Goal: Information Seeking & Learning: Find specific page/section

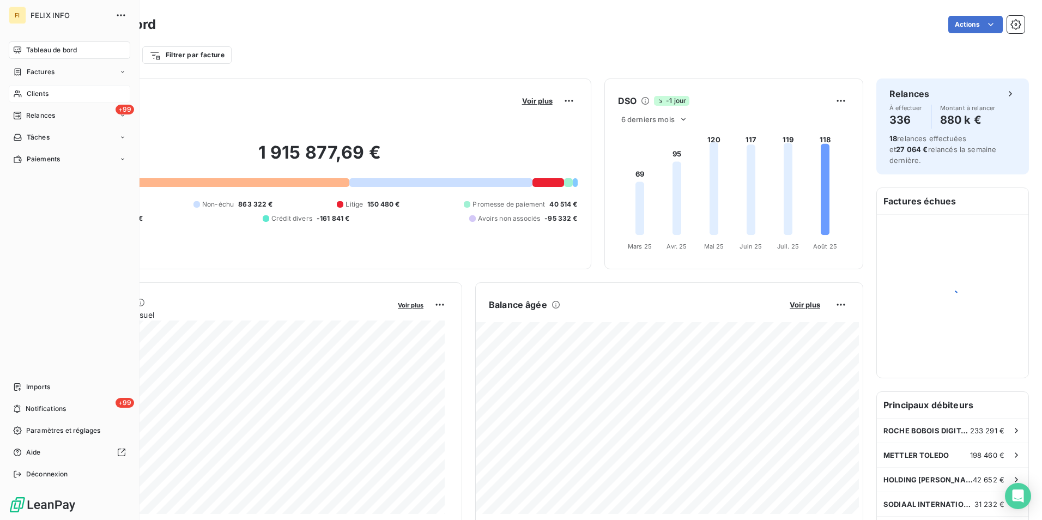
click at [16, 92] on icon at bounding box center [17, 93] width 9 height 9
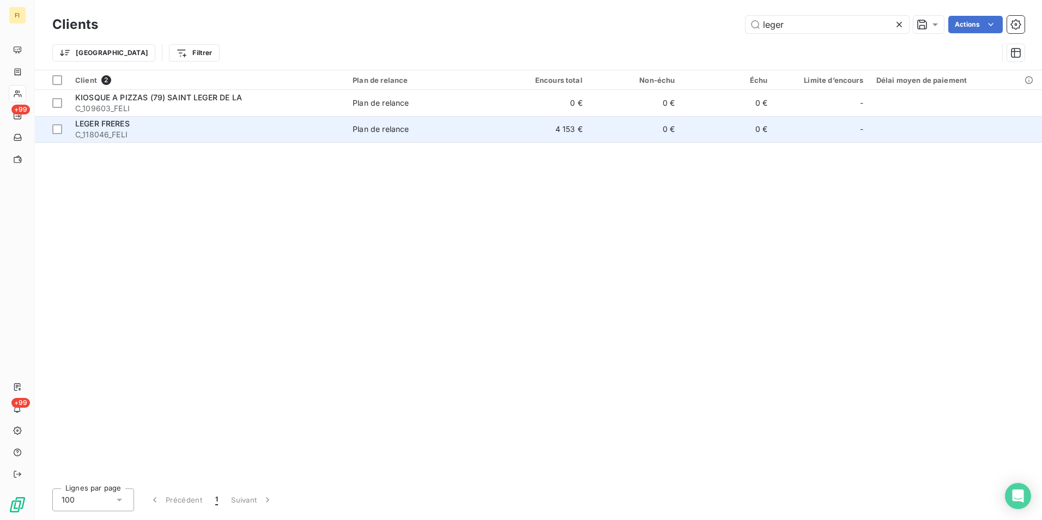
type input "leger"
click at [513, 129] on td "4 153 €" at bounding box center [543, 129] width 93 height 26
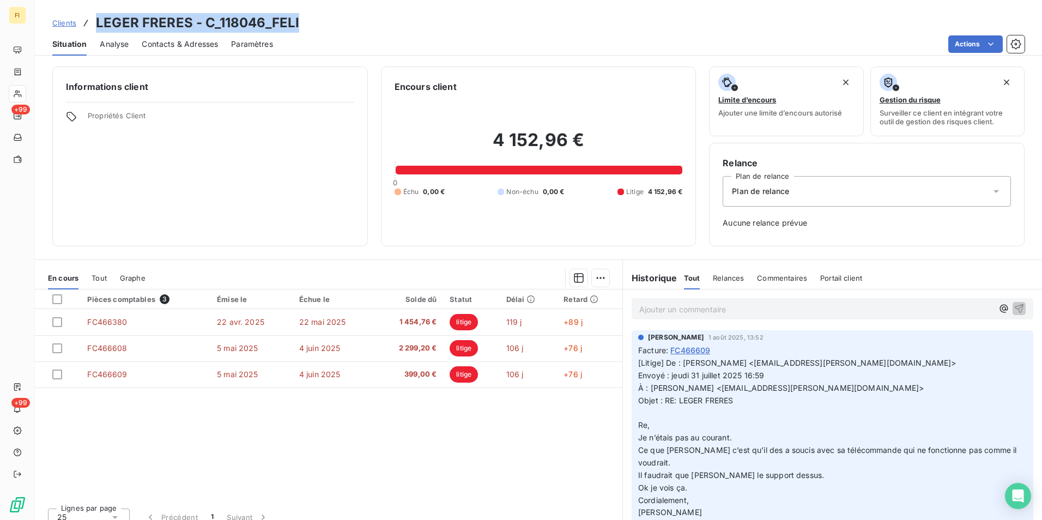
drag, startPoint x: 303, startPoint y: 21, endPoint x: 97, endPoint y: 19, distance: 206.1
click at [97, 19] on div "Clients LEGER FRERES - C_118046_FELI" at bounding box center [539, 23] width 1008 height 20
copy h3 "LEGER FRERES - C_118046_FELI"
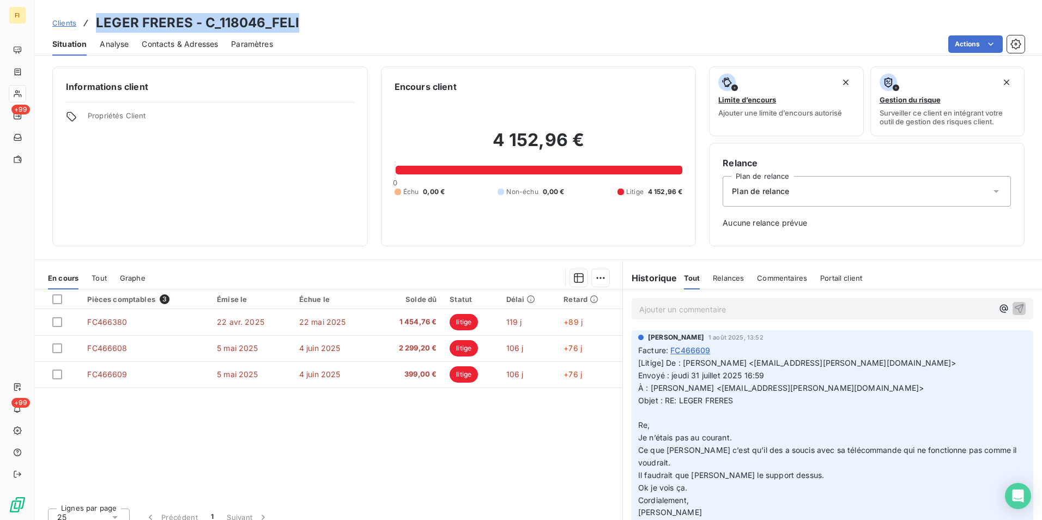
click at [70, 19] on span "Clients" at bounding box center [64, 23] width 24 height 9
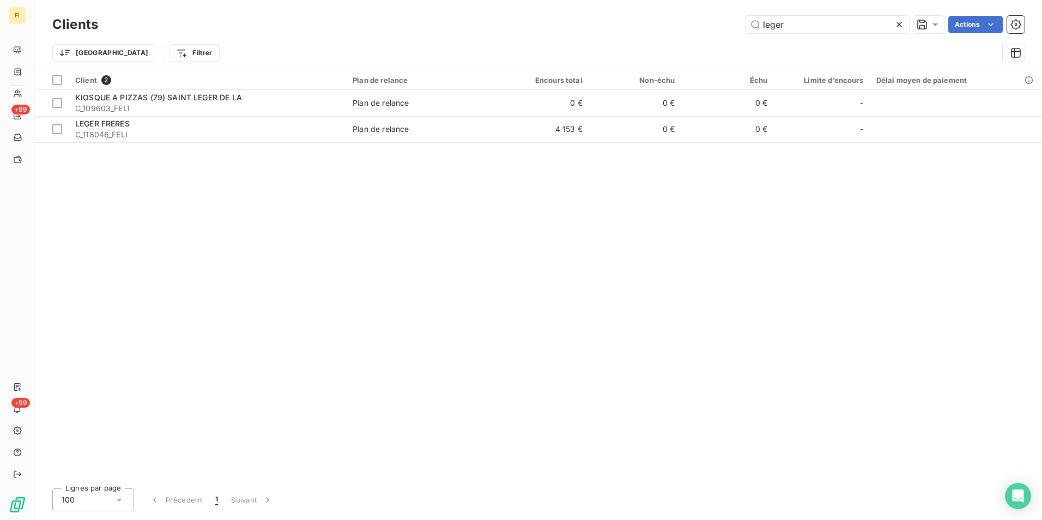
drag, startPoint x: 786, startPoint y: 29, endPoint x: 646, endPoint y: 29, distance: 140.1
click at [653, 29] on div "leger Actions" at bounding box center [568, 24] width 914 height 17
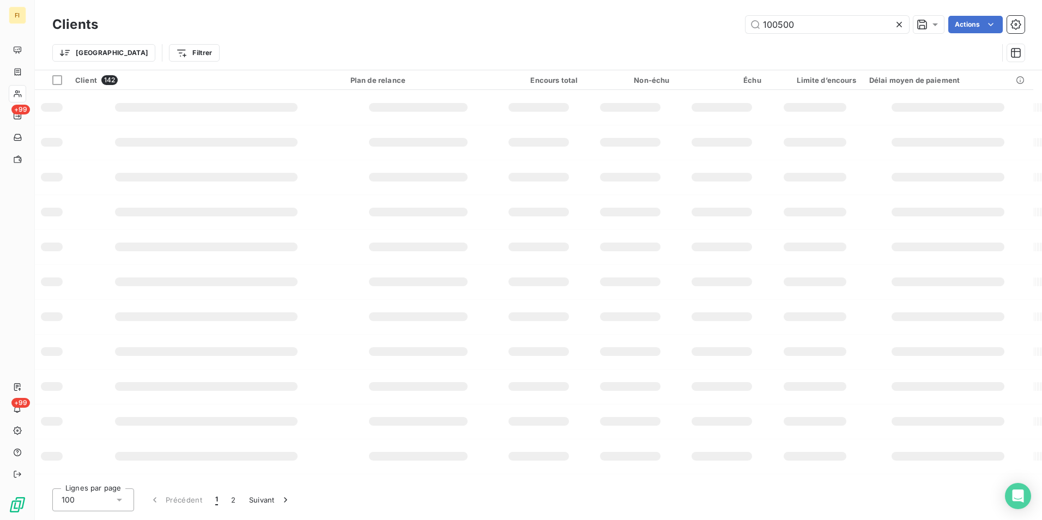
type input "100500"
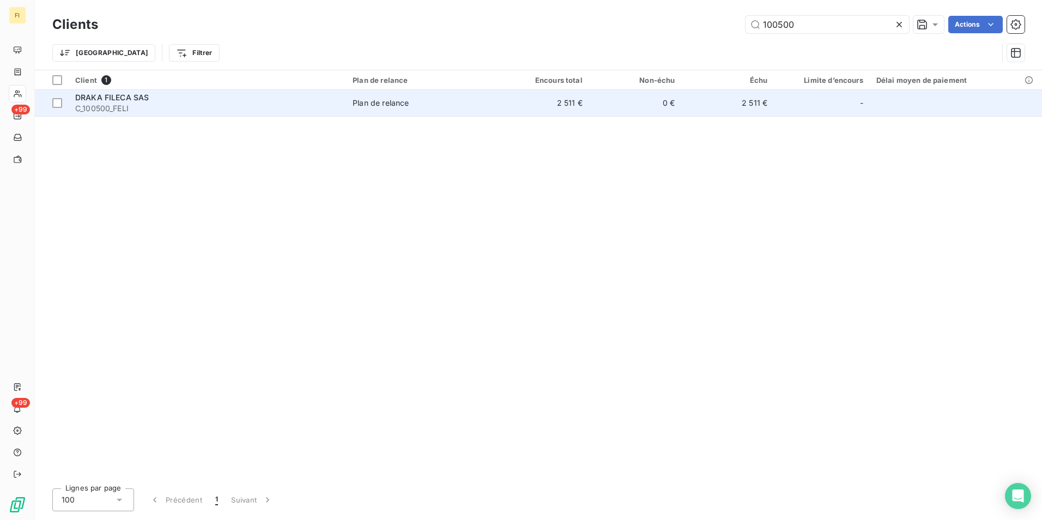
click at [584, 109] on td "2 511 €" at bounding box center [543, 103] width 93 height 26
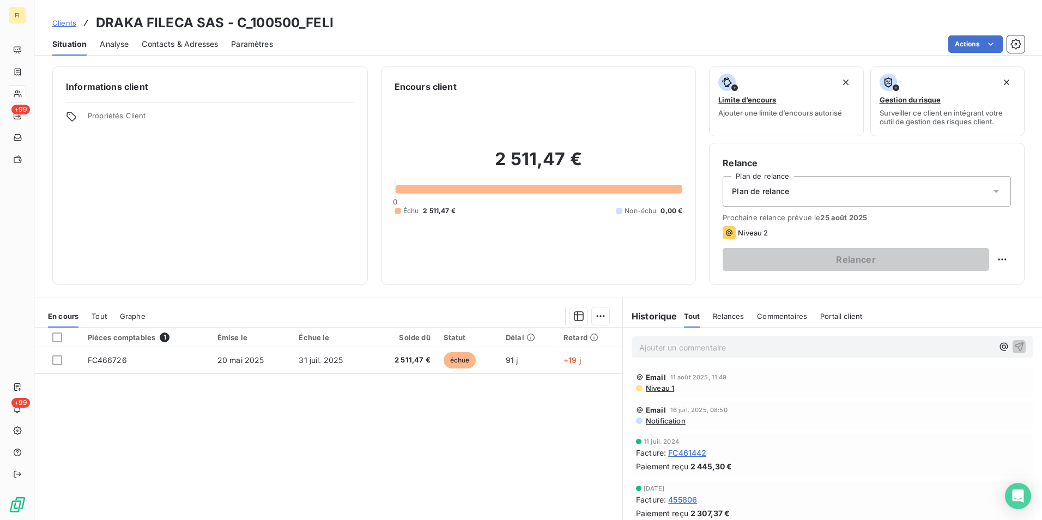
click at [110, 19] on h3 "DRAKA FILECA SAS - C_100500_FELI" at bounding box center [215, 23] width 238 height 20
click at [58, 21] on span "Clients" at bounding box center [64, 23] width 24 height 9
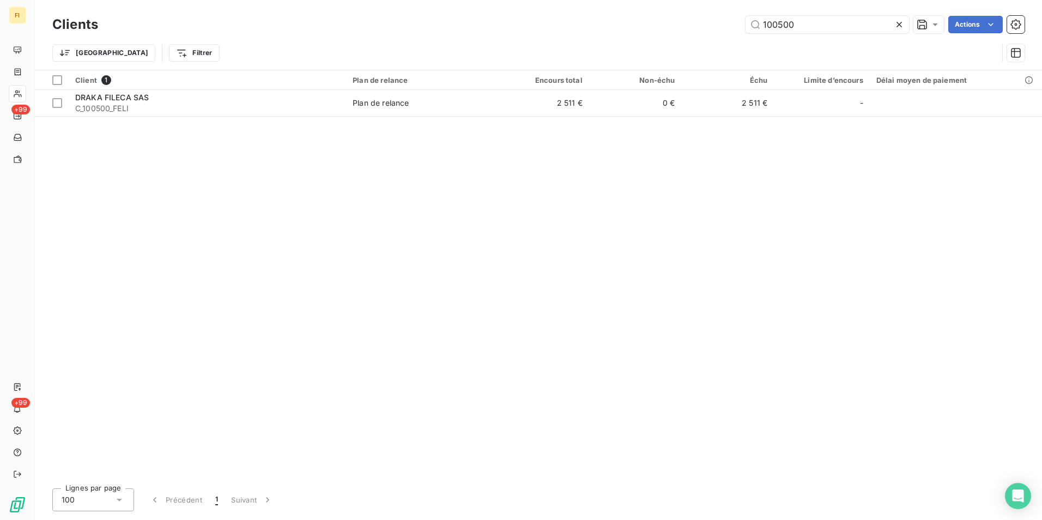
drag, startPoint x: 801, startPoint y: 28, endPoint x: 588, endPoint y: 25, distance: 213.8
click at [622, 31] on div "100500 Actions" at bounding box center [568, 24] width 914 height 17
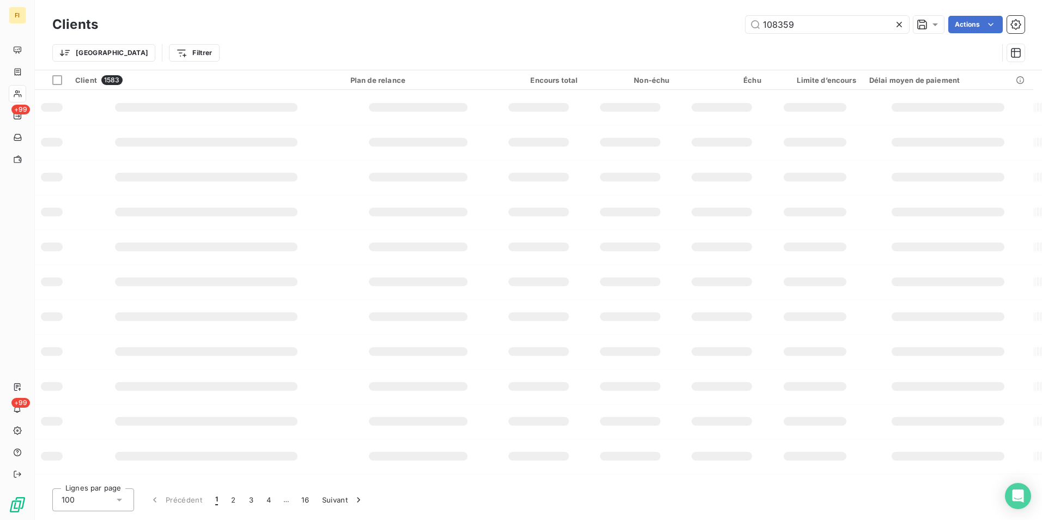
type input "108359"
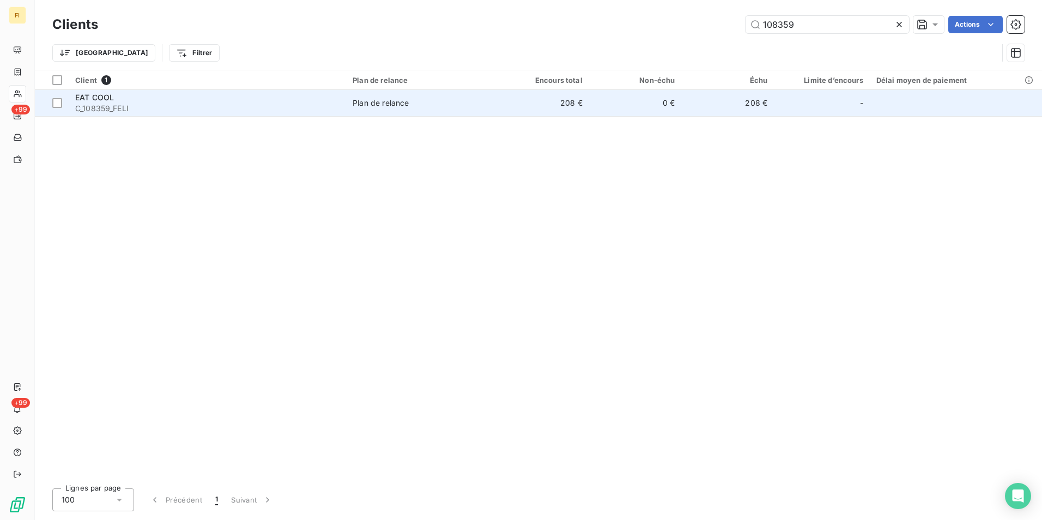
click at [624, 102] on td "0 €" at bounding box center [635, 103] width 93 height 26
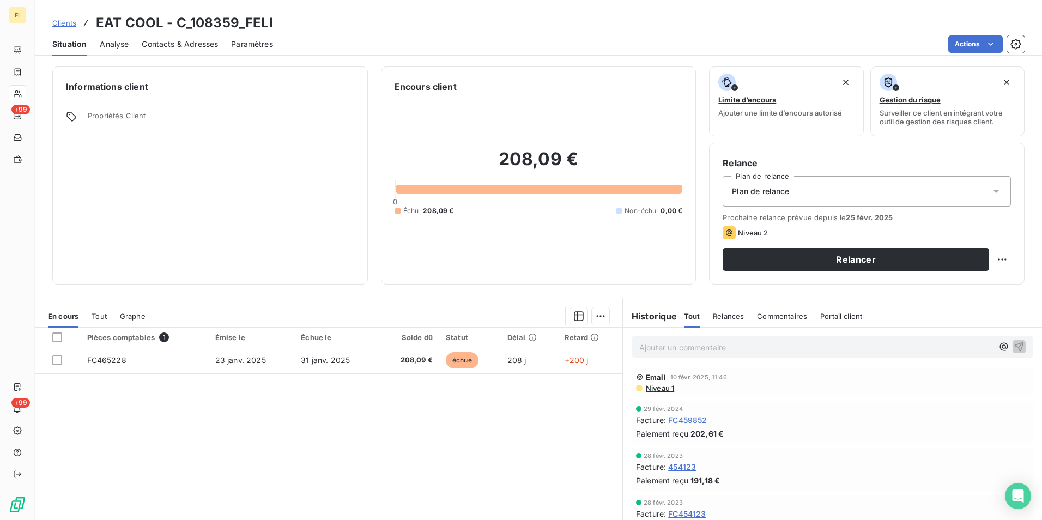
click at [195, 43] on span "Contacts & Adresses" at bounding box center [180, 44] width 76 height 11
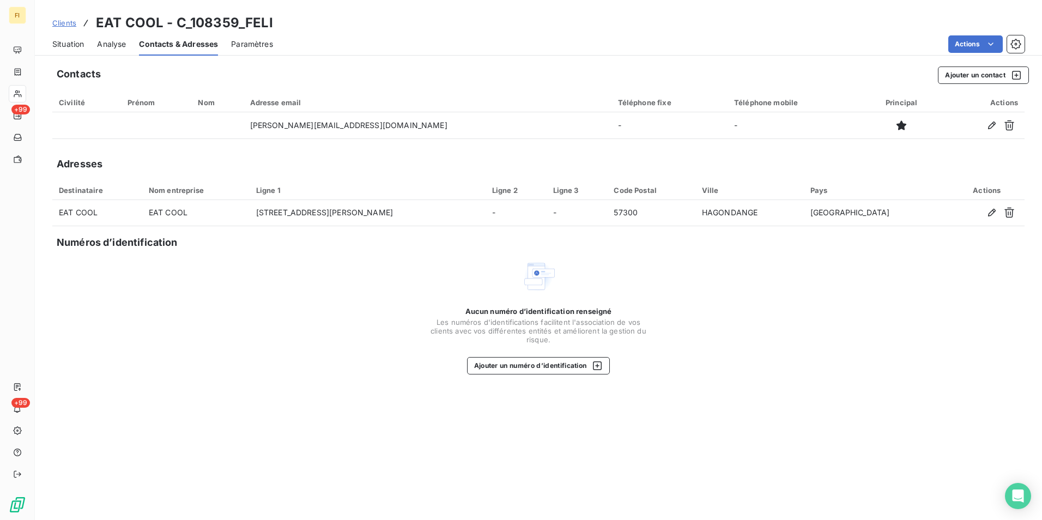
click at [69, 23] on span "Clients" at bounding box center [64, 23] width 24 height 9
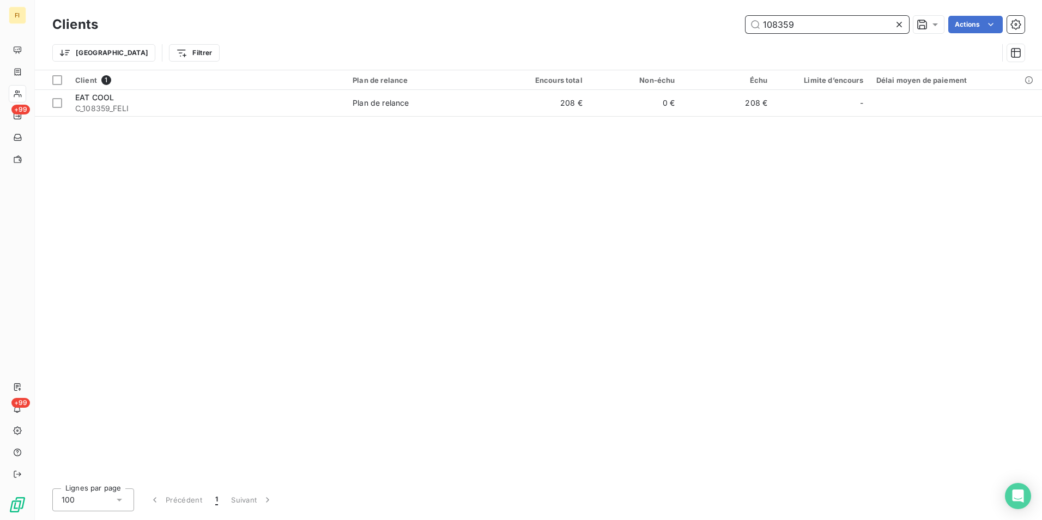
drag, startPoint x: 800, startPoint y: 34, endPoint x: 621, endPoint y: 38, distance: 179.4
click at [638, 38] on div "Clients 108359 Actions Trier Filtrer" at bounding box center [538, 41] width 973 height 57
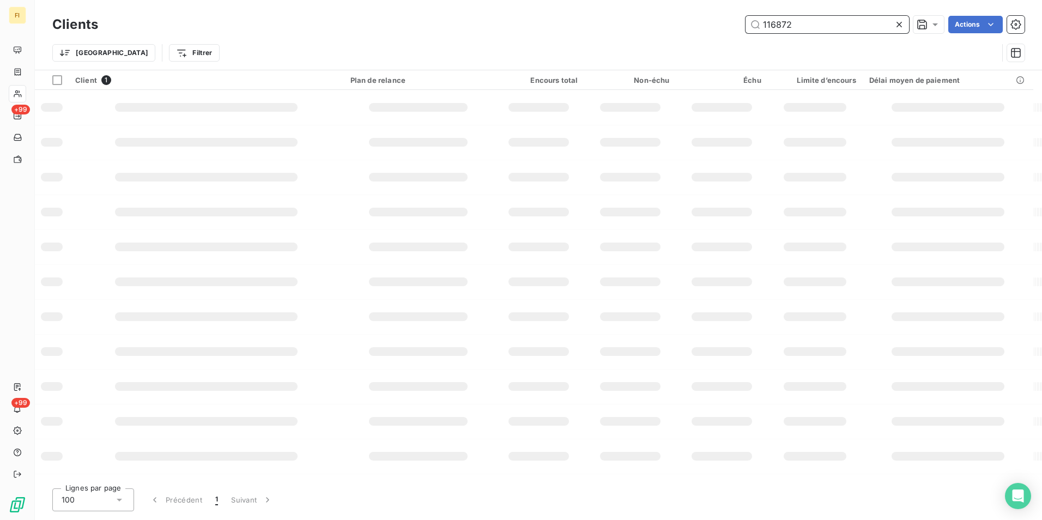
type input "116872"
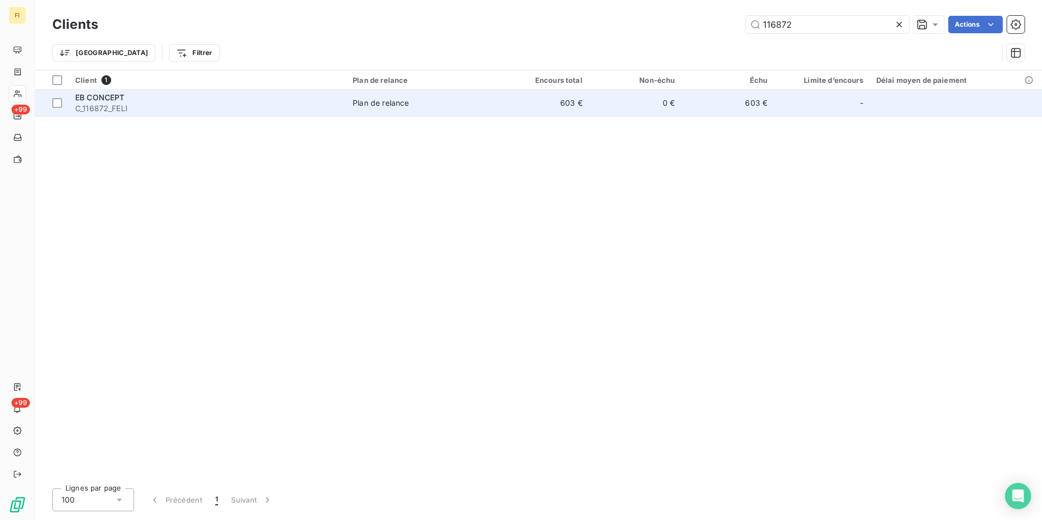
click at [468, 94] on td "Plan de relance" at bounding box center [421, 103] width 150 height 26
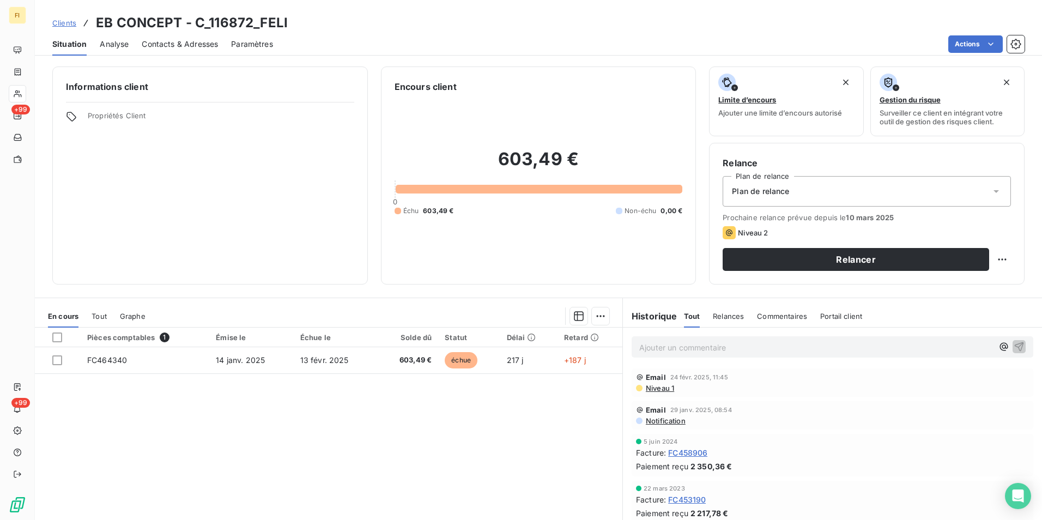
click at [67, 21] on span "Clients" at bounding box center [64, 23] width 24 height 9
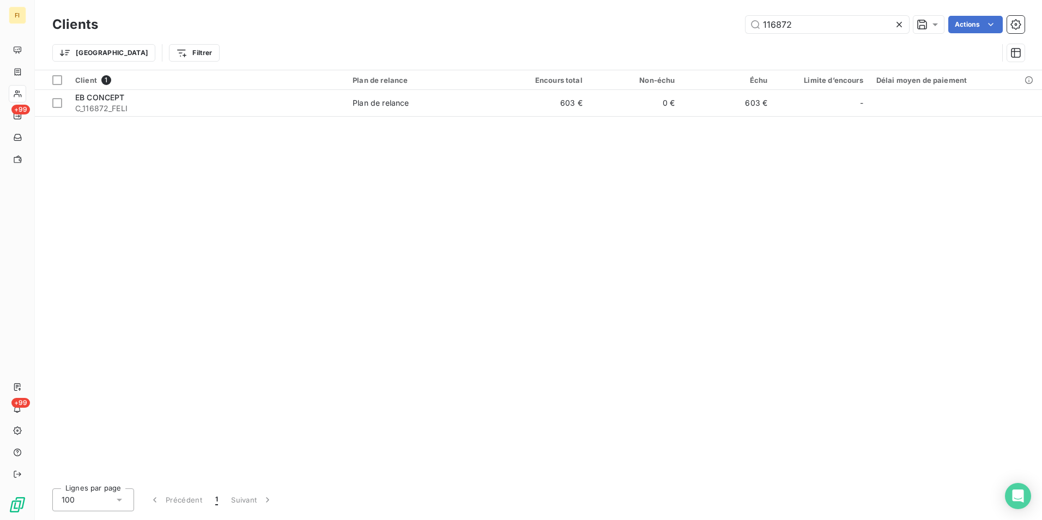
click at [670, 41] on div "Clients 116872 Actions Trier Filtrer" at bounding box center [538, 41] width 973 height 57
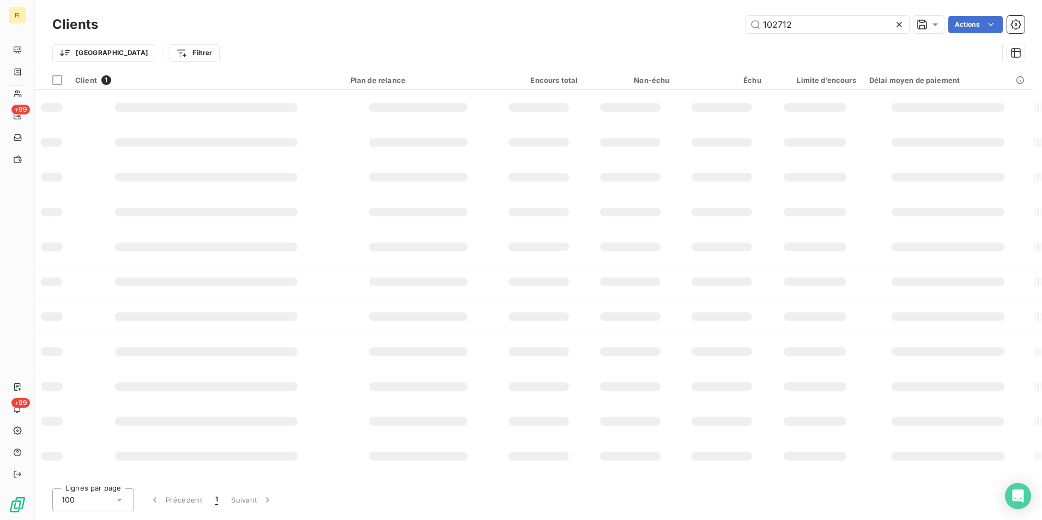
type input "102712"
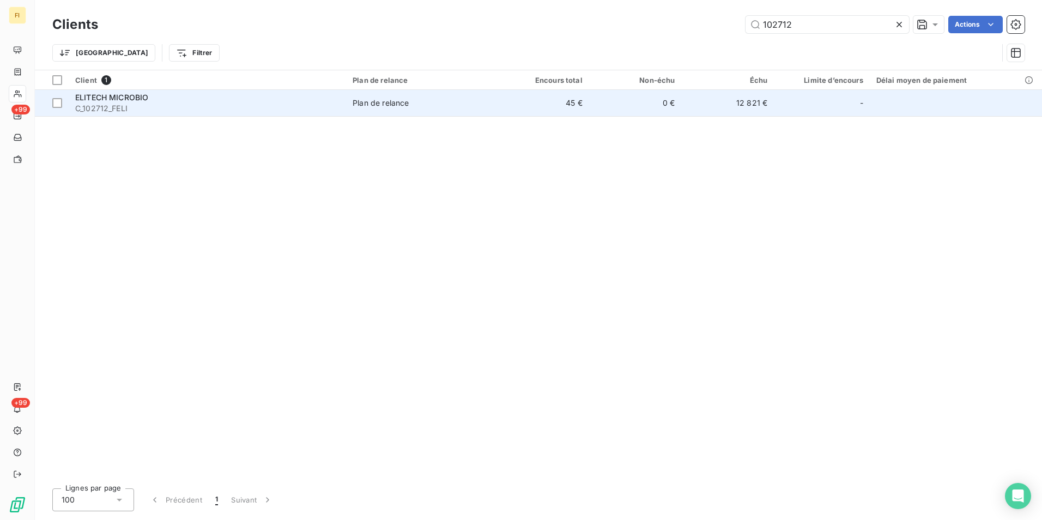
click at [588, 112] on td "45 €" at bounding box center [543, 103] width 93 height 26
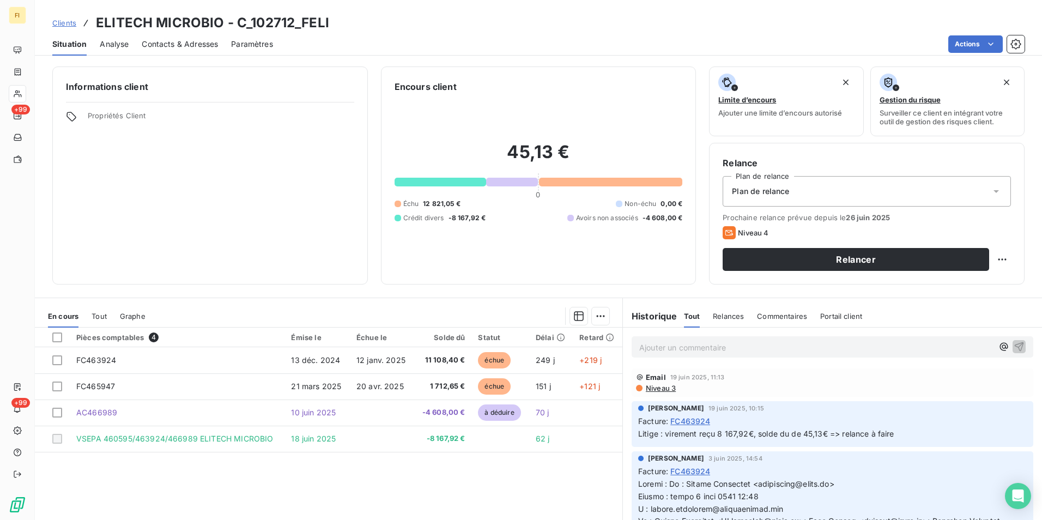
click at [68, 21] on span "Clients" at bounding box center [64, 23] width 24 height 9
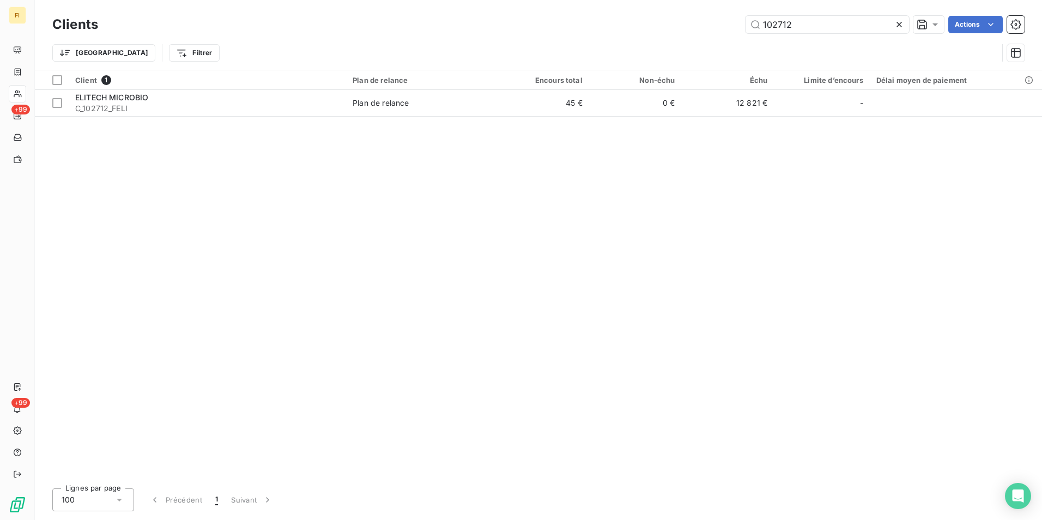
click at [601, 39] on div "Clients 102712 Actions Trier Filtrer" at bounding box center [538, 41] width 973 height 57
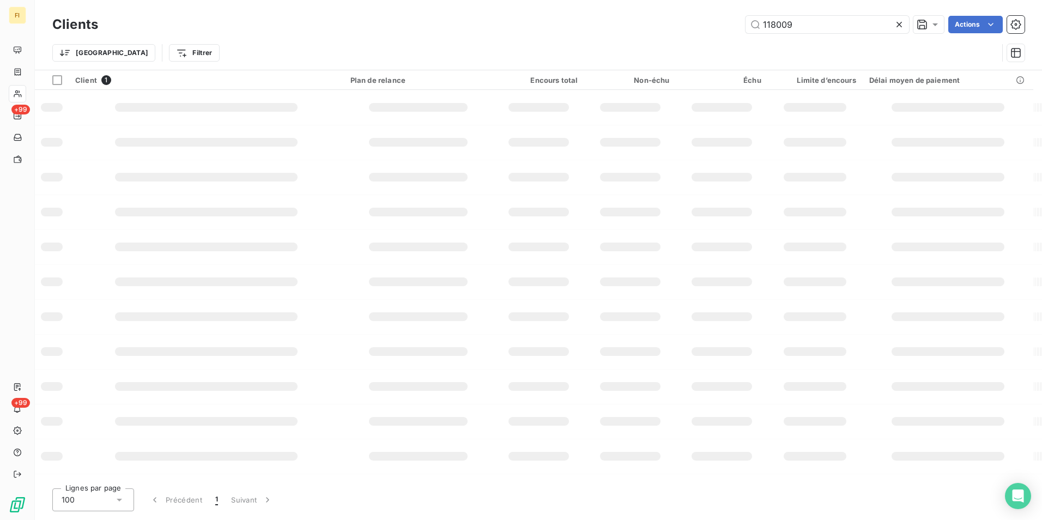
type input "118009"
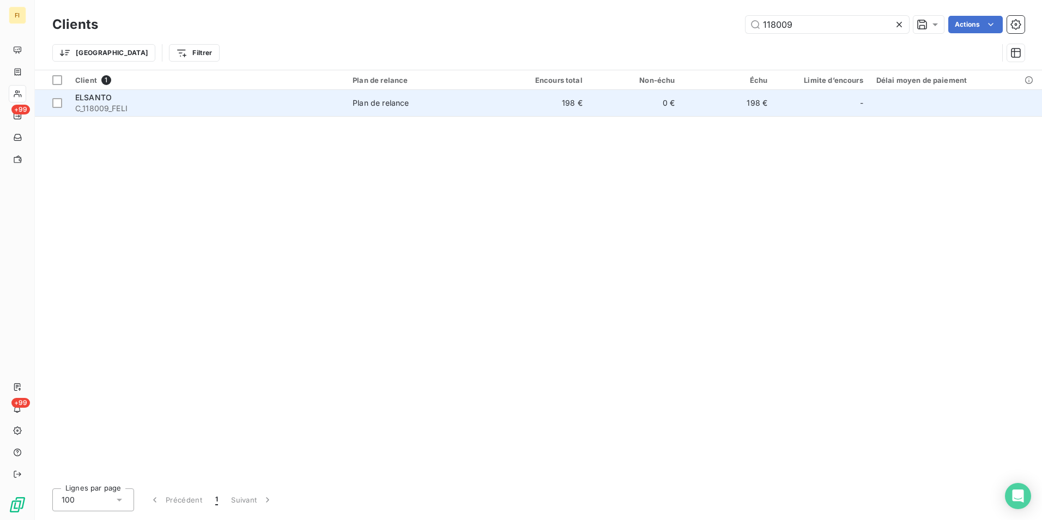
click at [564, 104] on td "198 €" at bounding box center [543, 103] width 93 height 26
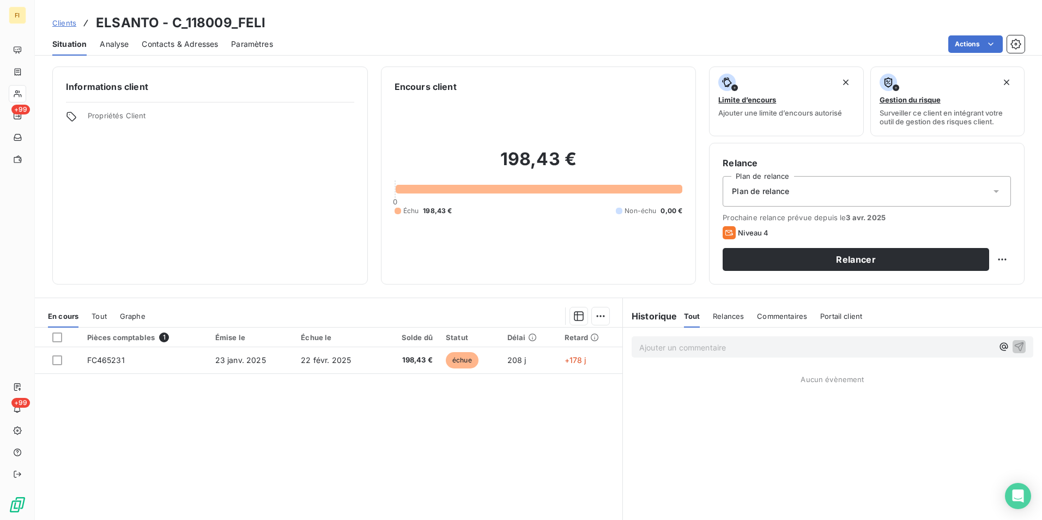
click at [66, 19] on span "Clients" at bounding box center [64, 23] width 24 height 9
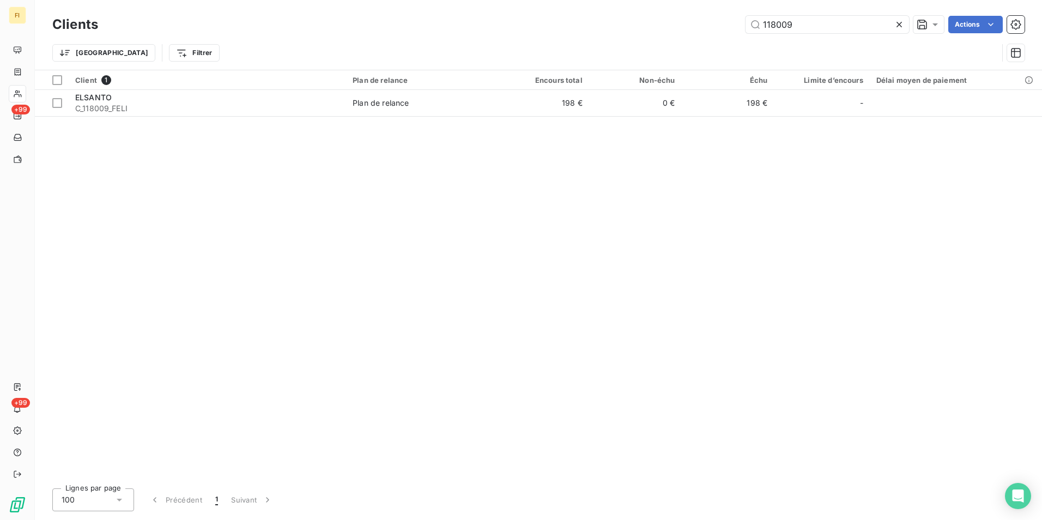
drag, startPoint x: 801, startPoint y: 26, endPoint x: 657, endPoint y: 31, distance: 144.6
click at [657, 31] on div "118009 Actions" at bounding box center [568, 24] width 914 height 17
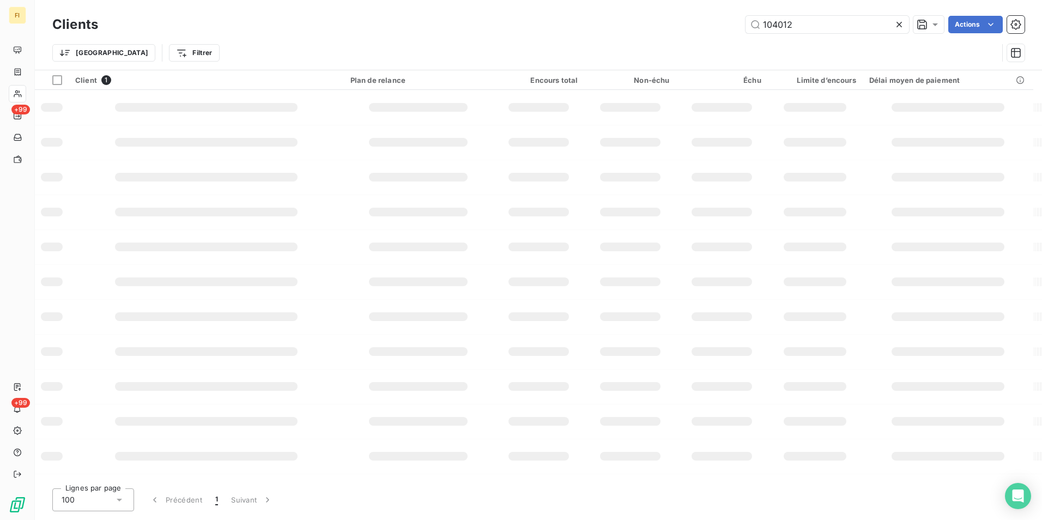
type input "104012"
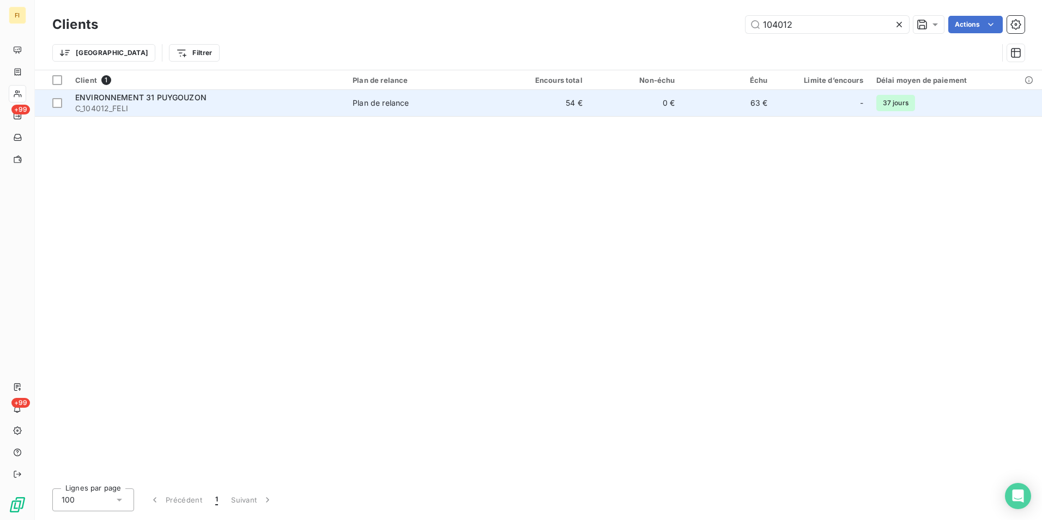
click at [582, 103] on td "54 €" at bounding box center [543, 103] width 93 height 26
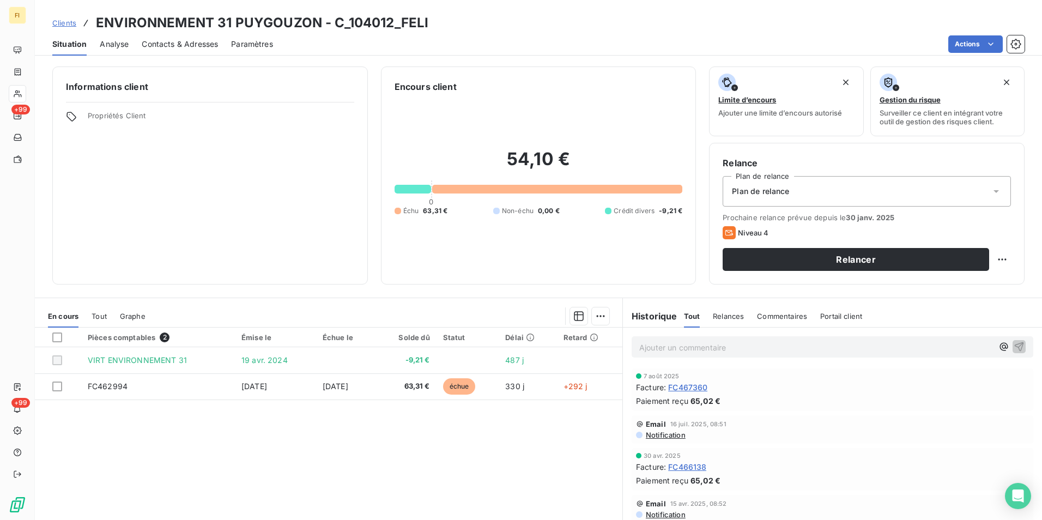
click at [677, 434] on span "Notification" at bounding box center [665, 435] width 41 height 9
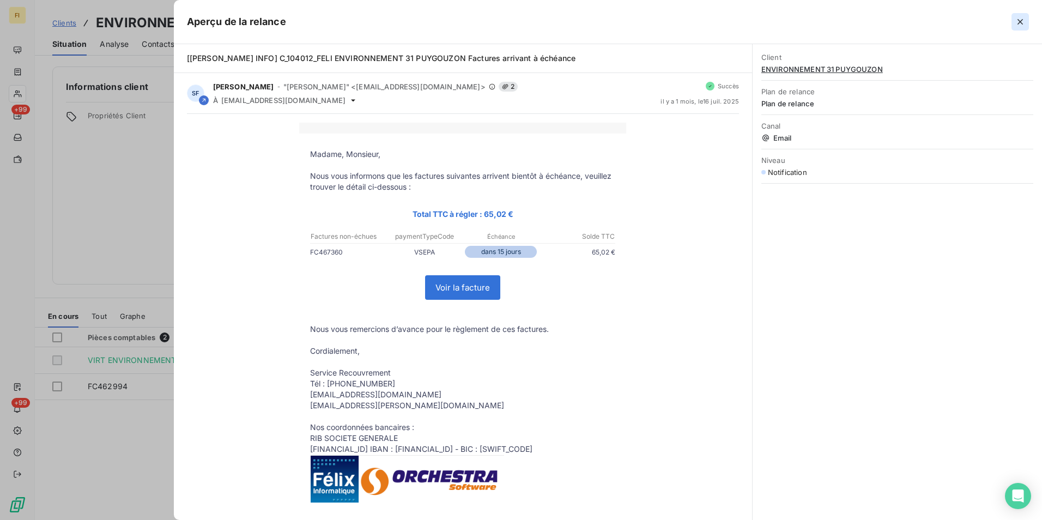
click at [1022, 19] on icon "button" at bounding box center [1020, 21] width 11 height 11
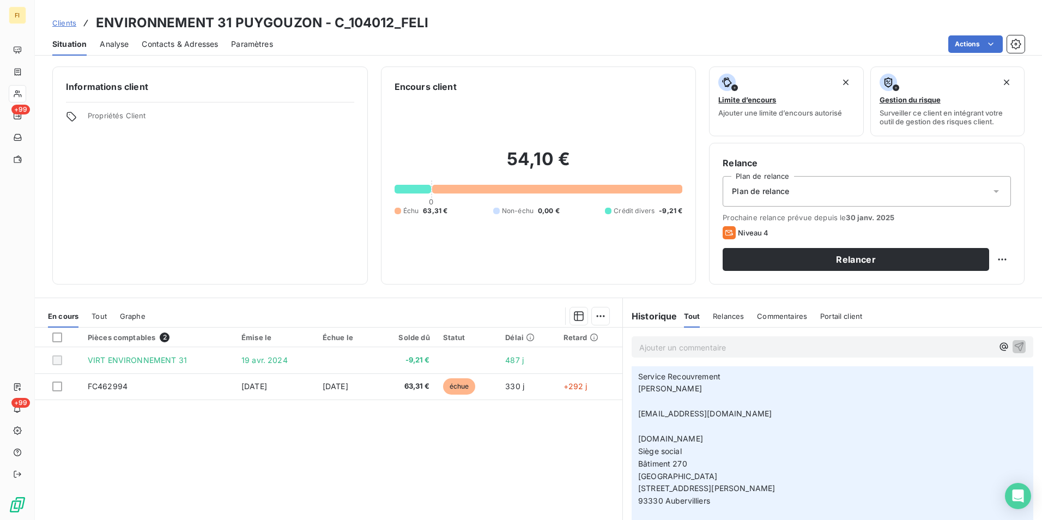
scroll to position [436, 0]
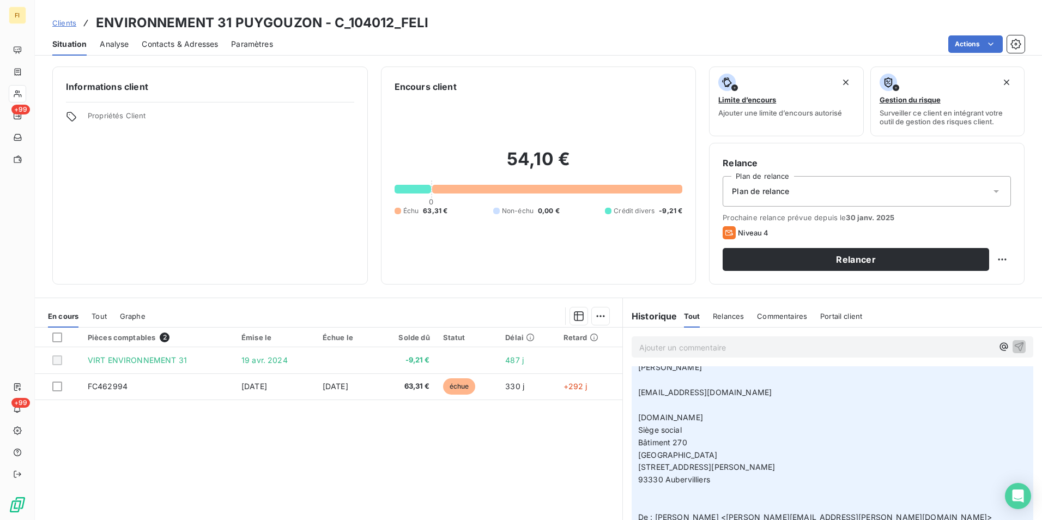
click at [58, 21] on span "Clients" at bounding box center [64, 23] width 24 height 9
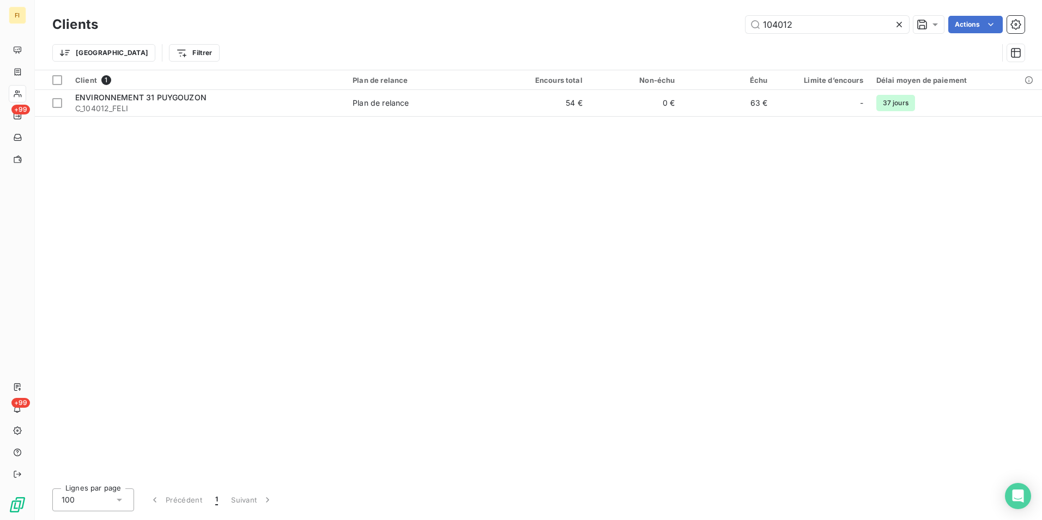
drag, startPoint x: 838, startPoint y: 25, endPoint x: 690, endPoint y: 36, distance: 148.2
click at [690, 36] on div "Clients 104012 Actions Trier Filtrer" at bounding box center [538, 41] width 973 height 57
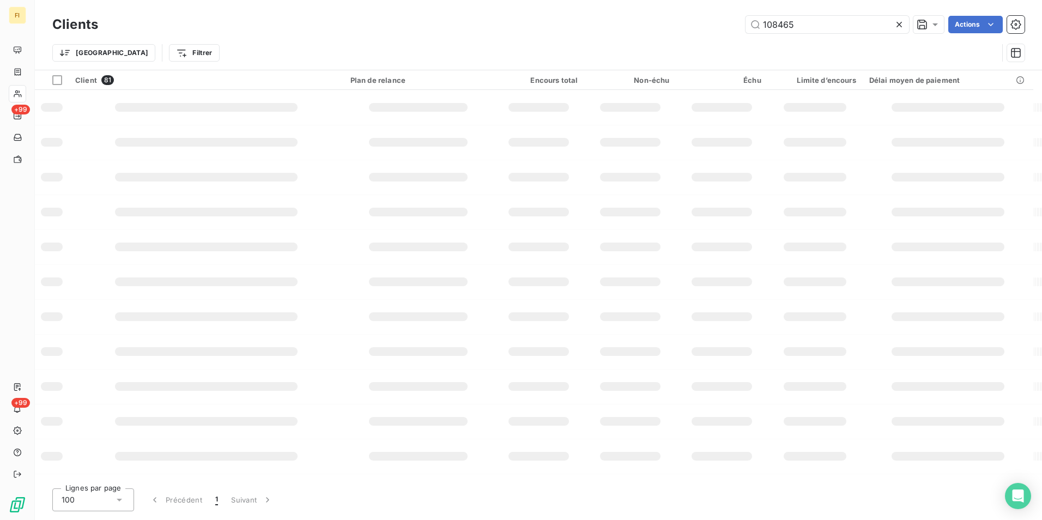
type input "108465"
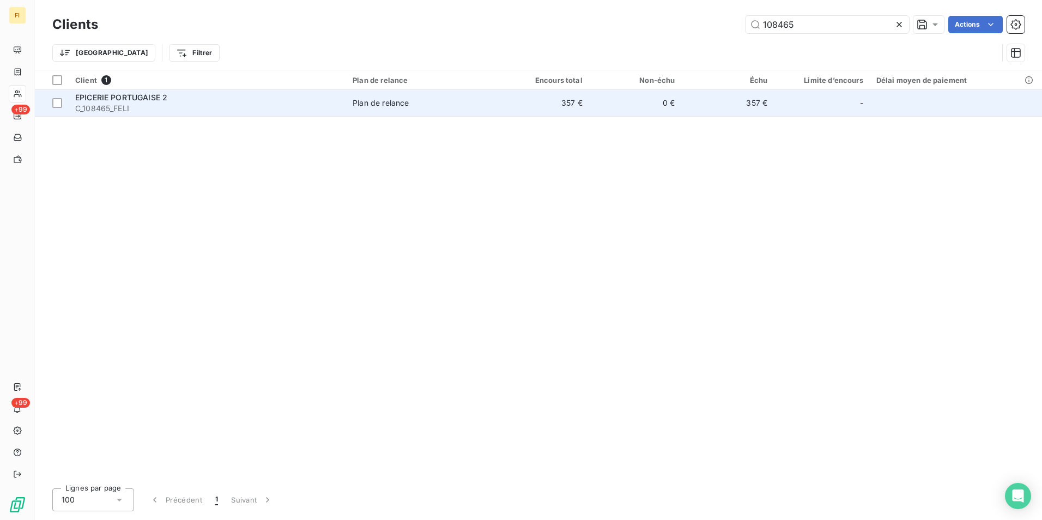
click at [670, 103] on td "0 €" at bounding box center [635, 103] width 93 height 26
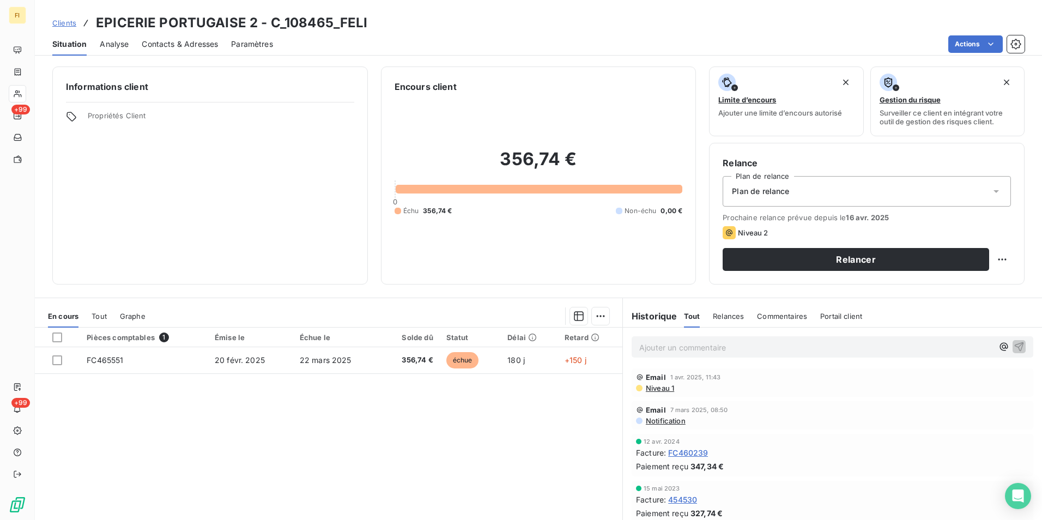
click at [71, 25] on span "Clients" at bounding box center [64, 23] width 24 height 9
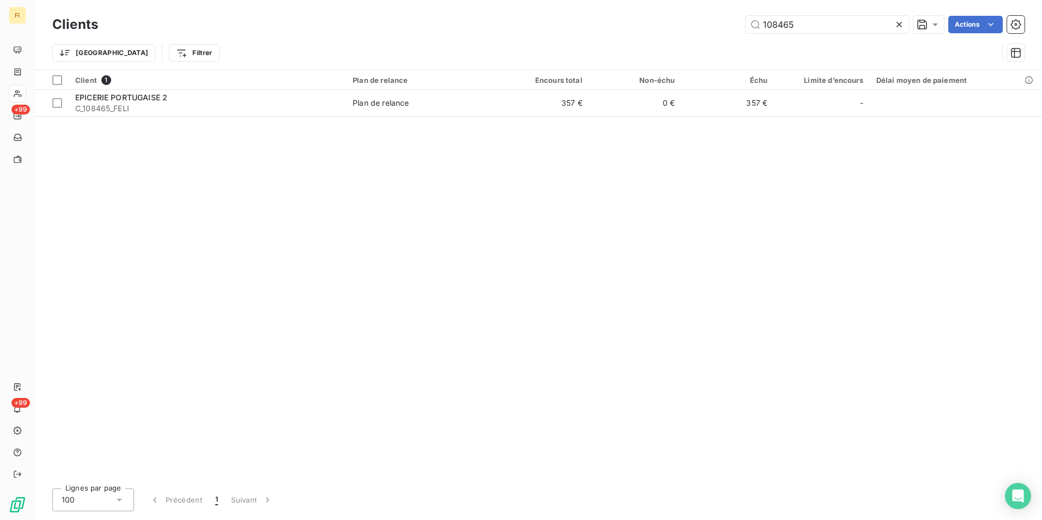
drag, startPoint x: 809, startPoint y: 23, endPoint x: 554, endPoint y: 42, distance: 255.3
click at [637, 28] on div "108465 Actions" at bounding box center [568, 24] width 914 height 17
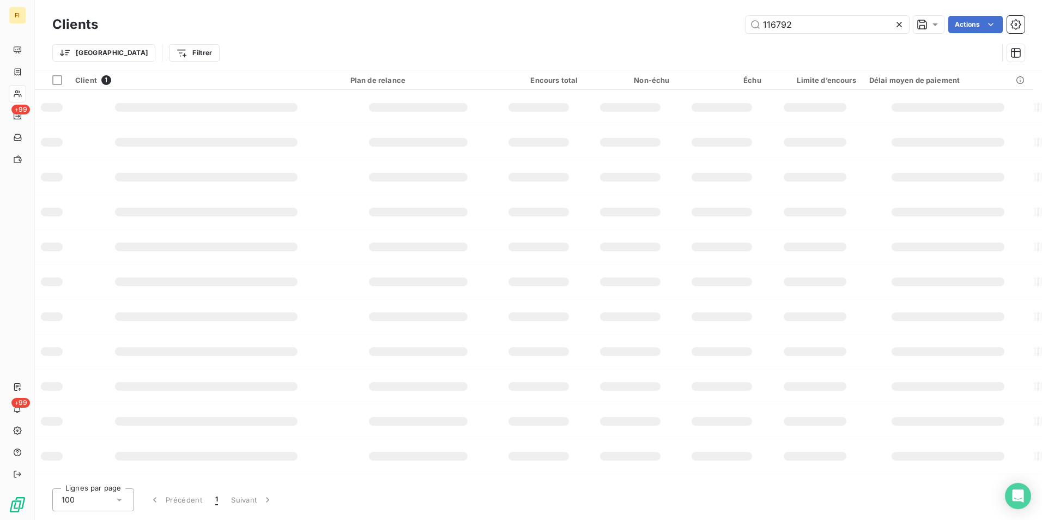
type input "116792"
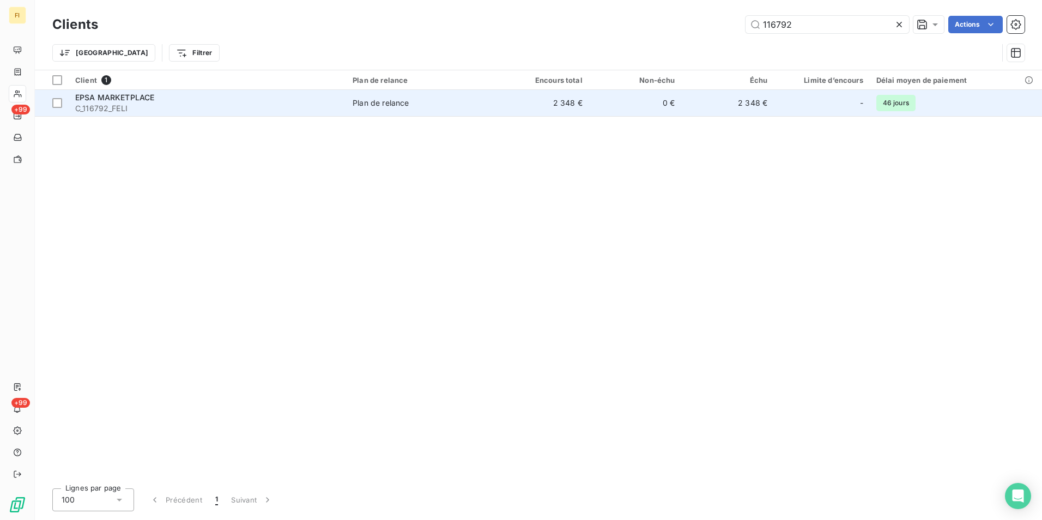
click at [594, 101] on td "0 €" at bounding box center [635, 103] width 93 height 26
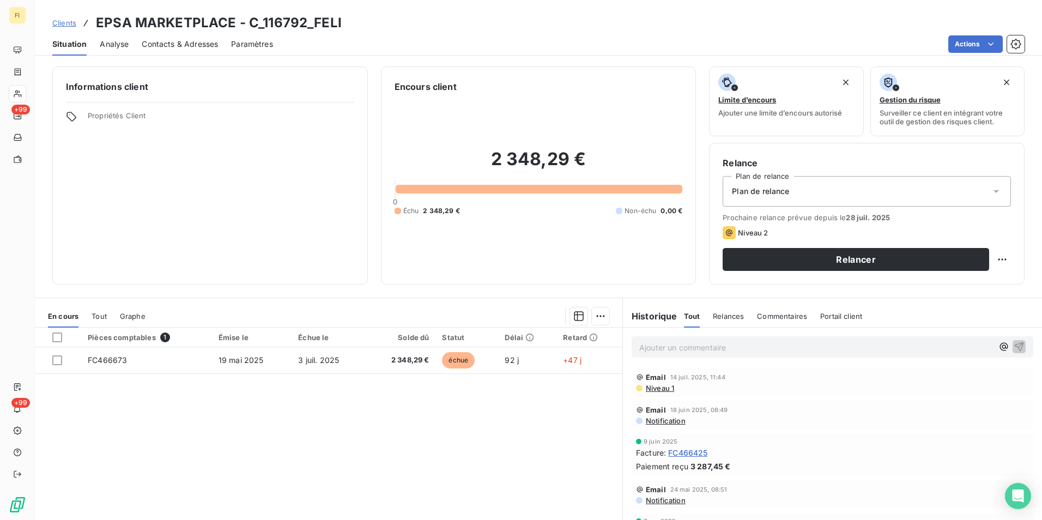
click at [66, 26] on span "Clients" at bounding box center [64, 23] width 24 height 9
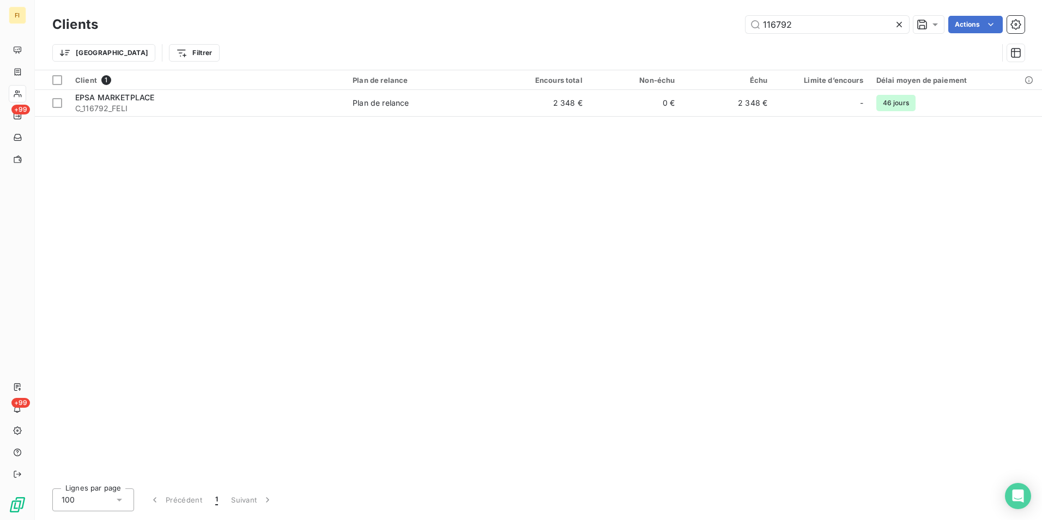
drag, startPoint x: 797, startPoint y: 27, endPoint x: 584, endPoint y: 7, distance: 213.5
click at [652, 18] on div "116792 Actions" at bounding box center [568, 24] width 914 height 17
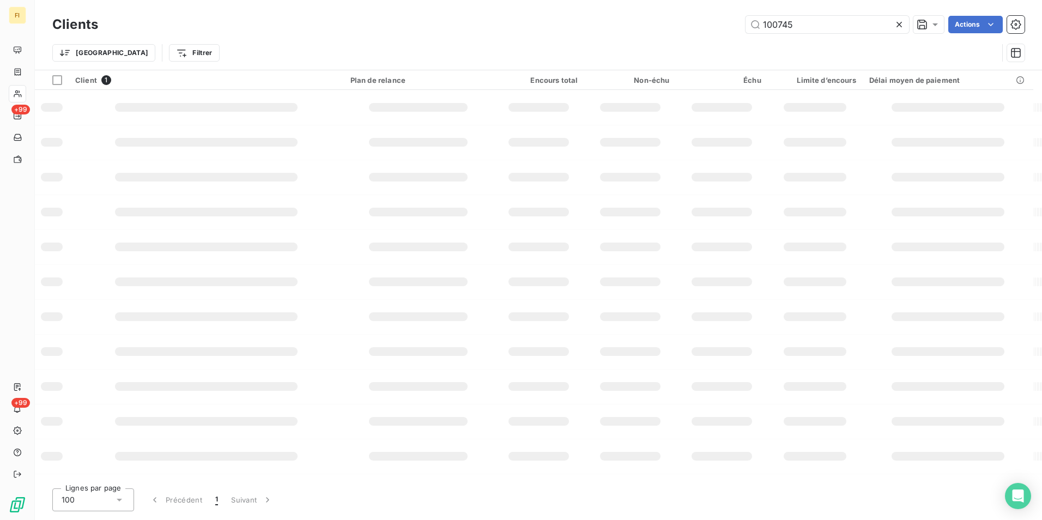
type input "100745"
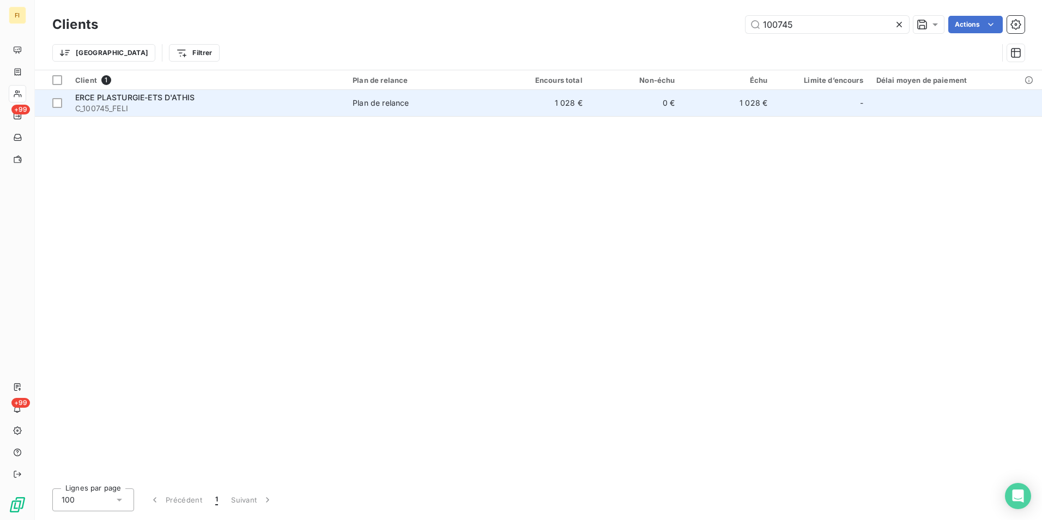
click at [633, 103] on td "0 €" at bounding box center [635, 103] width 93 height 26
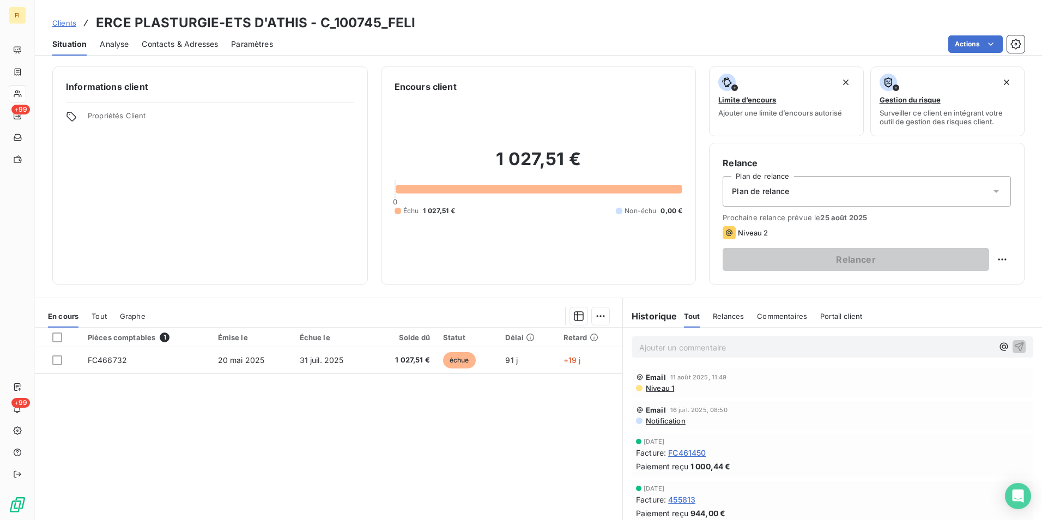
click at [73, 21] on span "Clients" at bounding box center [64, 23] width 24 height 9
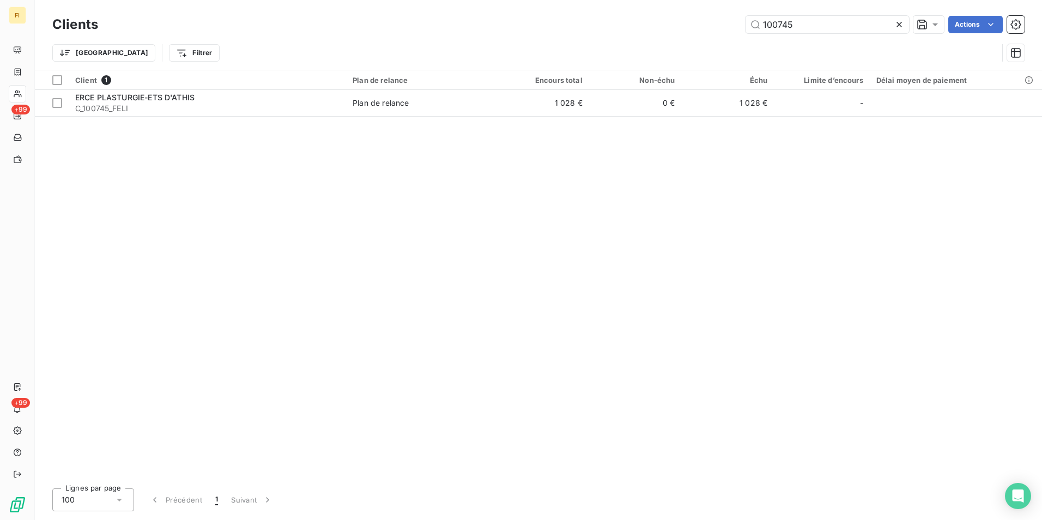
drag, startPoint x: 844, startPoint y: 30, endPoint x: 589, endPoint y: 27, distance: 255.2
click at [612, 27] on div "100745 Actions" at bounding box center [568, 24] width 914 height 17
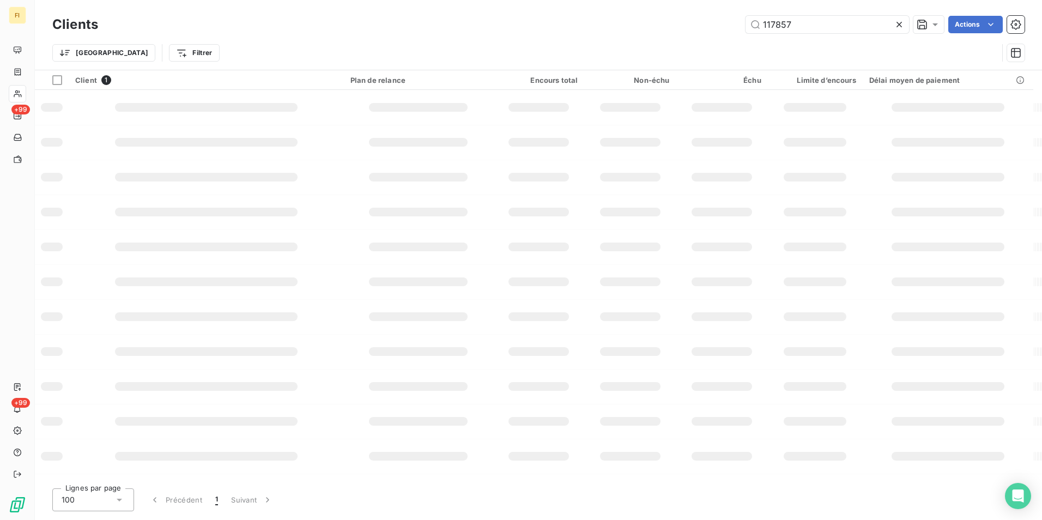
type input "117857"
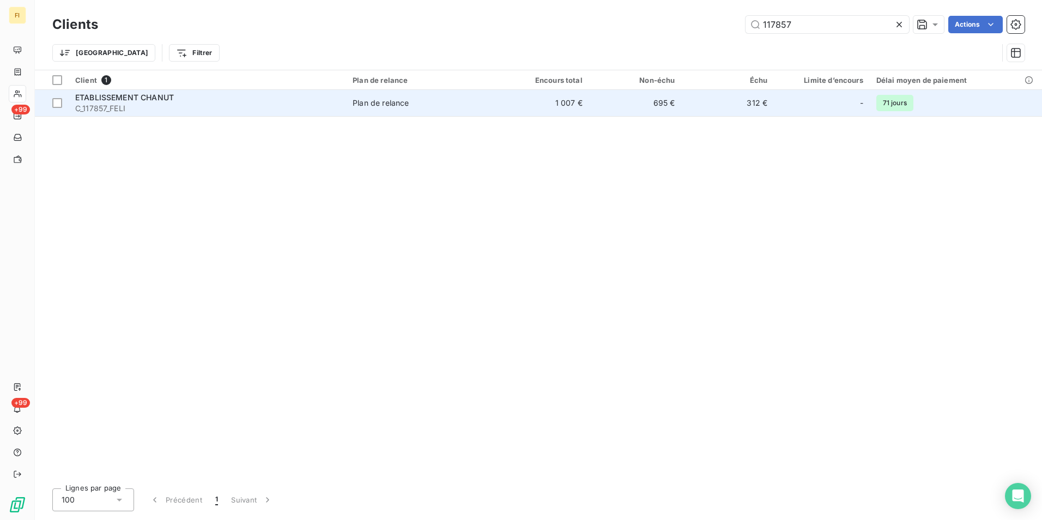
click at [575, 98] on td "1 007 €" at bounding box center [543, 103] width 93 height 26
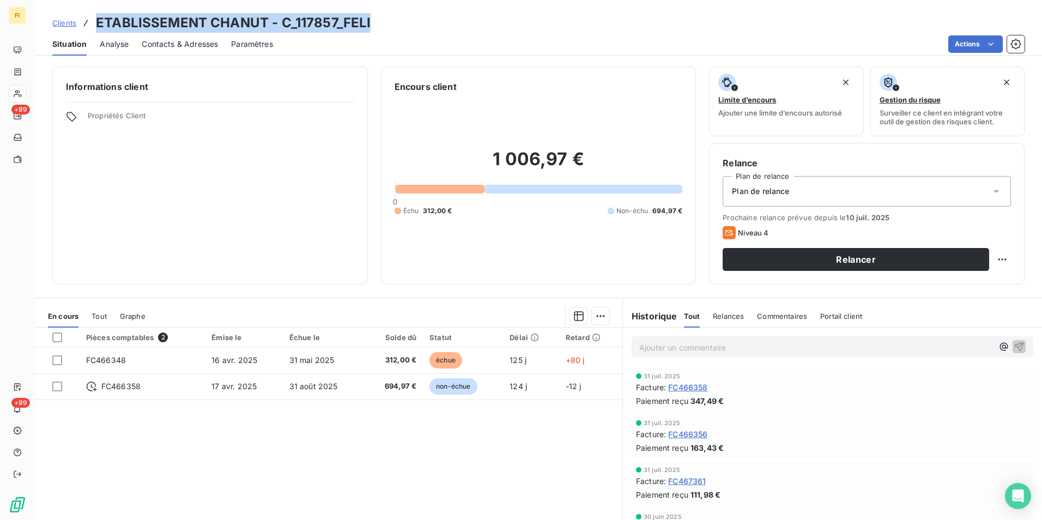
drag, startPoint x: 380, startPoint y: 23, endPoint x: 98, endPoint y: 13, distance: 282.1
click at [98, 13] on div "Clients ETABLISSEMENT CHANUT - C_117857_FELI" at bounding box center [539, 23] width 1008 height 20
copy h3 "ETABLISSEMENT CHANUT - C_117857_FELI"
click at [73, 20] on span "Clients" at bounding box center [64, 23] width 24 height 9
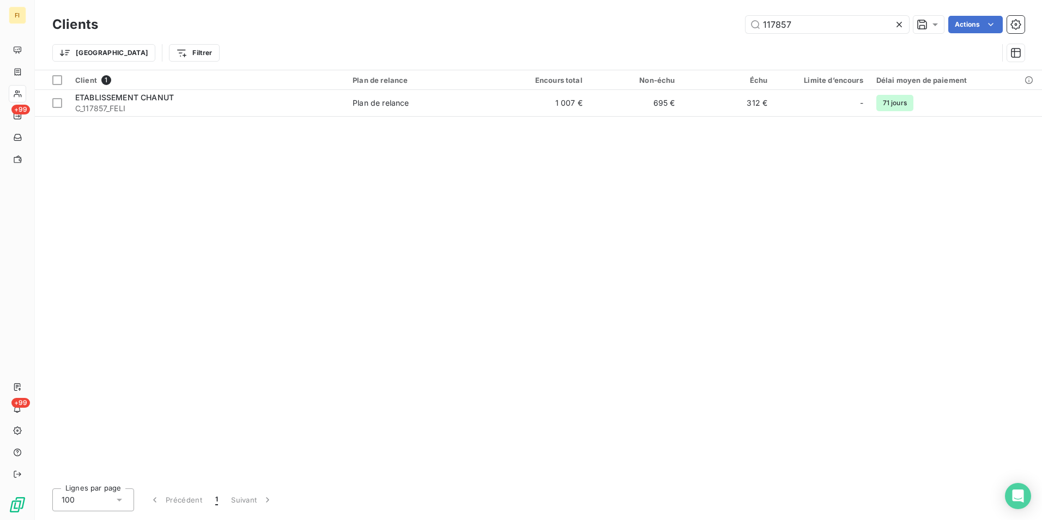
drag, startPoint x: 808, startPoint y: 24, endPoint x: 601, endPoint y: 45, distance: 207.7
click at [710, 31] on div "117857 Actions" at bounding box center [568, 24] width 914 height 17
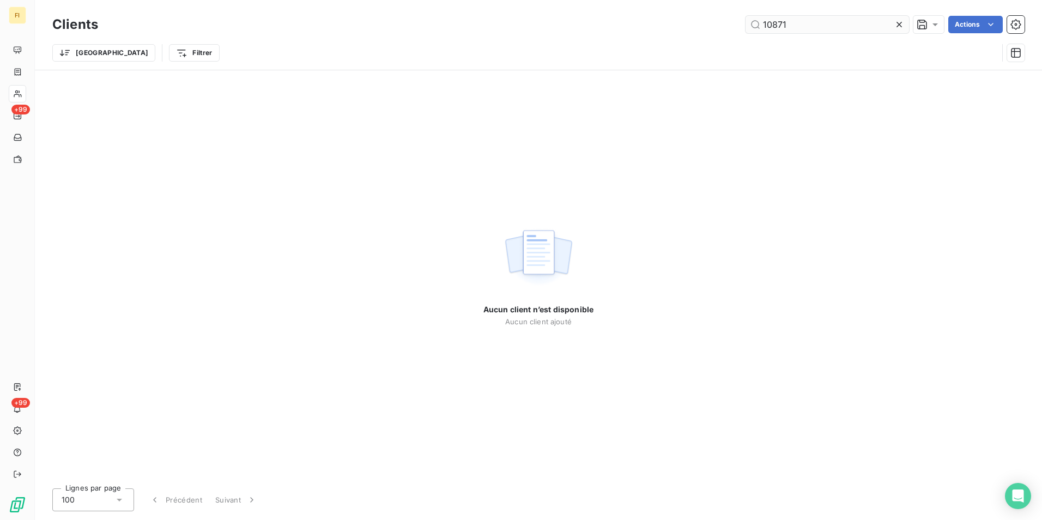
click at [778, 26] on input "10871" at bounding box center [828, 24] width 164 height 17
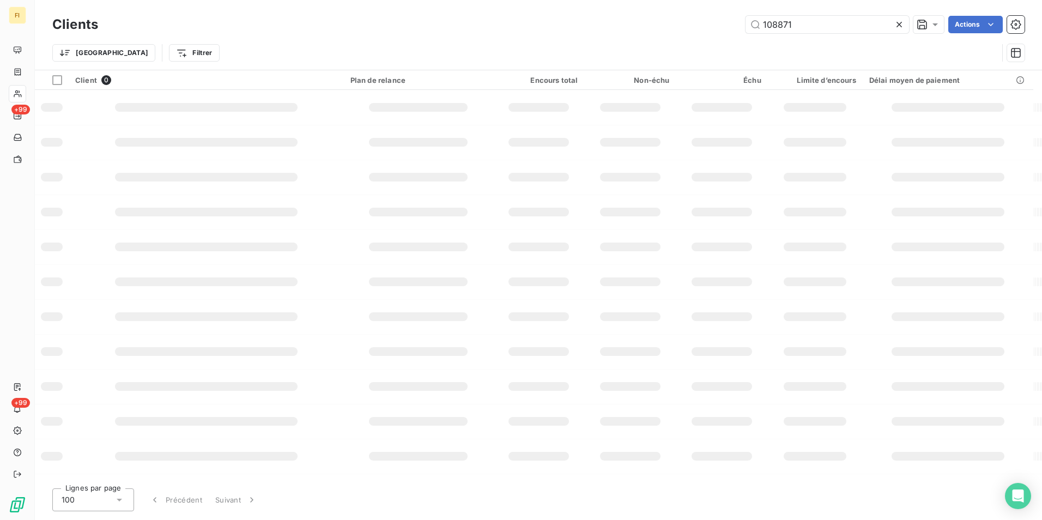
type input "108871"
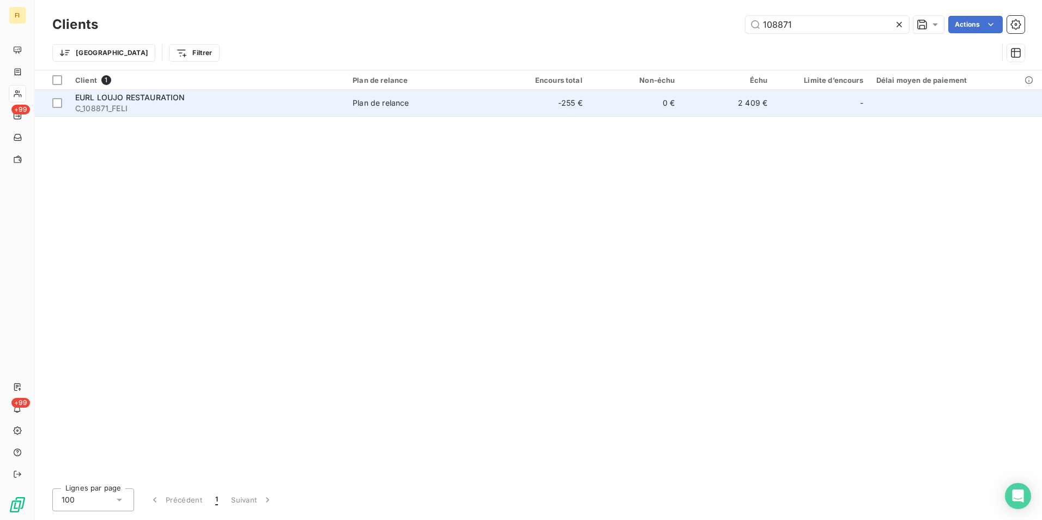
click at [661, 107] on td "0 €" at bounding box center [635, 103] width 93 height 26
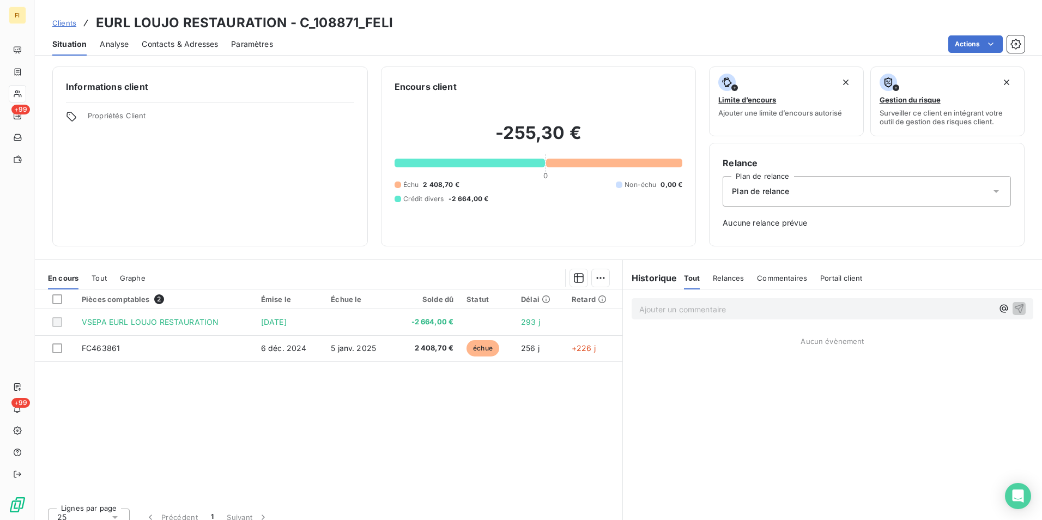
click at [296, 450] on div "Pièces comptables 2 Émise le Échue le Solde dû Statut Délai Retard VSEPA EURL L…" at bounding box center [329, 395] width 588 height 210
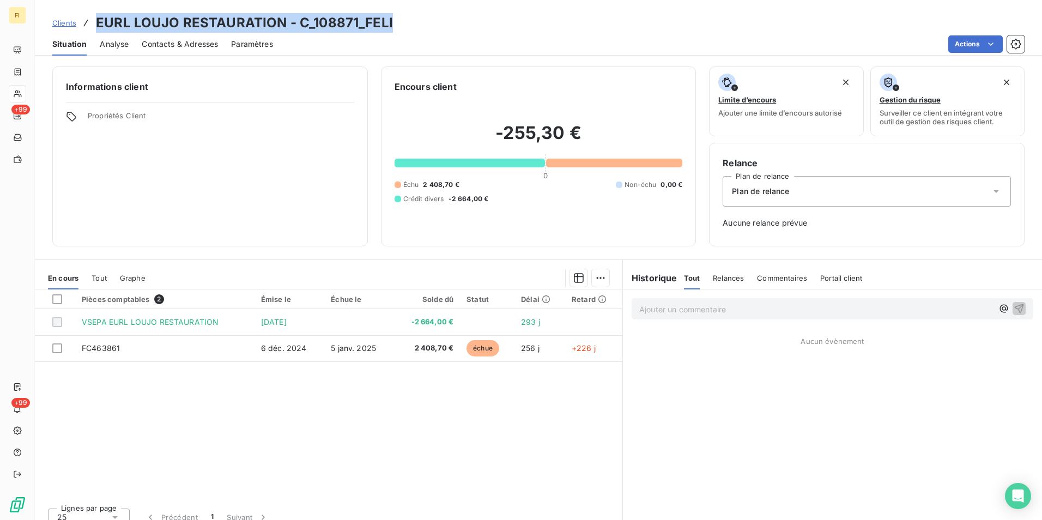
drag, startPoint x: 395, startPoint y: 22, endPoint x: 98, endPoint y: 23, distance: 297.2
click at [98, 23] on div "Clients EURL LOUJO RESTAURATION - C_108871_FELI" at bounding box center [539, 23] width 1008 height 20
drag, startPoint x: 98, startPoint y: 23, endPoint x: 245, endPoint y: 28, distance: 147.3
copy h3 "EURL LOUJO RESTAURATION - C_108871_FELI"
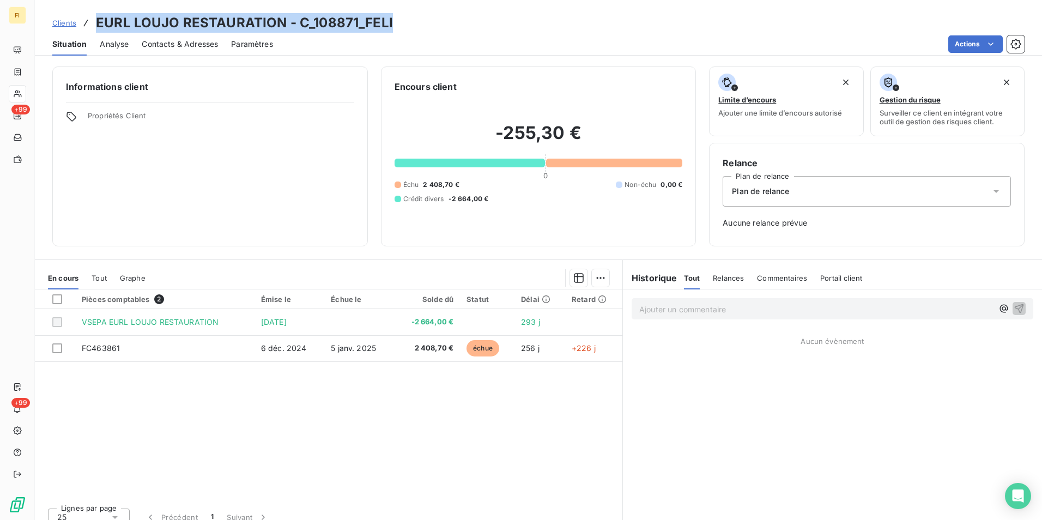
click at [67, 22] on span "Clients" at bounding box center [64, 23] width 24 height 9
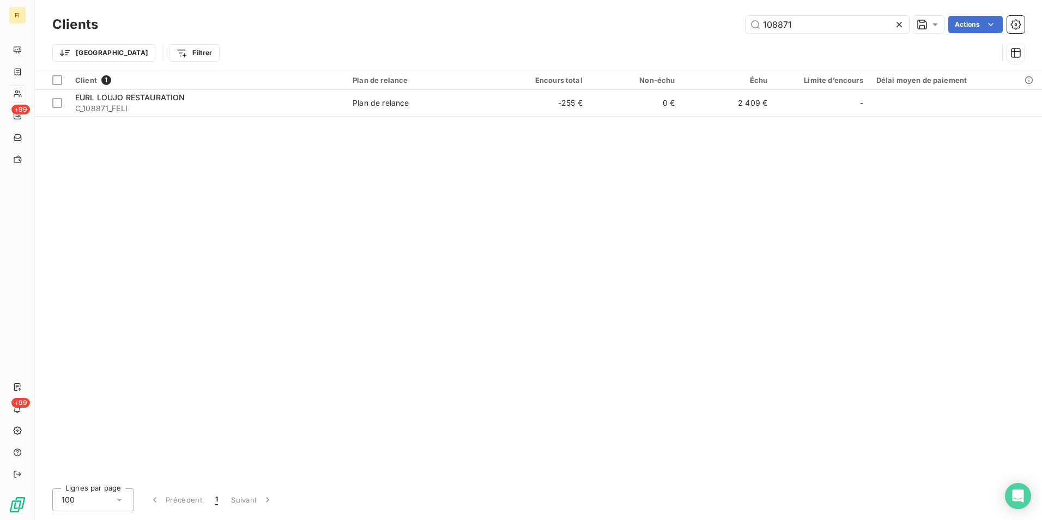
drag, startPoint x: 807, startPoint y: 26, endPoint x: 597, endPoint y: 27, distance: 210.5
click at [631, 23] on div "108871 Actions" at bounding box center [568, 24] width 914 height 17
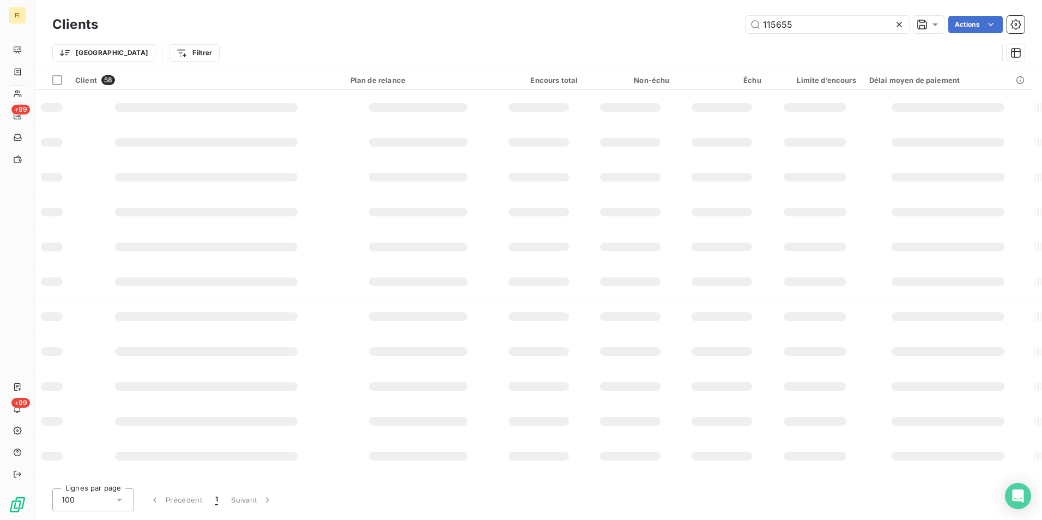
type input "115655"
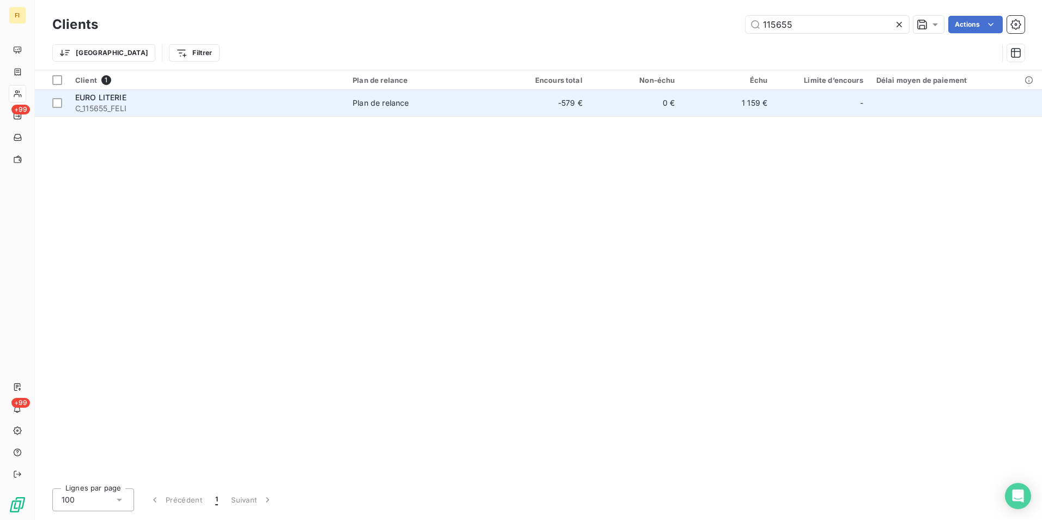
click at [498, 106] on td "-579 €" at bounding box center [543, 103] width 93 height 26
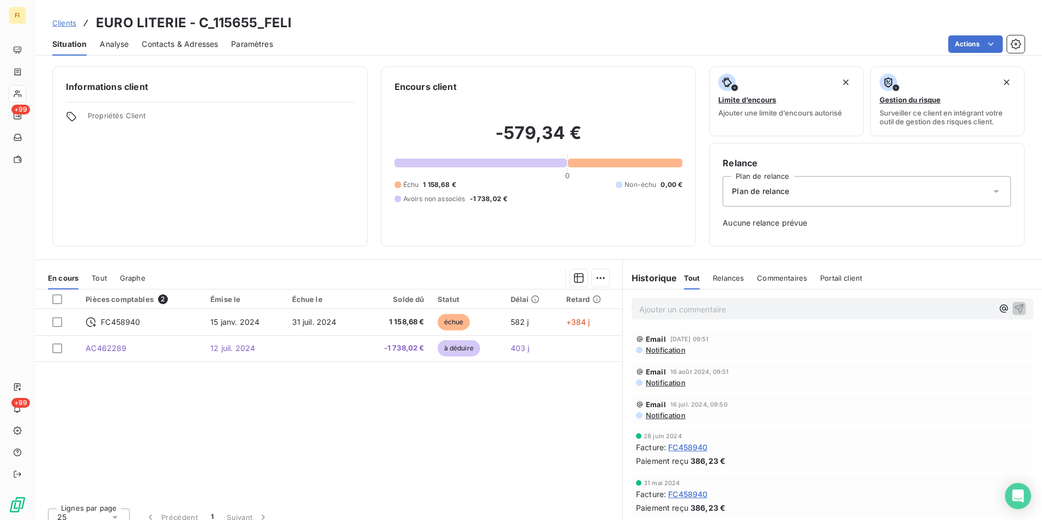
click at [299, 21] on div "Clients EURO LITERIE - C_115655_FELI" at bounding box center [539, 23] width 1008 height 20
drag, startPoint x: 300, startPoint y: 22, endPoint x: 92, endPoint y: 5, distance: 208.9
click at [92, 5] on div "Clients EURO LITERIE - C_115655_FELI Situation Analyse Contacts & Adresses Para…" at bounding box center [539, 28] width 1008 height 56
drag, startPoint x: 92, startPoint y: 5, endPoint x: 246, endPoint y: 25, distance: 155.5
copy h3 "EURO LITERIE - C_115655_FELI"
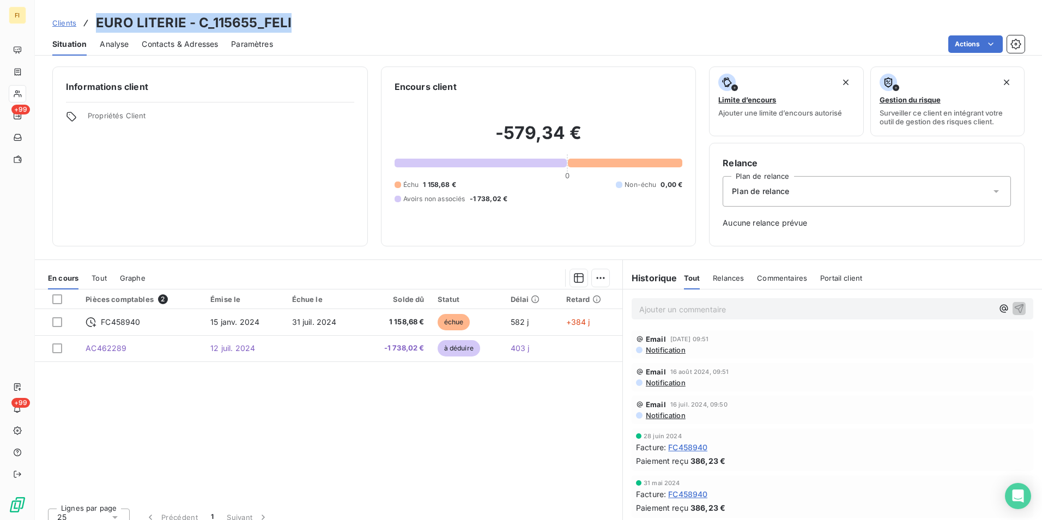
click at [62, 21] on span "Clients" at bounding box center [64, 23] width 24 height 9
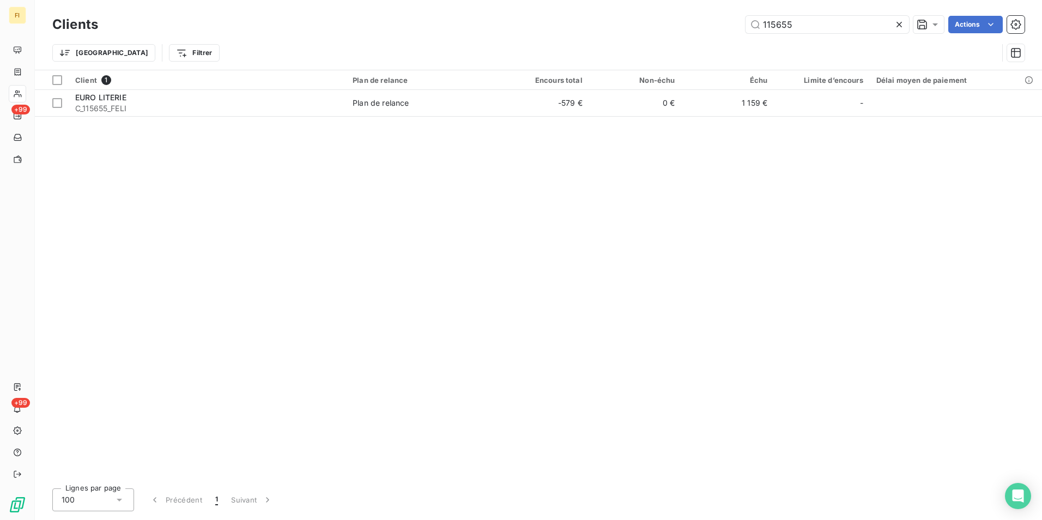
drag, startPoint x: 794, startPoint y: 25, endPoint x: 655, endPoint y: 29, distance: 139.6
click at [757, 27] on input "115655" at bounding box center [828, 24] width 164 height 17
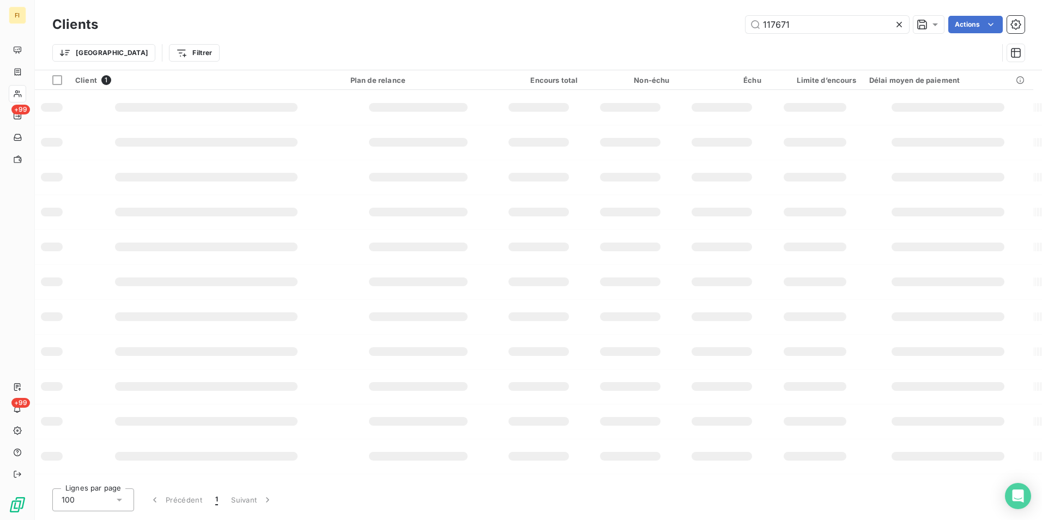
type input "117671"
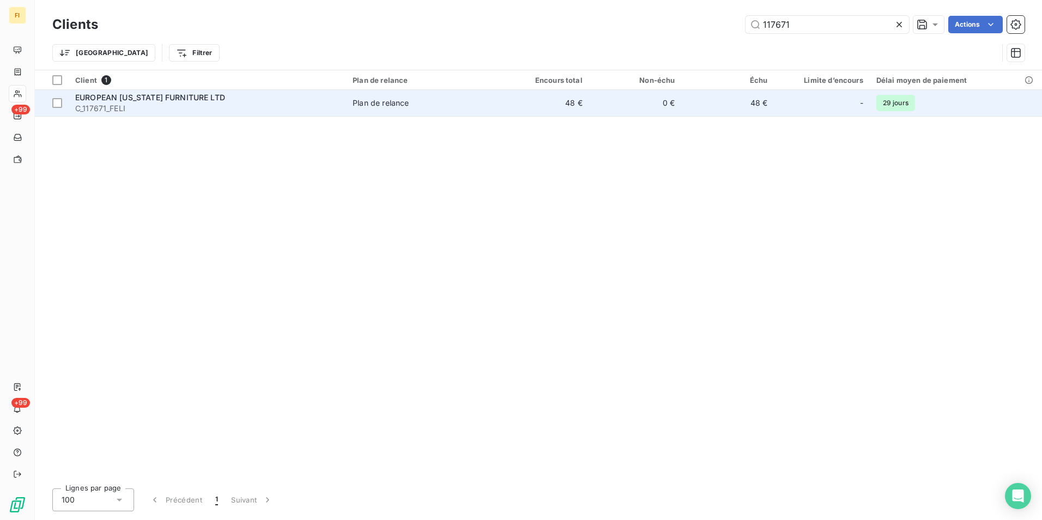
click at [579, 111] on td "48 €" at bounding box center [543, 103] width 93 height 26
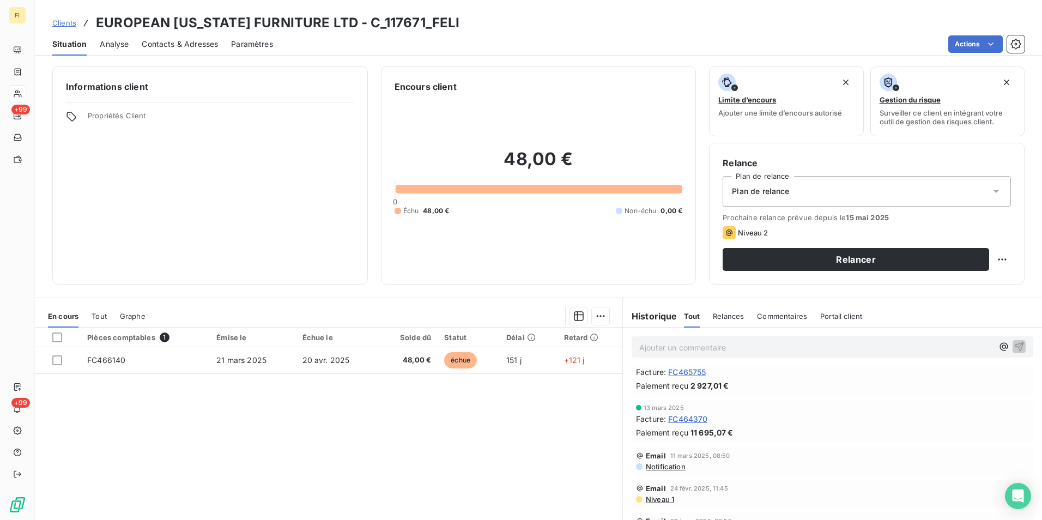
scroll to position [164, 0]
click at [68, 20] on span "Clients" at bounding box center [64, 23] width 24 height 9
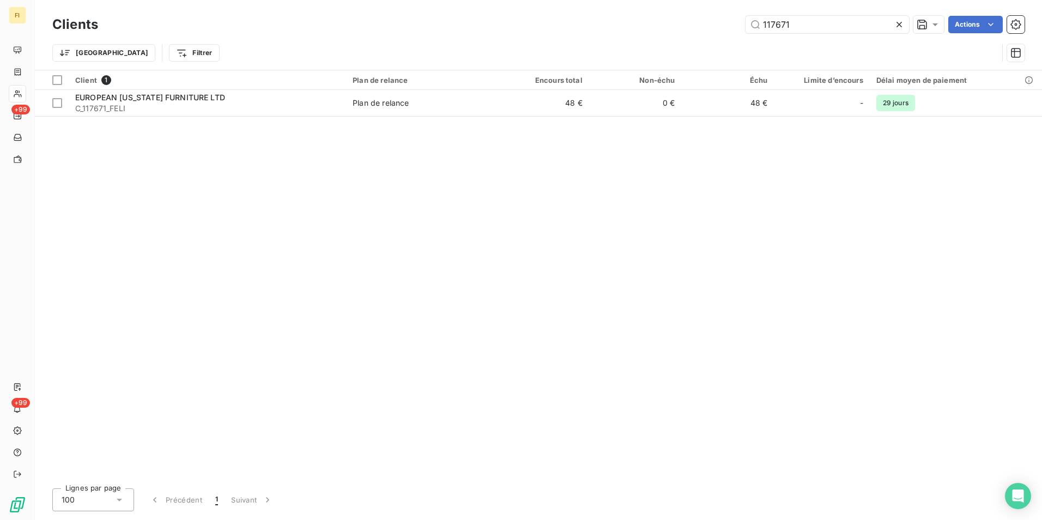
click at [715, 33] on div "117671 Actions" at bounding box center [568, 24] width 914 height 17
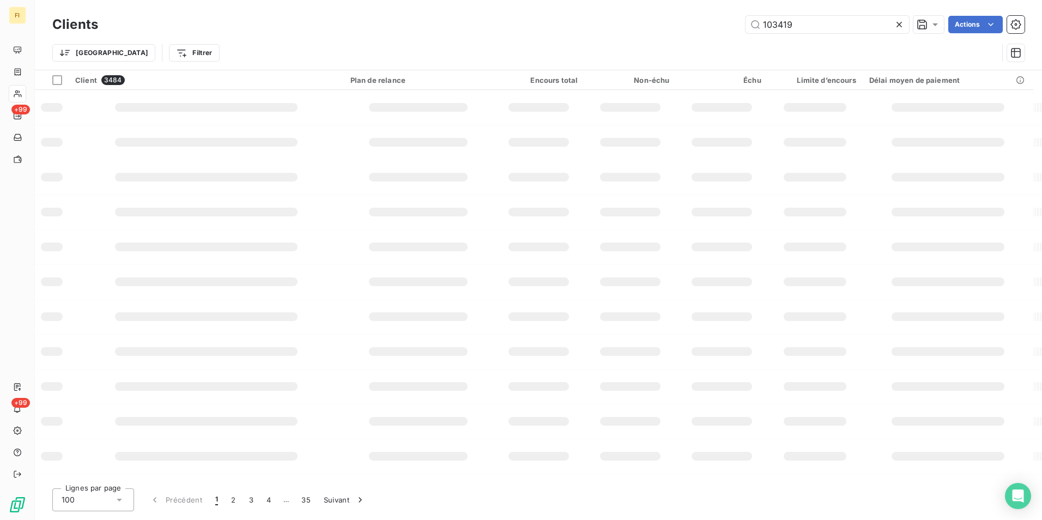
type input "103419"
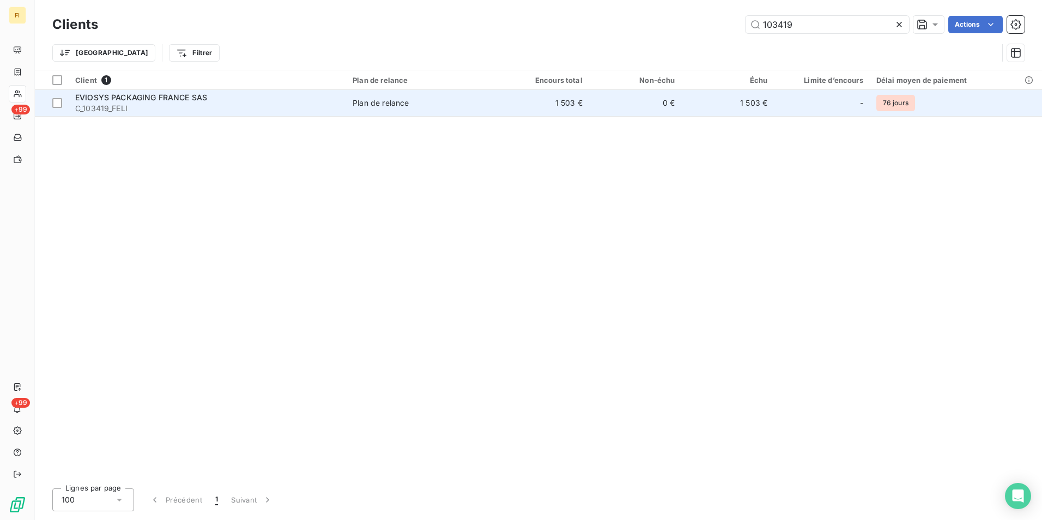
click at [608, 100] on td "0 €" at bounding box center [635, 103] width 93 height 26
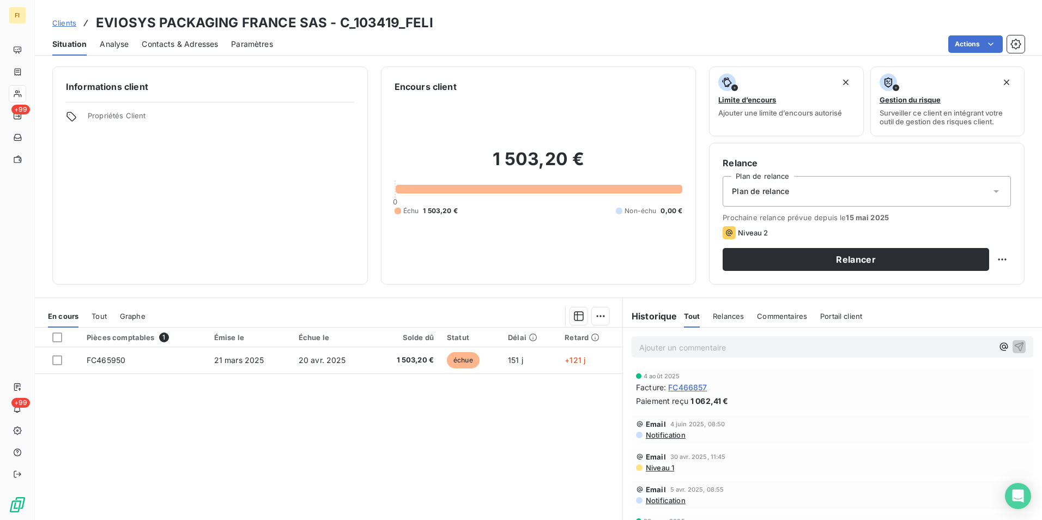
click at [66, 20] on span "Clients" at bounding box center [64, 23] width 24 height 9
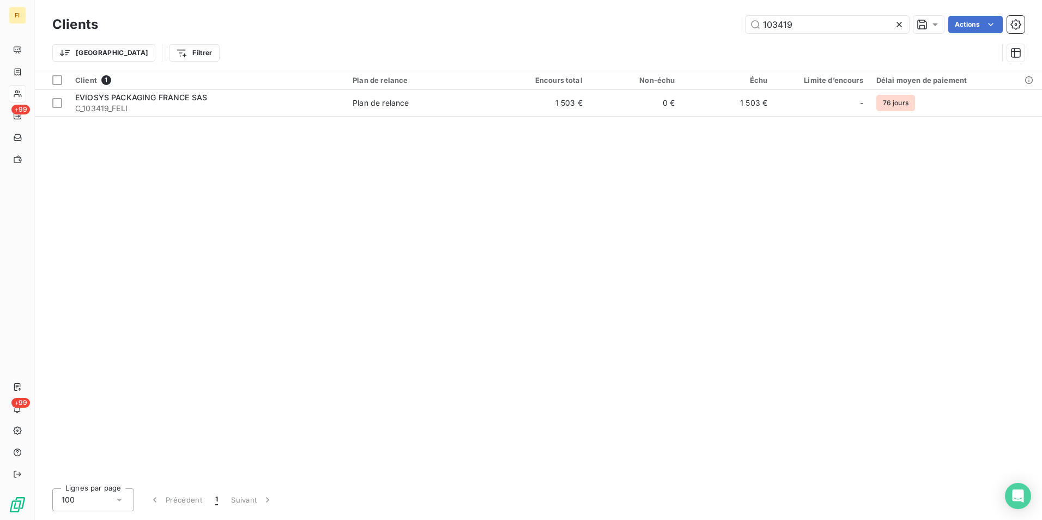
drag, startPoint x: 805, startPoint y: 31, endPoint x: 575, endPoint y: 33, distance: 229.6
click at [585, 33] on div "103419 Actions" at bounding box center [568, 24] width 914 height 17
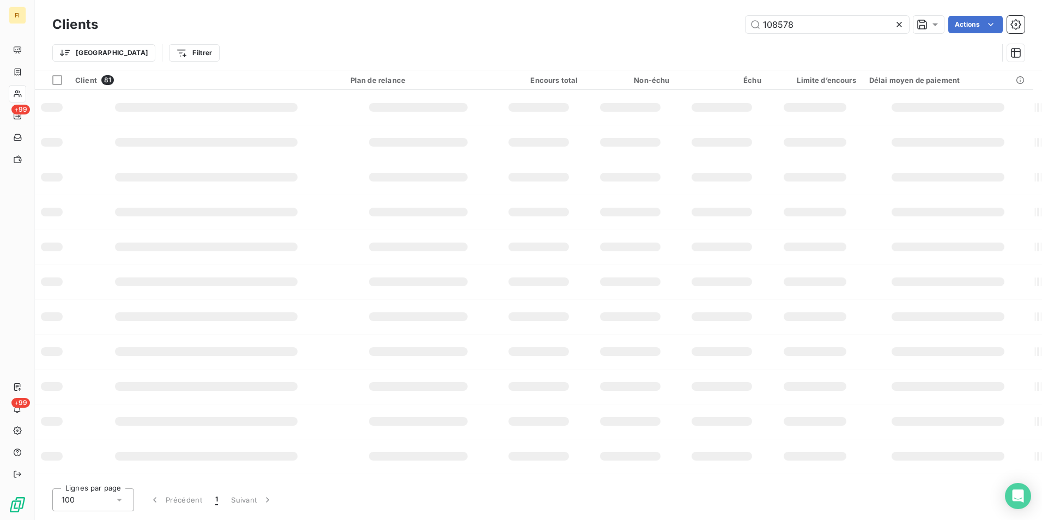
type input "108578"
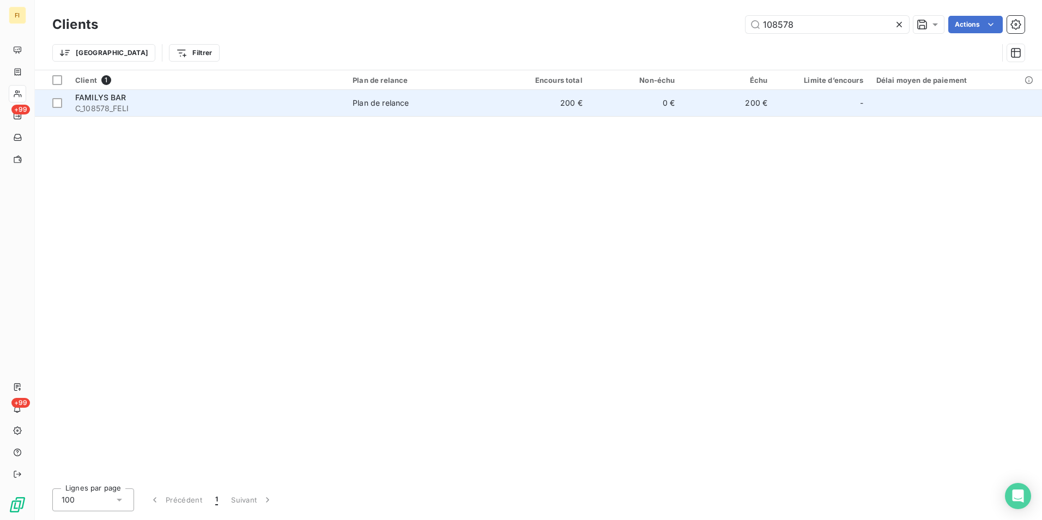
click at [382, 98] on div "Plan de relance" at bounding box center [381, 103] width 56 height 11
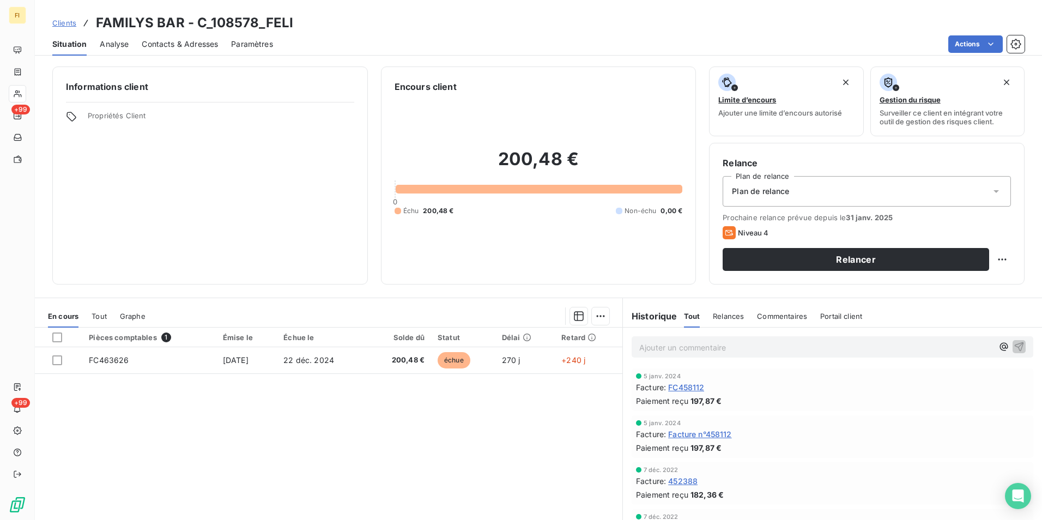
click at [55, 22] on span "Clients" at bounding box center [64, 23] width 24 height 9
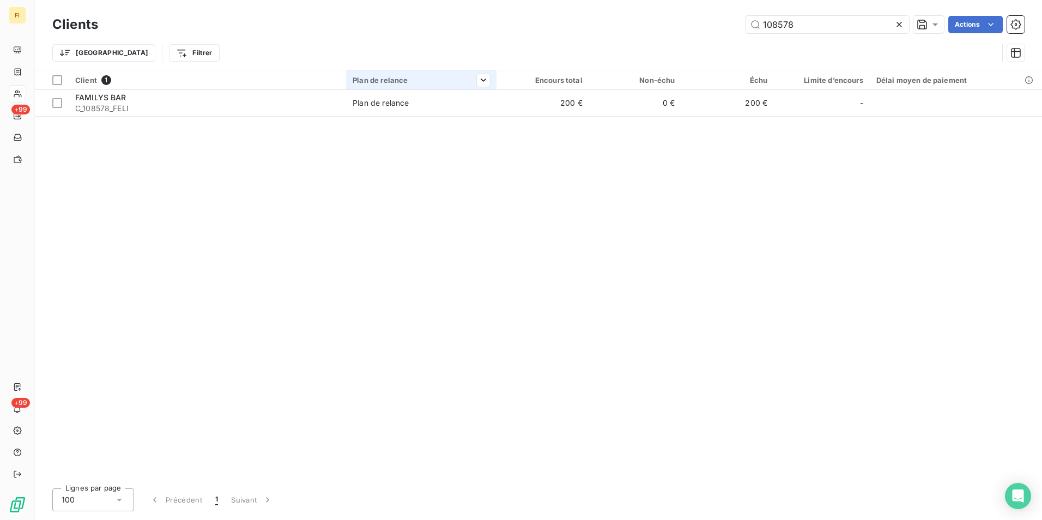
drag, startPoint x: 832, startPoint y: 23, endPoint x: 402, endPoint y: 88, distance: 434.5
click at [605, 44] on div "Clients 108578 Actions Trier Filtrer" at bounding box center [538, 41] width 973 height 57
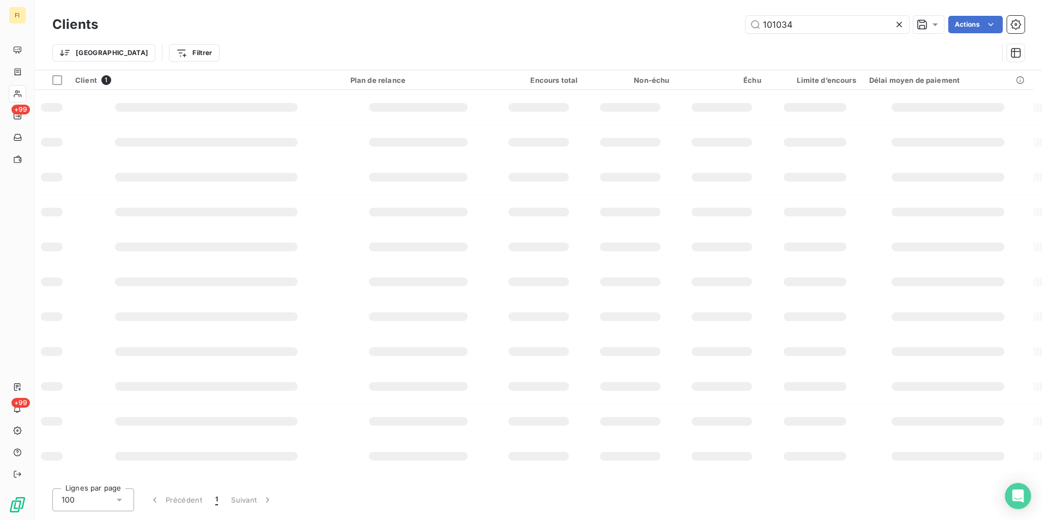
type input "101034"
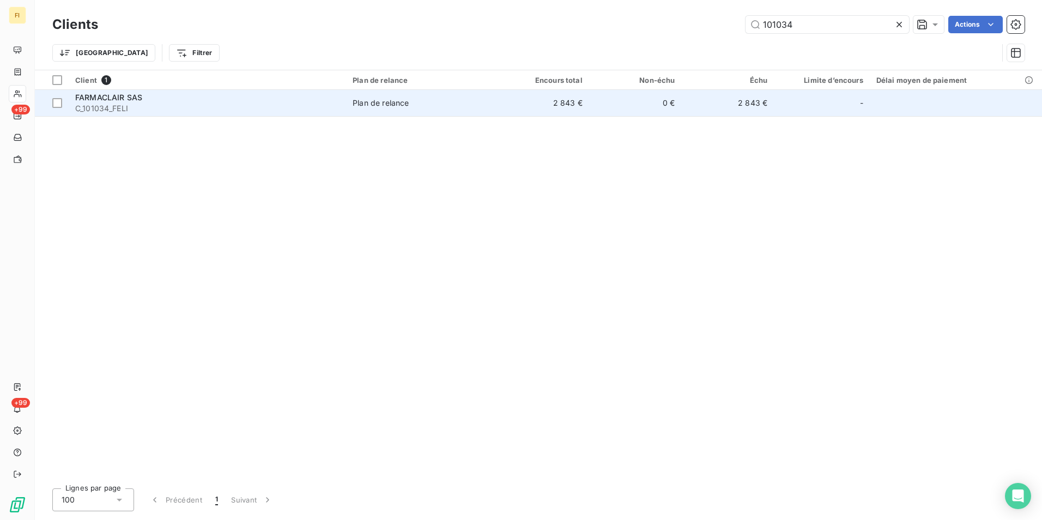
click at [365, 103] on div "Plan de relance" at bounding box center [381, 103] width 56 height 11
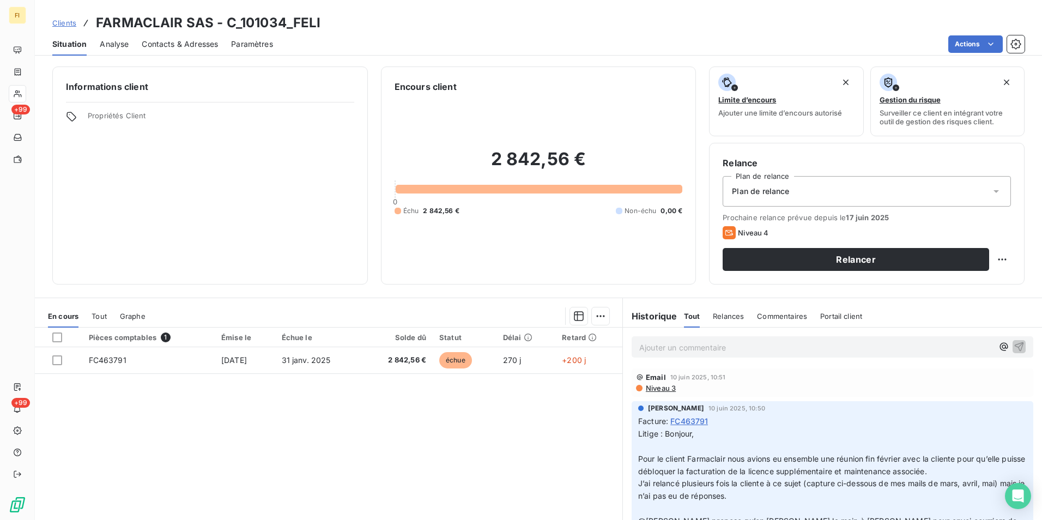
click at [68, 21] on span "Clients" at bounding box center [64, 23] width 24 height 9
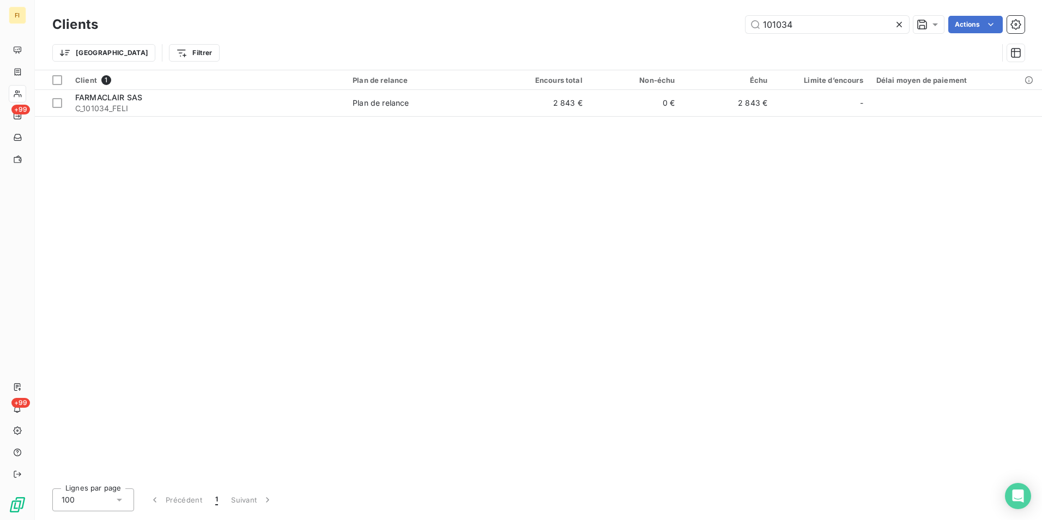
drag, startPoint x: 808, startPoint y: 20, endPoint x: 459, endPoint y: 26, distance: 349.5
click at [563, 29] on div "101034 Actions" at bounding box center [568, 24] width 914 height 17
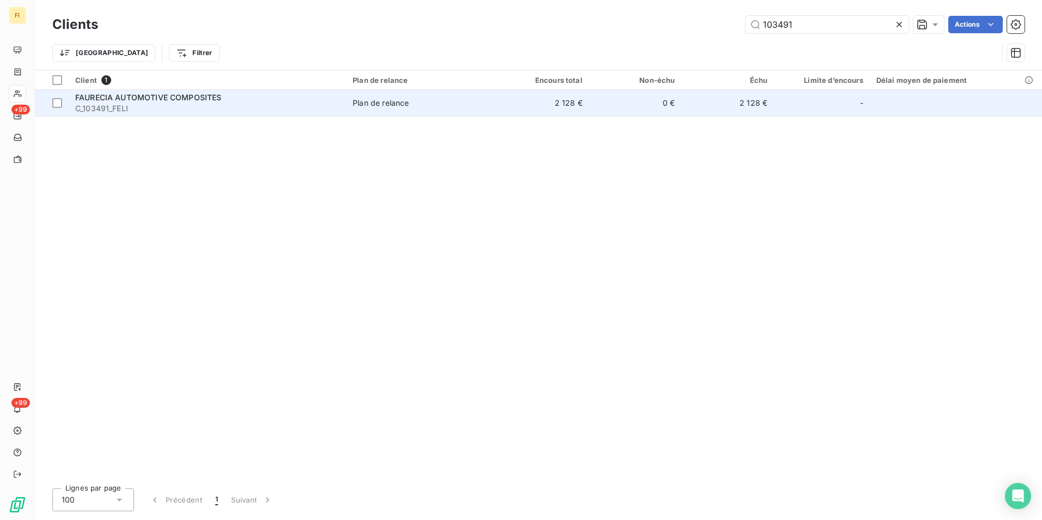
type input "103491"
click at [629, 110] on td "0 €" at bounding box center [635, 103] width 93 height 26
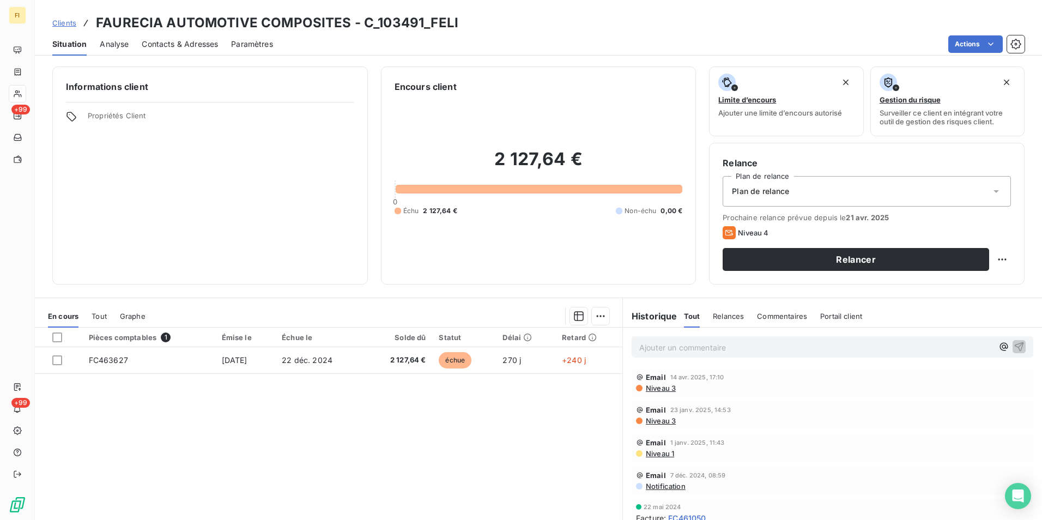
click at [65, 22] on span "Clients" at bounding box center [64, 23] width 24 height 9
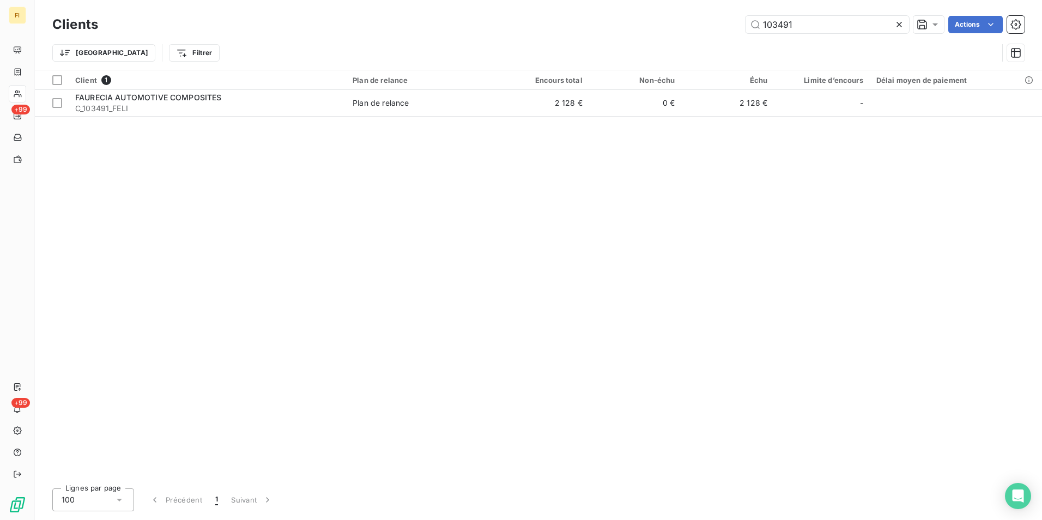
drag, startPoint x: 799, startPoint y: 26, endPoint x: 408, endPoint y: 154, distance: 410.9
click at [676, 35] on div "Clients 103491 Actions" at bounding box center [538, 24] width 973 height 23
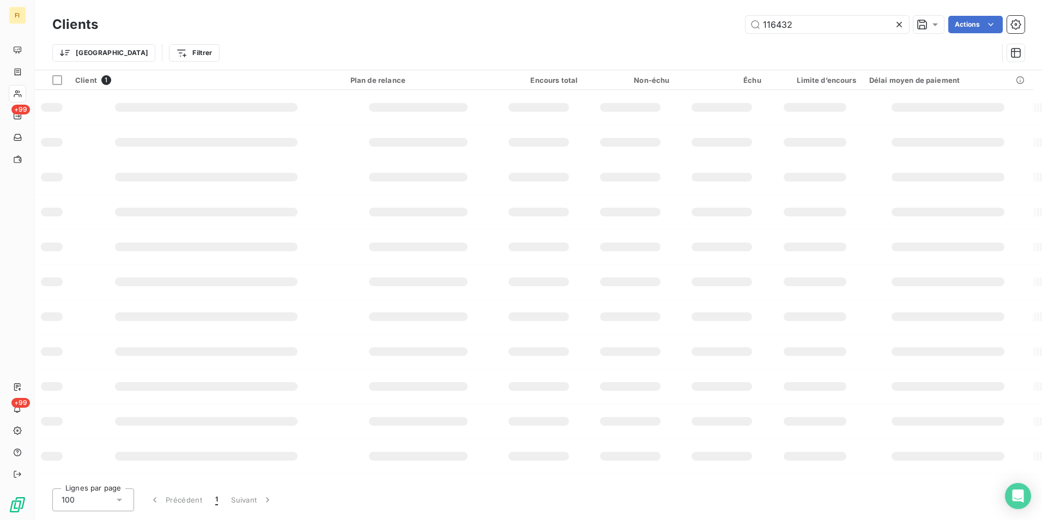
type input "116432"
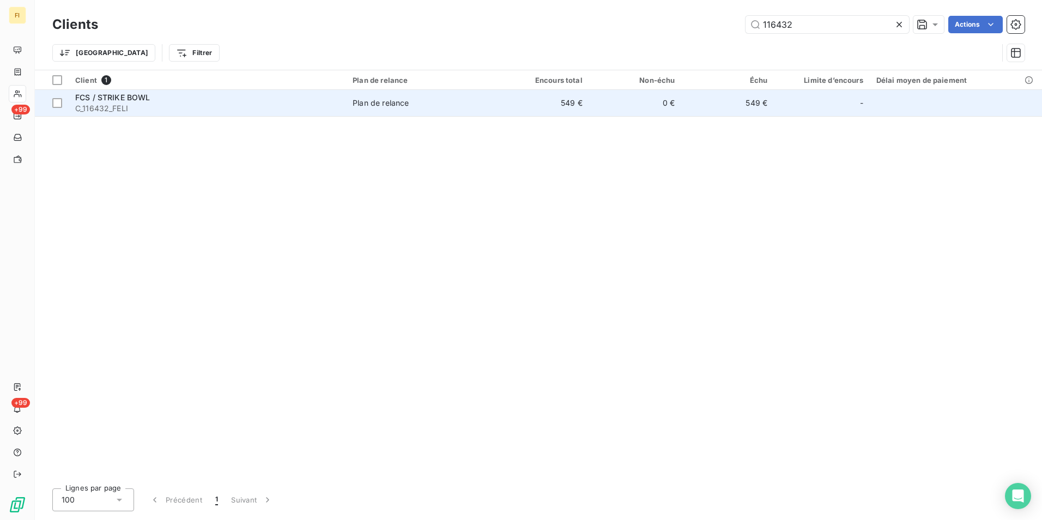
click at [503, 110] on td "549 €" at bounding box center [543, 103] width 93 height 26
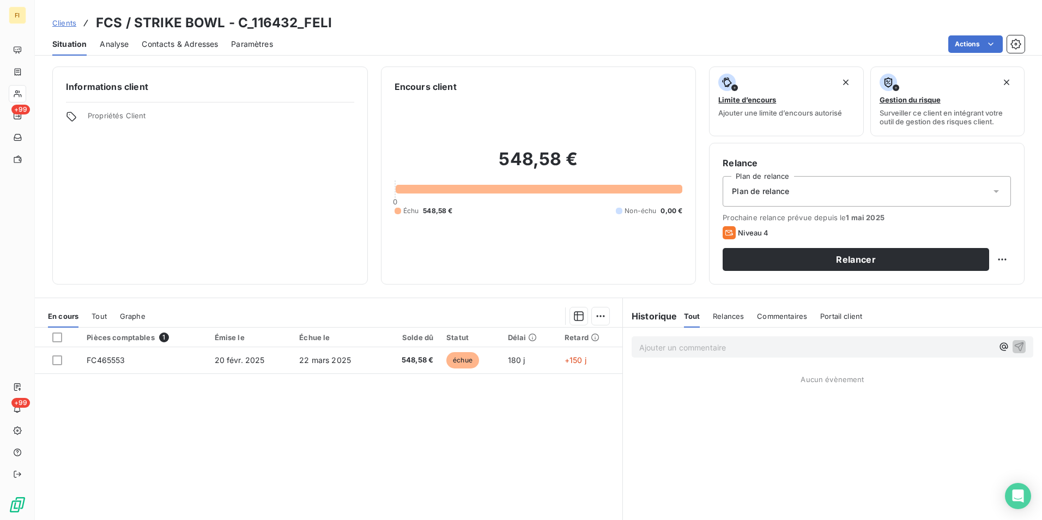
click at [66, 23] on span "Clients" at bounding box center [64, 23] width 24 height 9
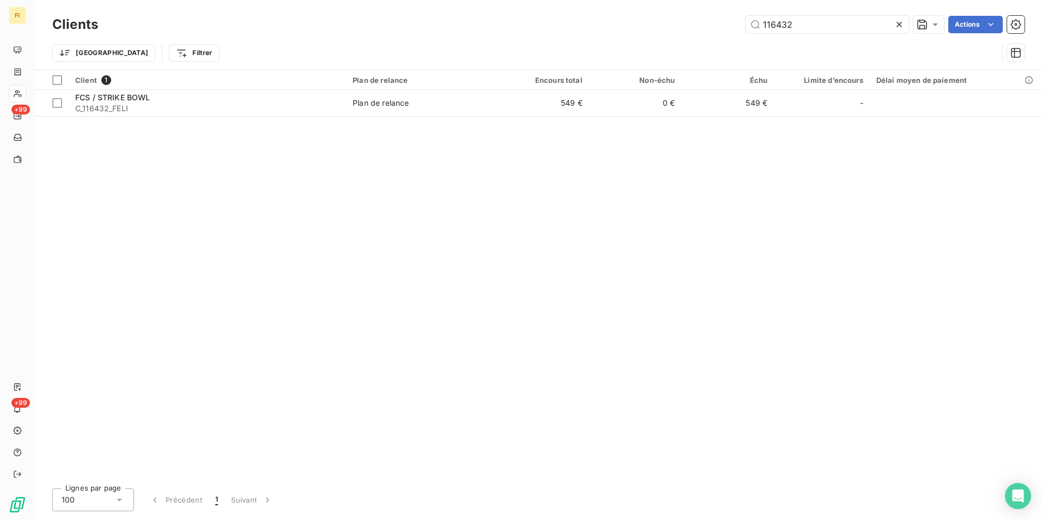
drag, startPoint x: 810, startPoint y: 29, endPoint x: 516, endPoint y: 50, distance: 295.1
click at [574, 38] on div "Clients 116432 Actions Trier Filtrer" at bounding box center [538, 41] width 973 height 57
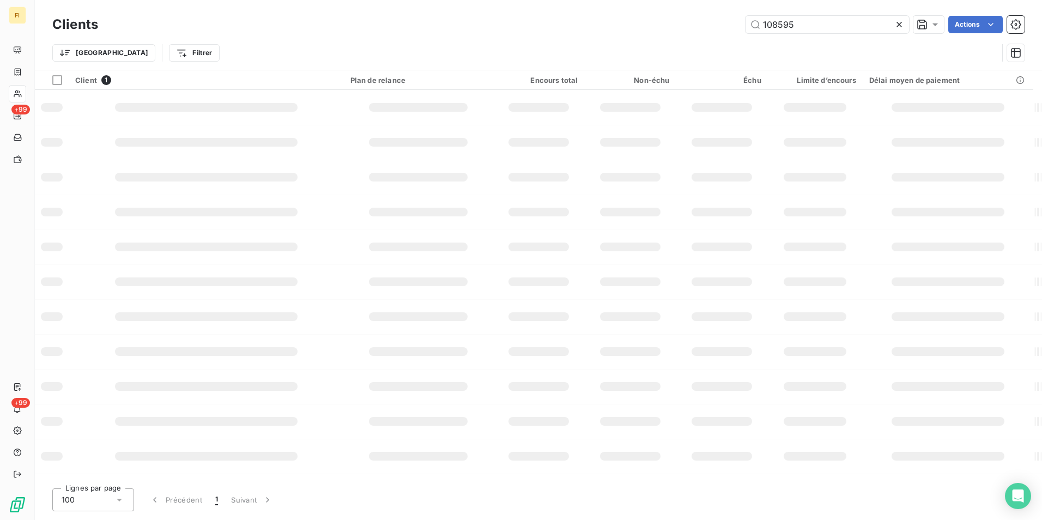
type input "108595"
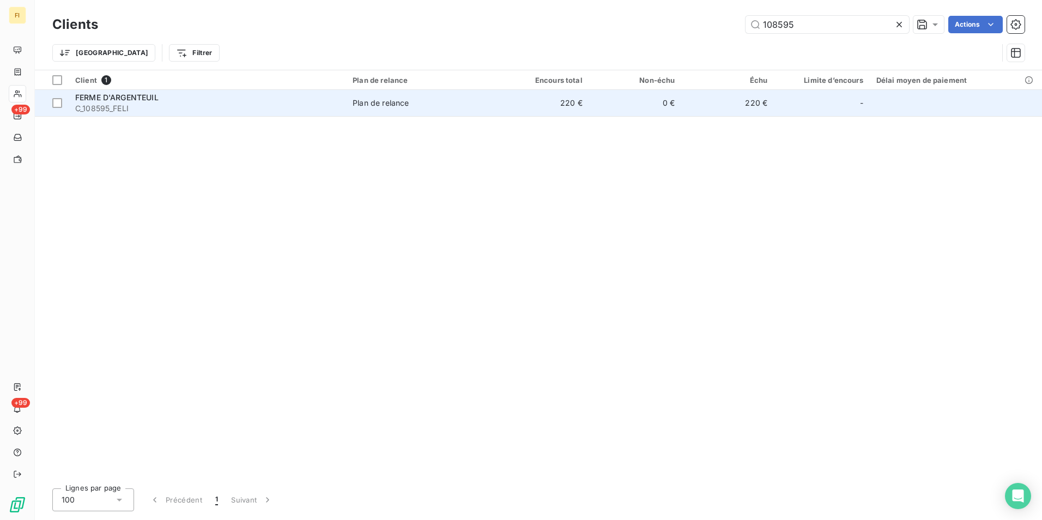
click at [373, 109] on td "Plan de relance" at bounding box center [421, 103] width 150 height 26
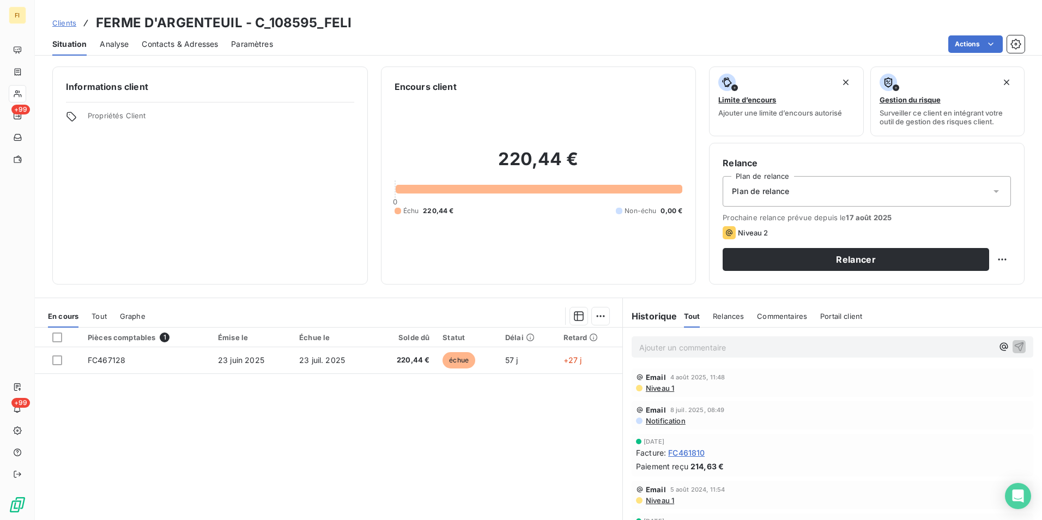
click at [69, 21] on span "Clients" at bounding box center [64, 23] width 24 height 9
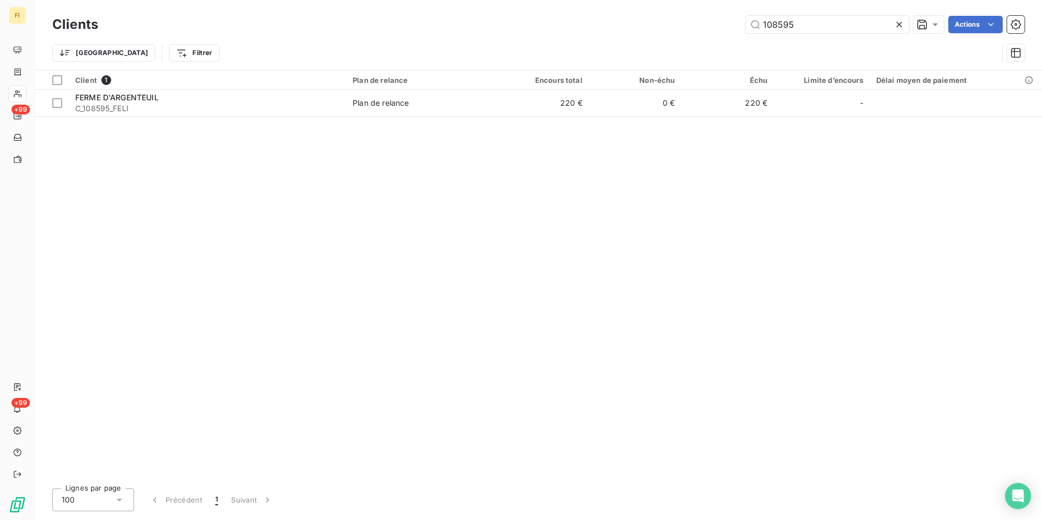
drag, startPoint x: 792, startPoint y: 33, endPoint x: 606, endPoint y: 43, distance: 186.2
click at [637, 42] on div "Clients 108595 Actions Trier Filtrer" at bounding box center [538, 41] width 973 height 57
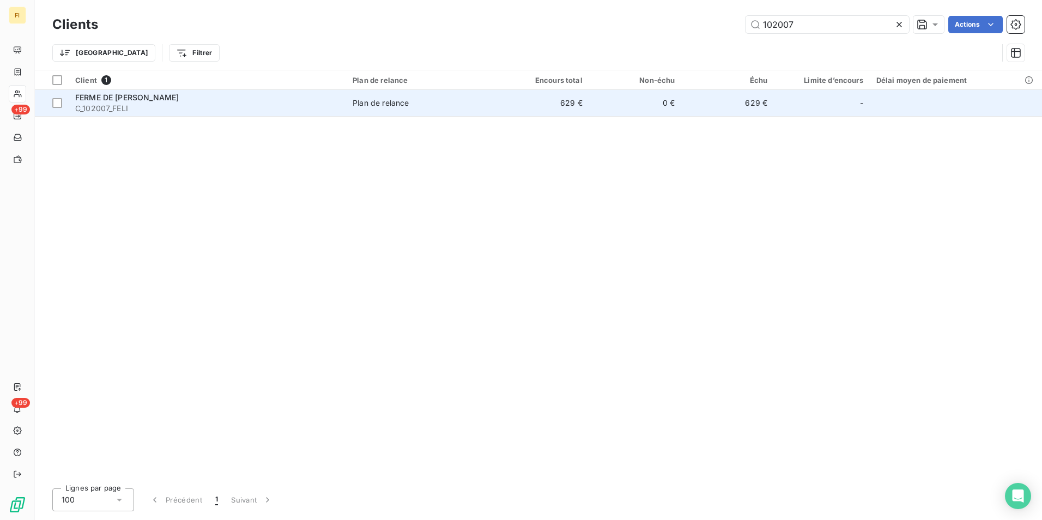
type input "102007"
click at [601, 112] on td "0 €" at bounding box center [635, 103] width 93 height 26
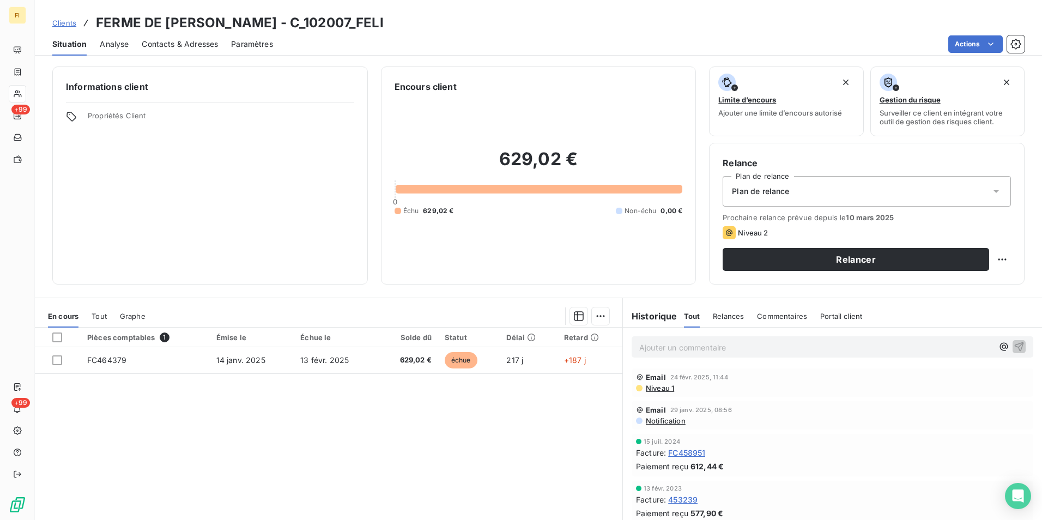
click at [65, 23] on span "Clients" at bounding box center [64, 23] width 24 height 9
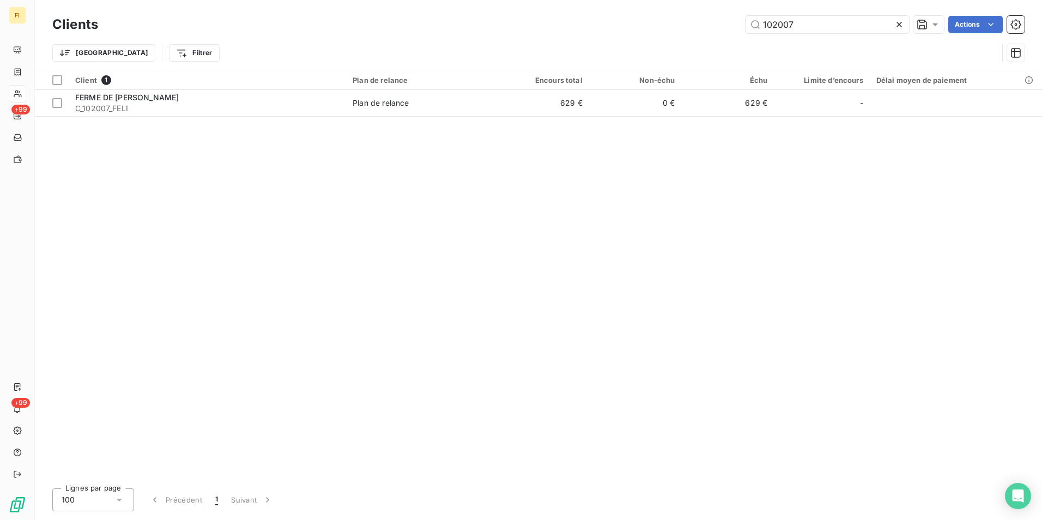
click at [596, 33] on div "Clients 102007 Actions" at bounding box center [538, 24] width 973 height 23
click at [769, 25] on input "10877" at bounding box center [828, 24] width 164 height 17
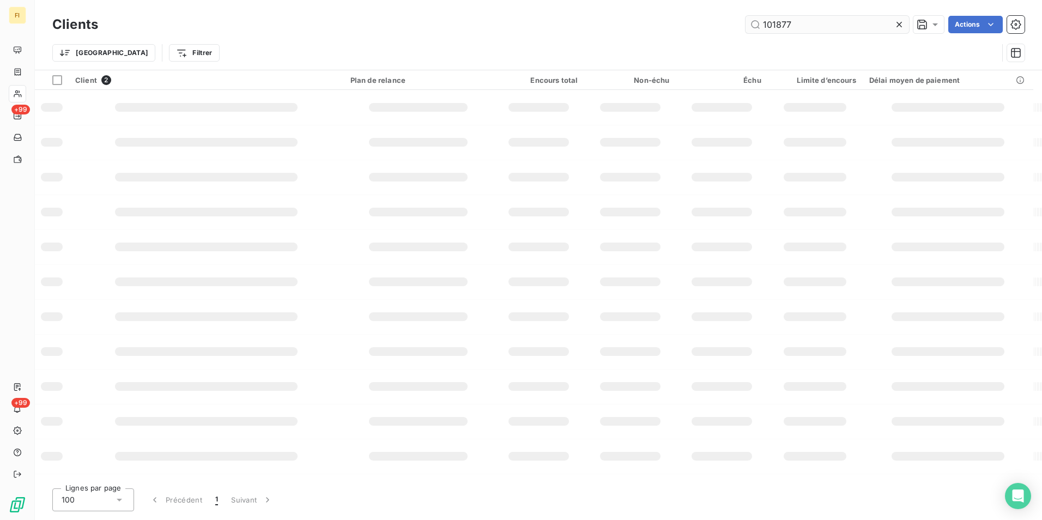
type input "101877"
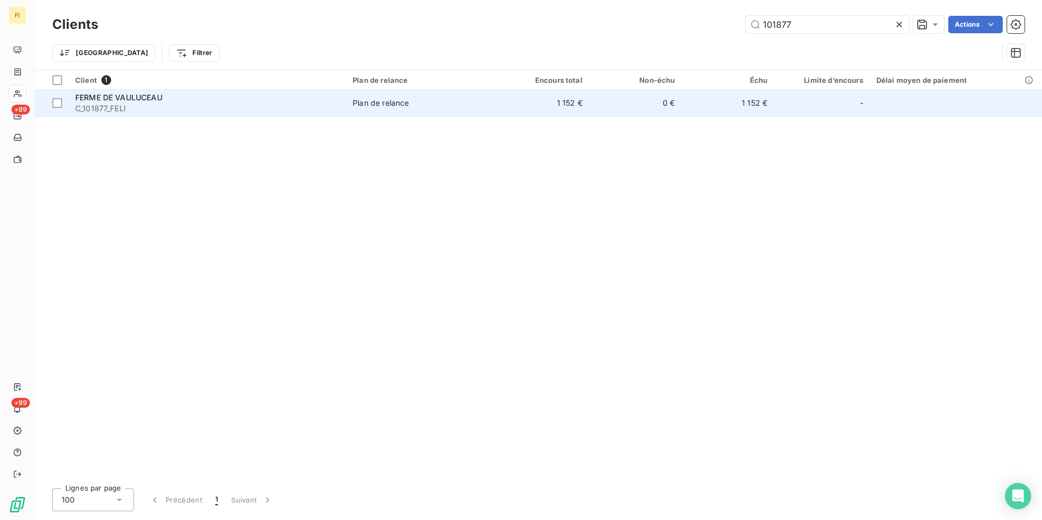
click at [477, 106] on span "Plan de relance" at bounding box center [421, 103] width 137 height 11
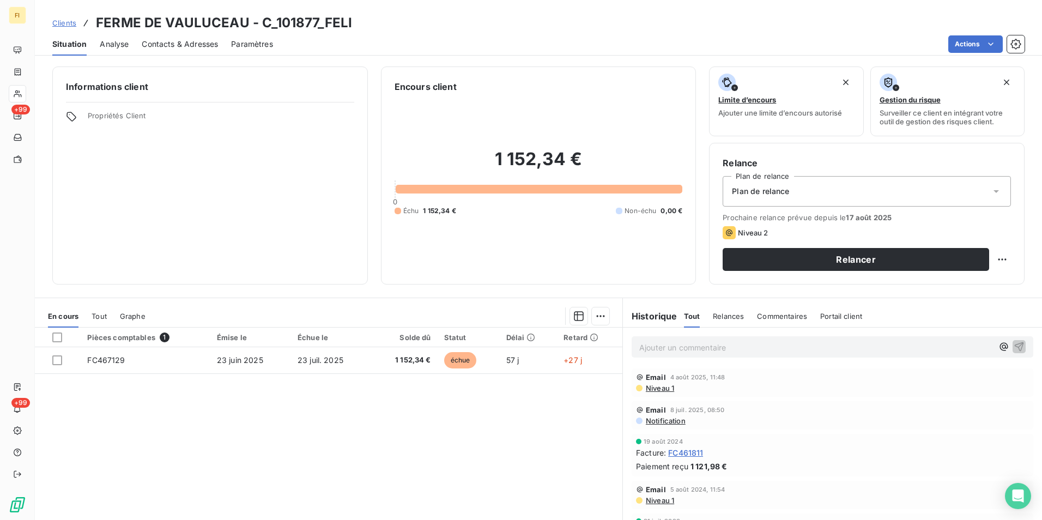
click at [65, 23] on span "Clients" at bounding box center [64, 23] width 24 height 9
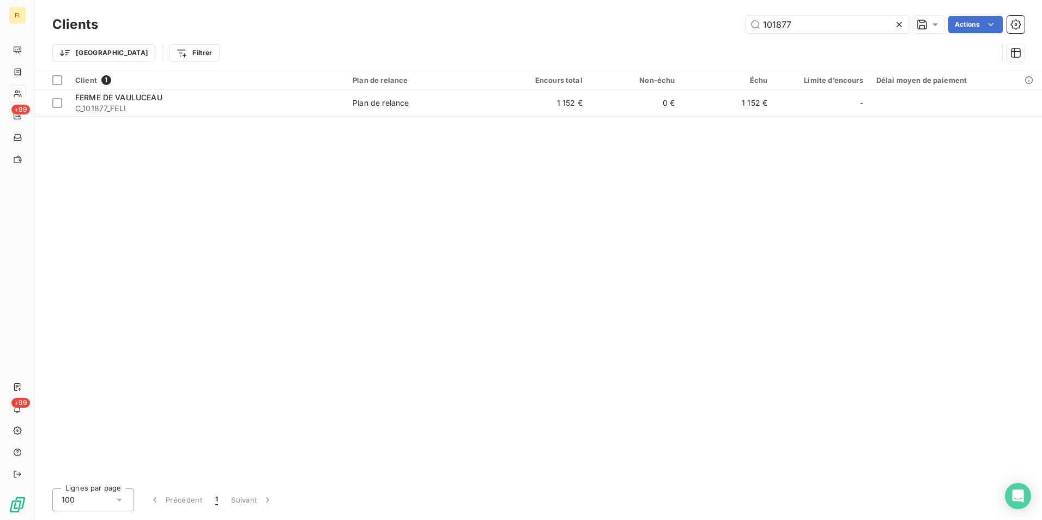
drag, startPoint x: 724, startPoint y: 28, endPoint x: 658, endPoint y: 34, distance: 66.8
click at [658, 34] on div "Clients 101877 Actions" at bounding box center [538, 24] width 973 height 23
drag, startPoint x: 658, startPoint y: 34, endPoint x: 816, endPoint y: 24, distance: 158.4
click at [816, 24] on input "101877" at bounding box center [828, 24] width 164 height 17
drag, startPoint x: 816, startPoint y: 24, endPoint x: 511, endPoint y: 44, distance: 305.4
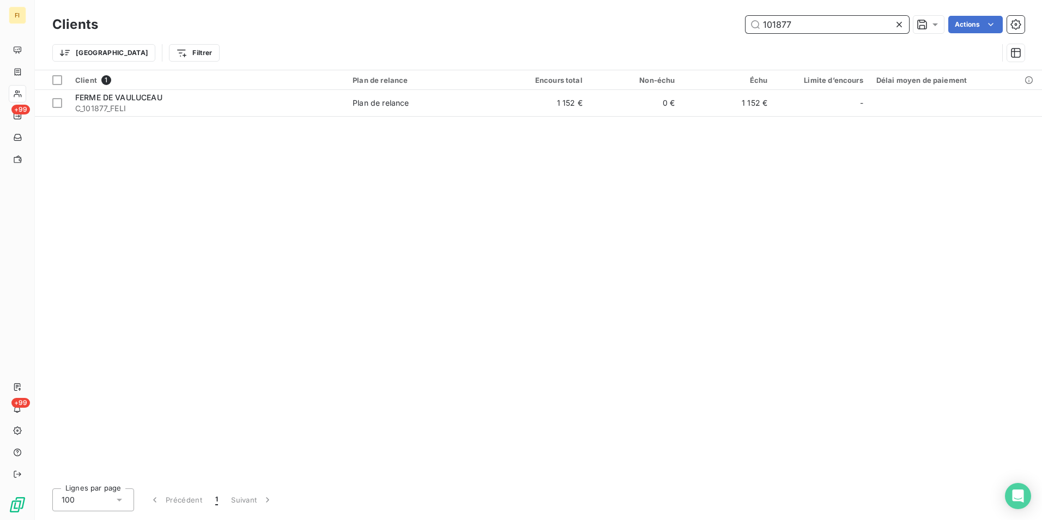
click at [612, 37] on div "Clients 101877 Actions Trier Filtrer" at bounding box center [538, 41] width 973 height 57
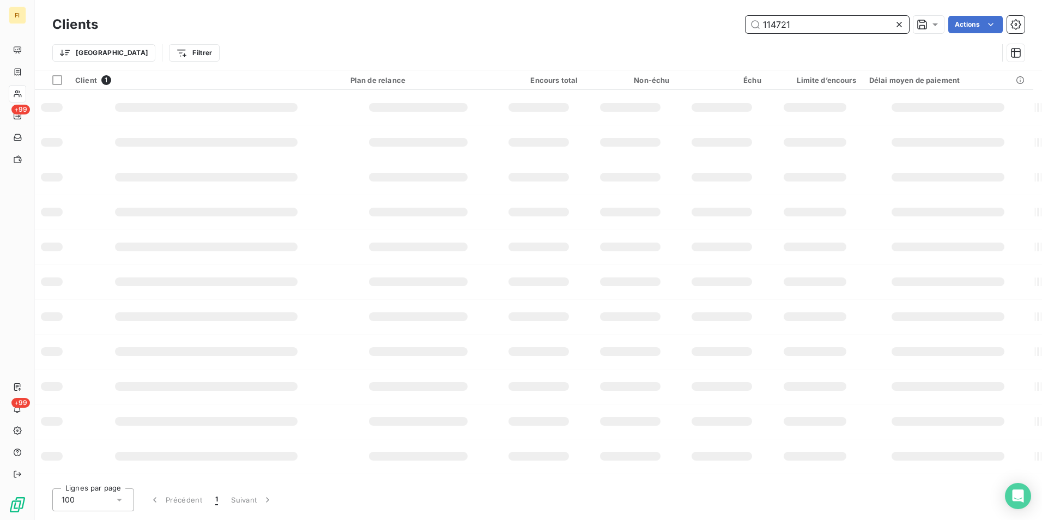
type input "114721"
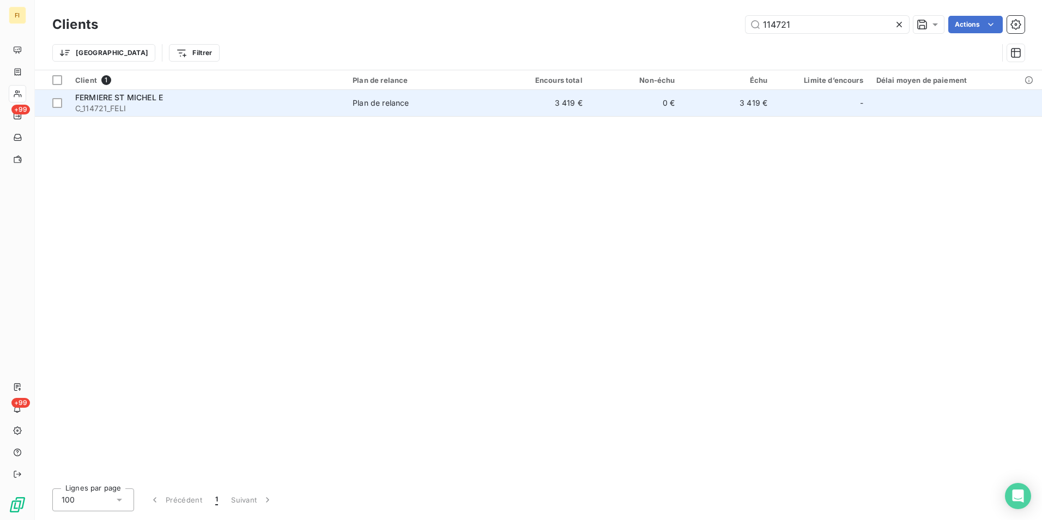
click at [550, 101] on td "3 419 €" at bounding box center [543, 103] width 93 height 26
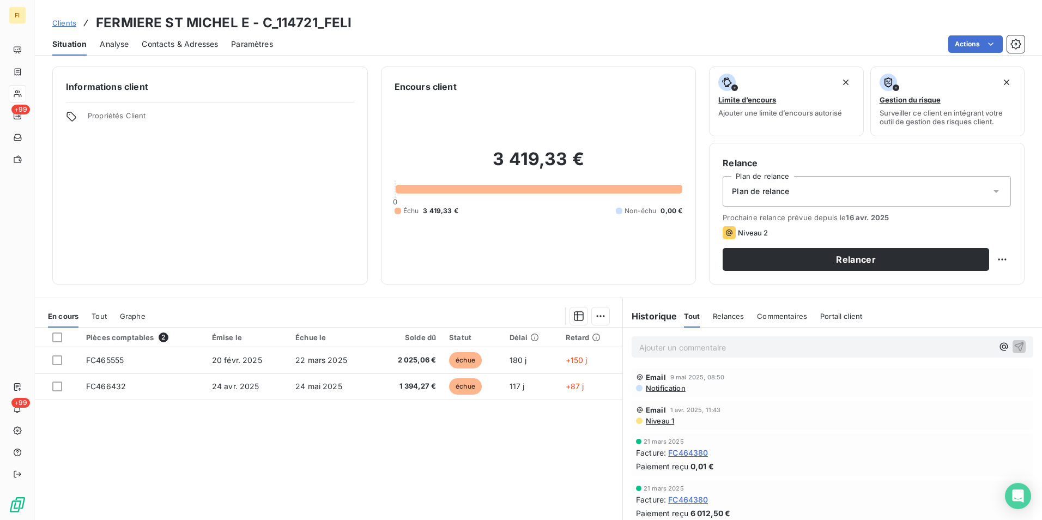
click at [71, 23] on span "Clients" at bounding box center [64, 23] width 24 height 9
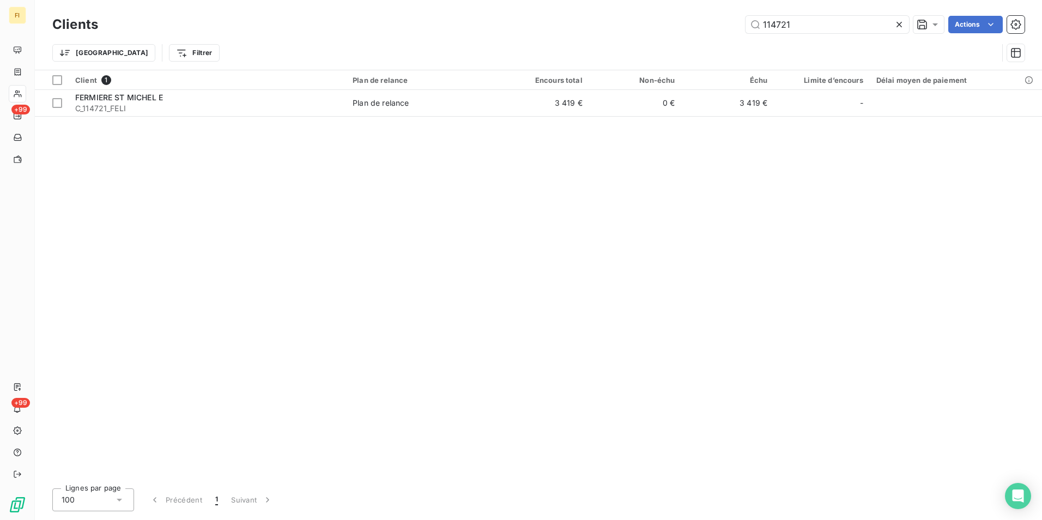
drag, startPoint x: 807, startPoint y: 30, endPoint x: 443, endPoint y: 33, distance: 364.2
click at [657, 25] on div "114721 Actions" at bounding box center [568, 24] width 914 height 17
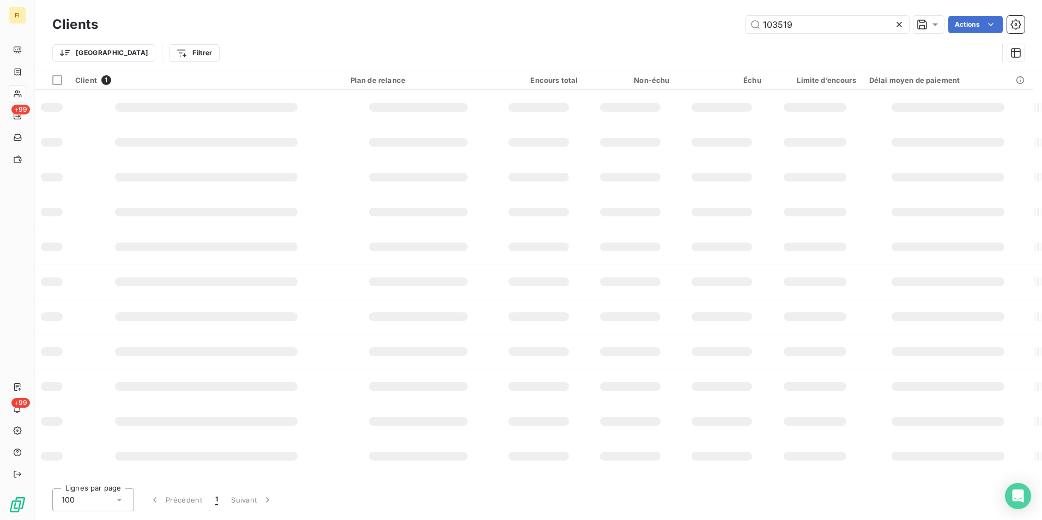
type input "103519"
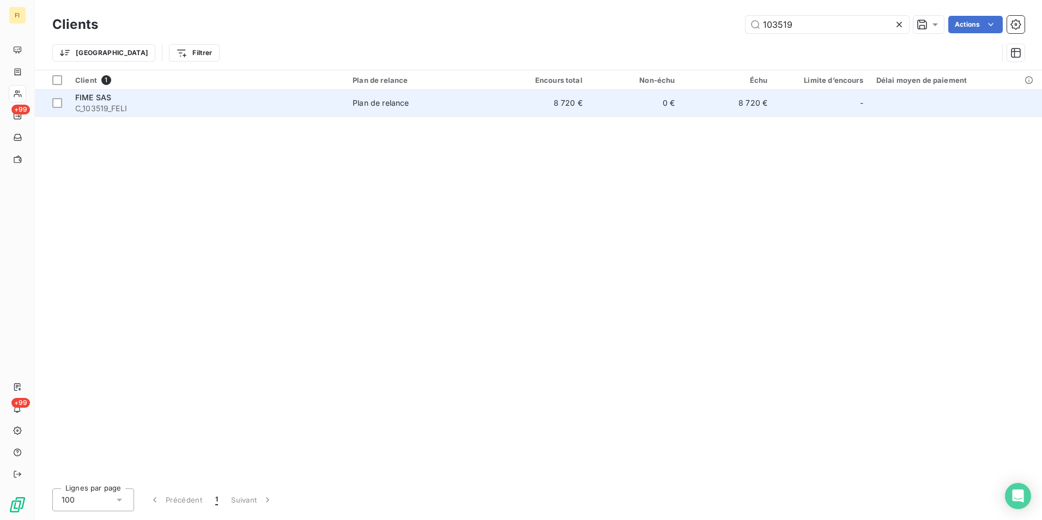
click at [575, 103] on td "8 720 €" at bounding box center [543, 103] width 93 height 26
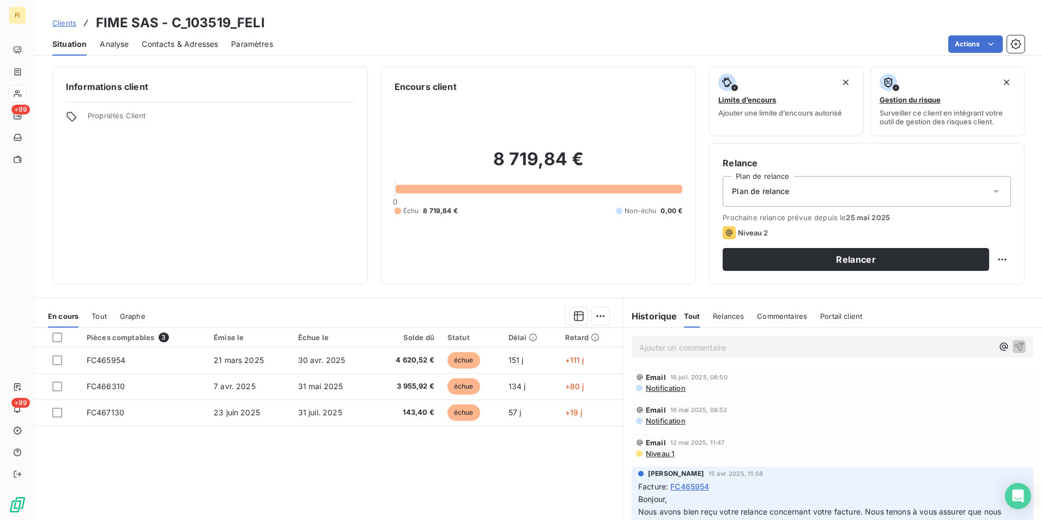
click at [180, 46] on span "Contacts & Adresses" at bounding box center [180, 44] width 76 height 11
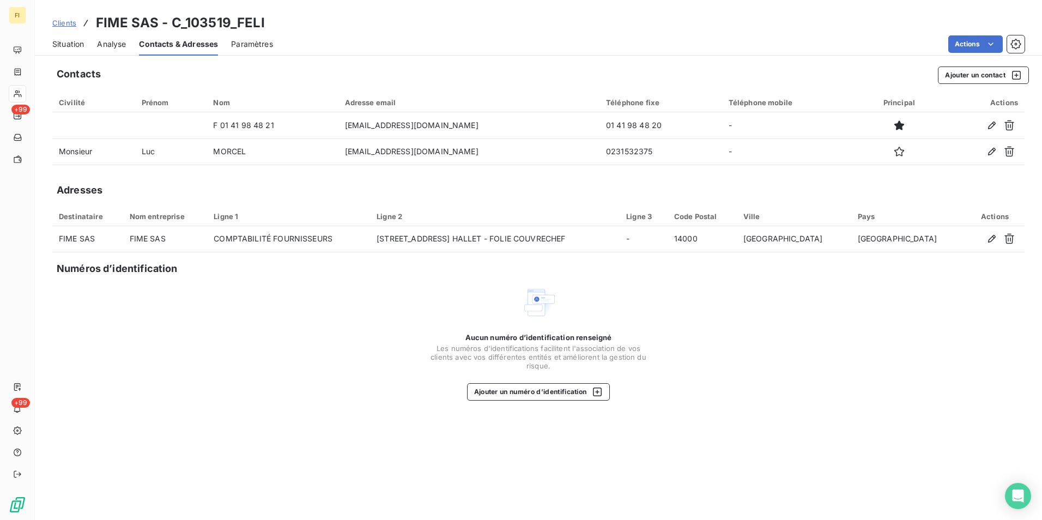
click at [71, 22] on span "Clients" at bounding box center [64, 23] width 24 height 9
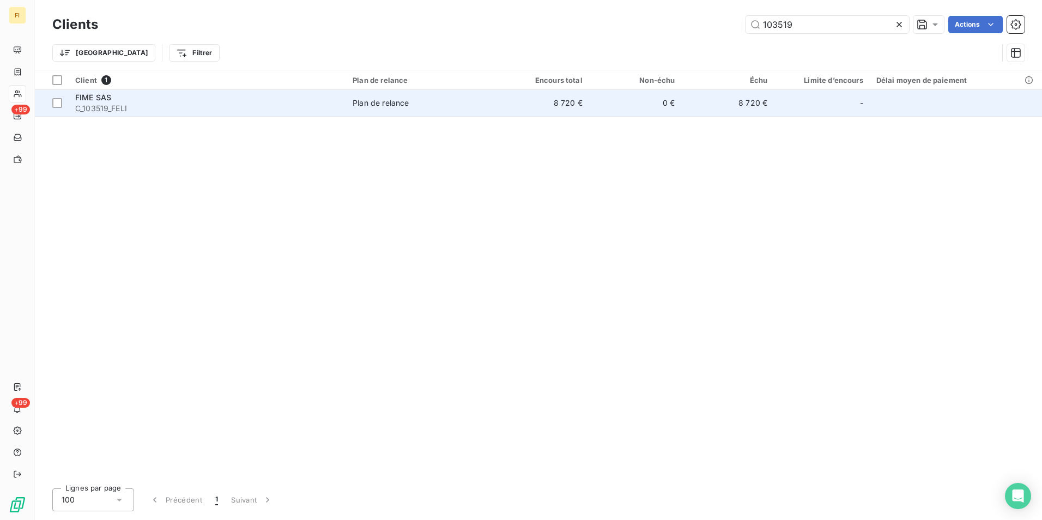
click at [89, 99] on span "FIME SAS" at bounding box center [93, 97] width 36 height 9
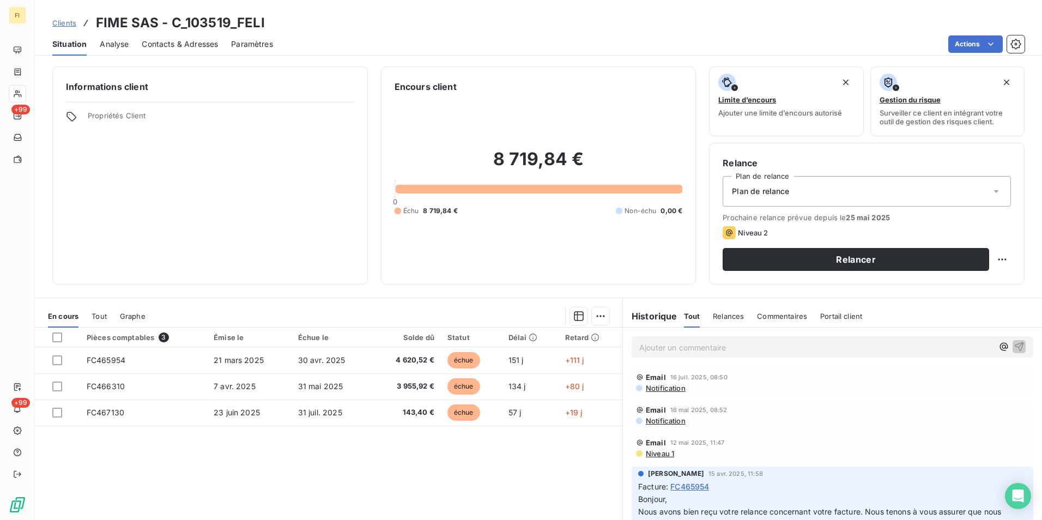
click at [67, 25] on span "Clients" at bounding box center [64, 23] width 24 height 9
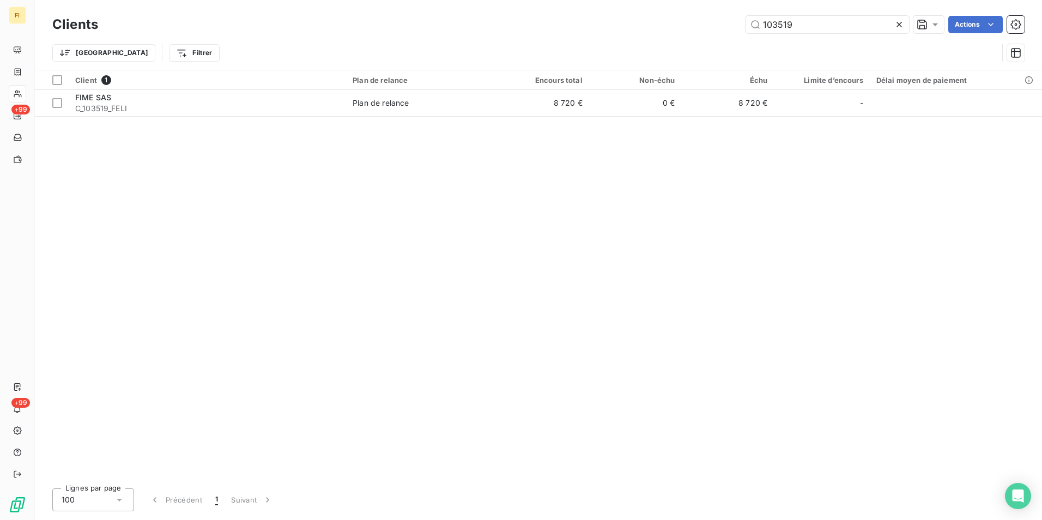
drag, startPoint x: 822, startPoint y: 28, endPoint x: 323, endPoint y: 59, distance: 500.4
click at [636, 19] on div "103519 Actions" at bounding box center [568, 24] width 914 height 17
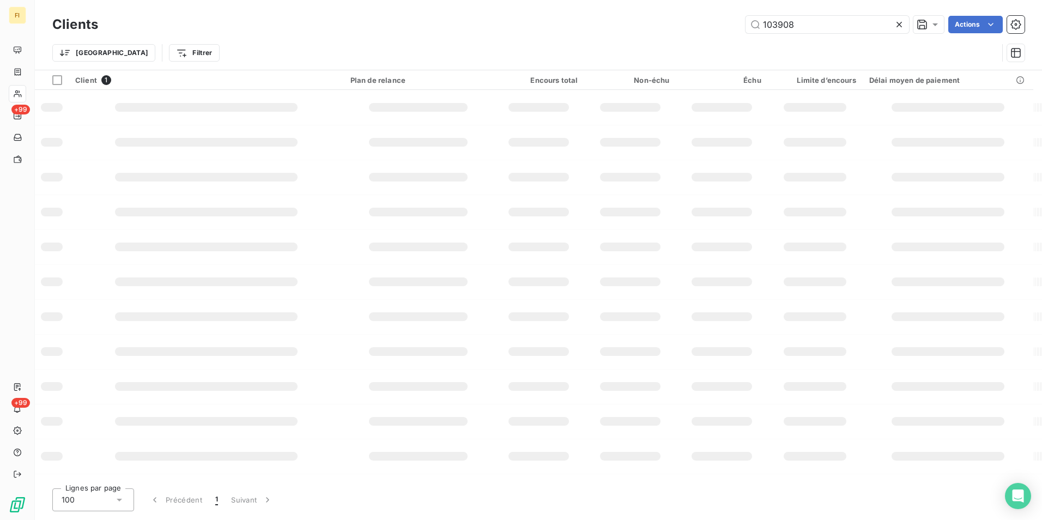
type input "103908"
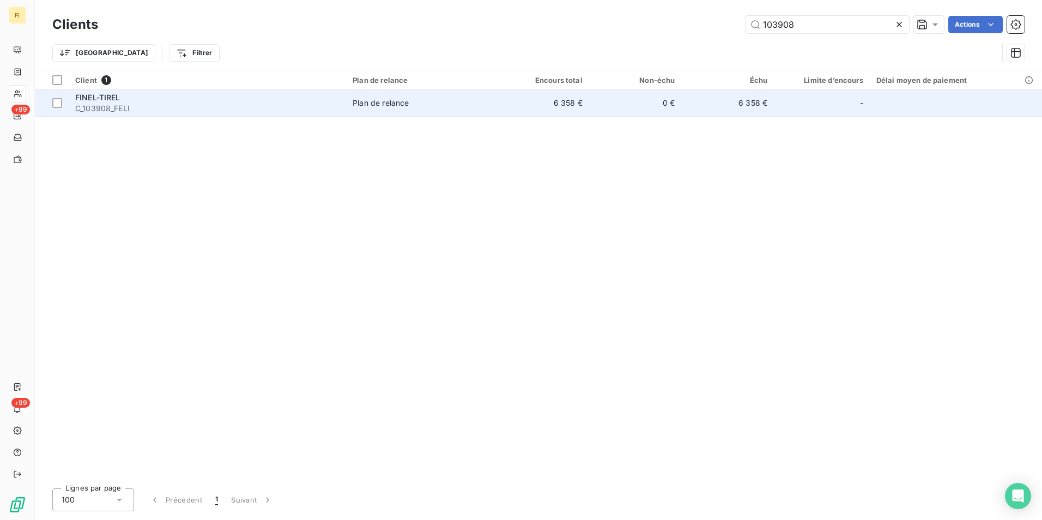
click at [562, 104] on td "6 358 €" at bounding box center [543, 103] width 93 height 26
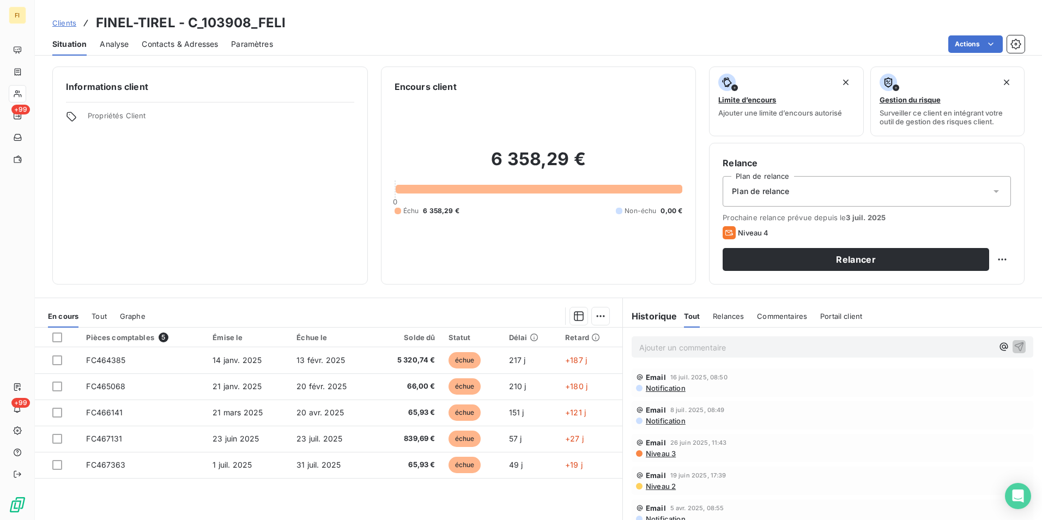
click at [67, 19] on span "Clients" at bounding box center [64, 23] width 24 height 9
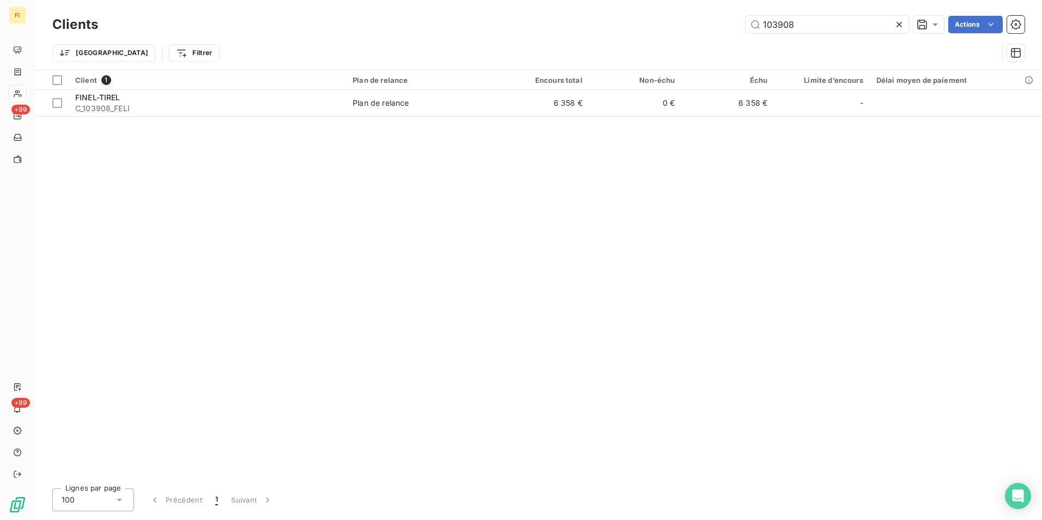
click at [546, 23] on div "103908 Actions" at bounding box center [568, 24] width 914 height 17
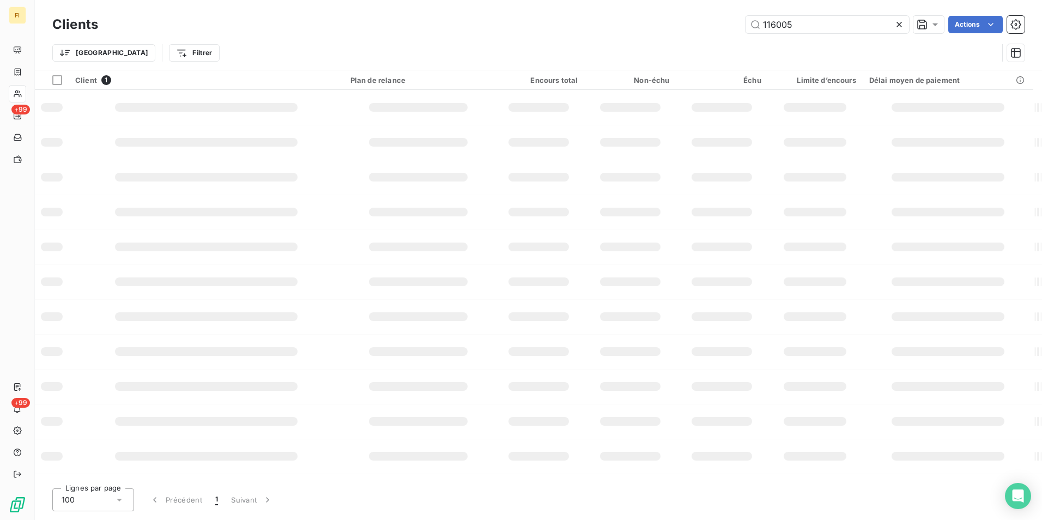
type input "116005"
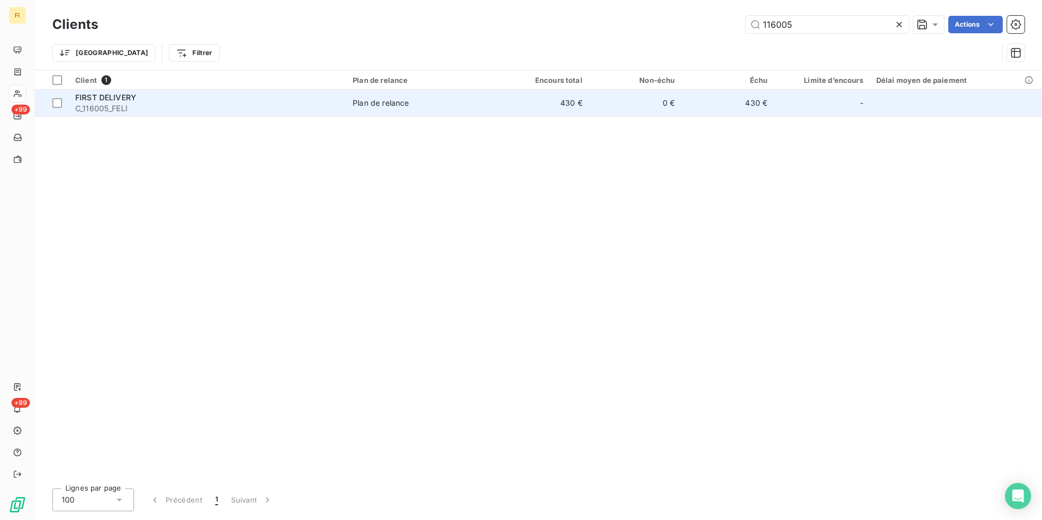
click at [386, 97] on td "Plan de relance" at bounding box center [421, 103] width 150 height 26
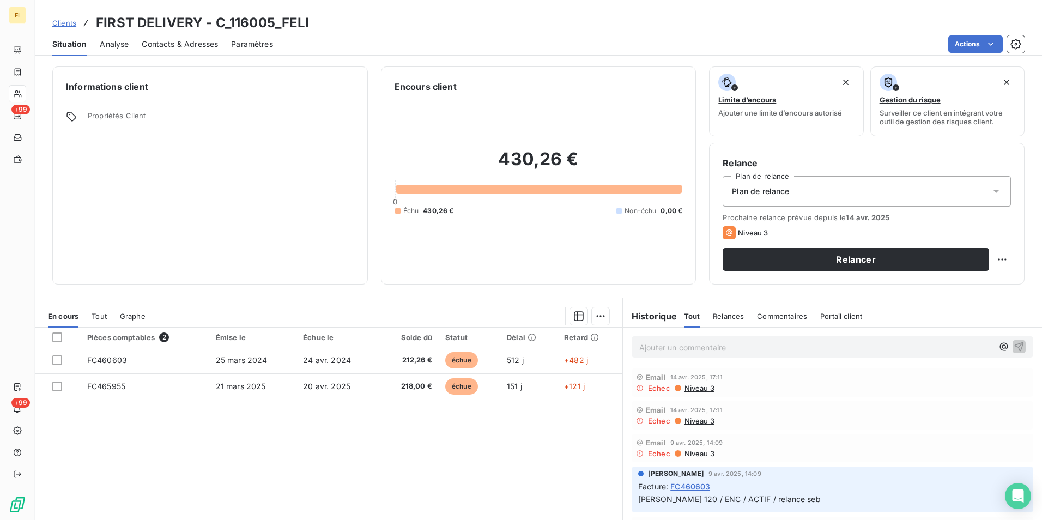
click at [71, 22] on span "Clients" at bounding box center [64, 23] width 24 height 9
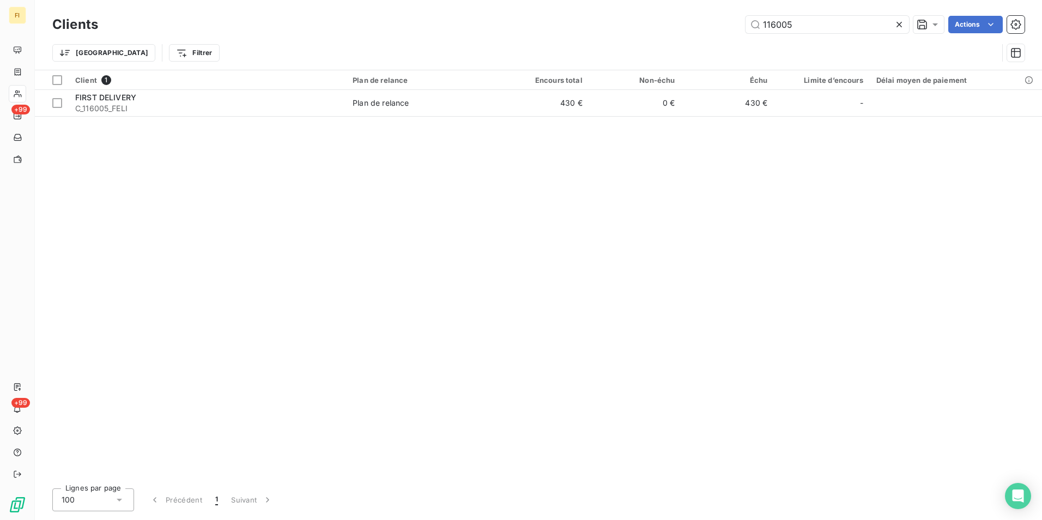
drag, startPoint x: 808, startPoint y: 27, endPoint x: 552, endPoint y: 31, distance: 256.3
click at [582, 26] on div "116005 Actions" at bounding box center [568, 24] width 914 height 17
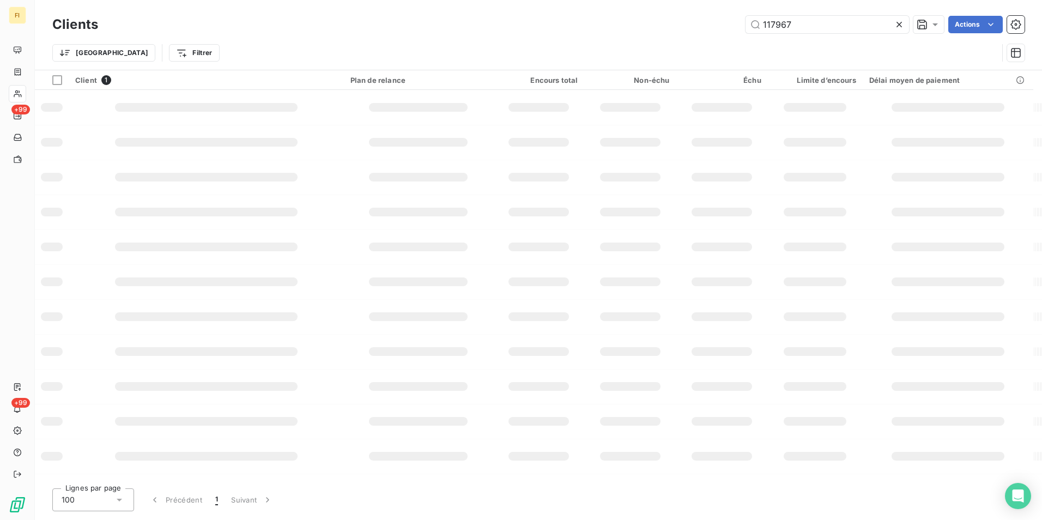
type input "117967"
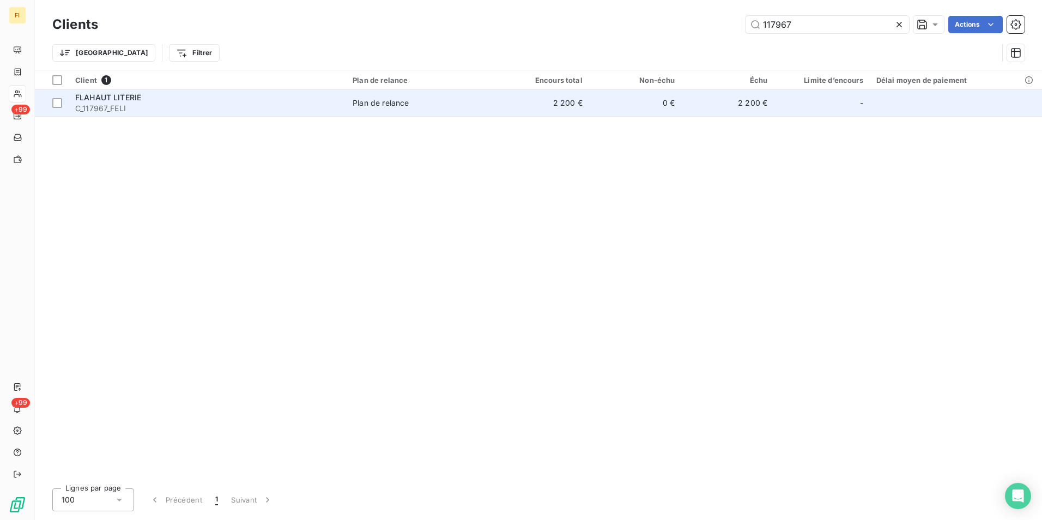
click at [559, 101] on td "2 200 €" at bounding box center [543, 103] width 93 height 26
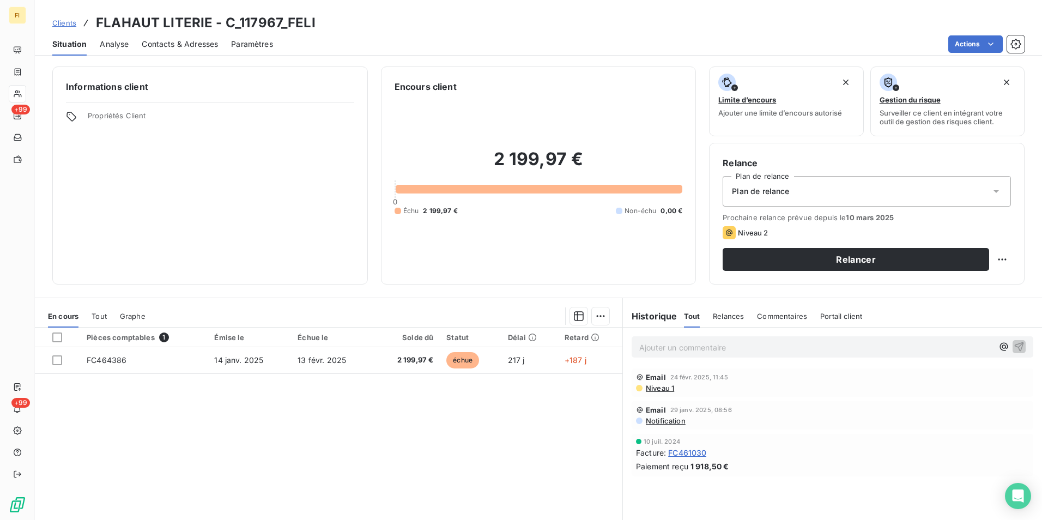
click at [63, 16] on div "Clients FLAHAUT LITERIE - C_117967_FELI" at bounding box center [183, 23] width 263 height 20
click at [64, 21] on span "Clients" at bounding box center [64, 23] width 24 height 9
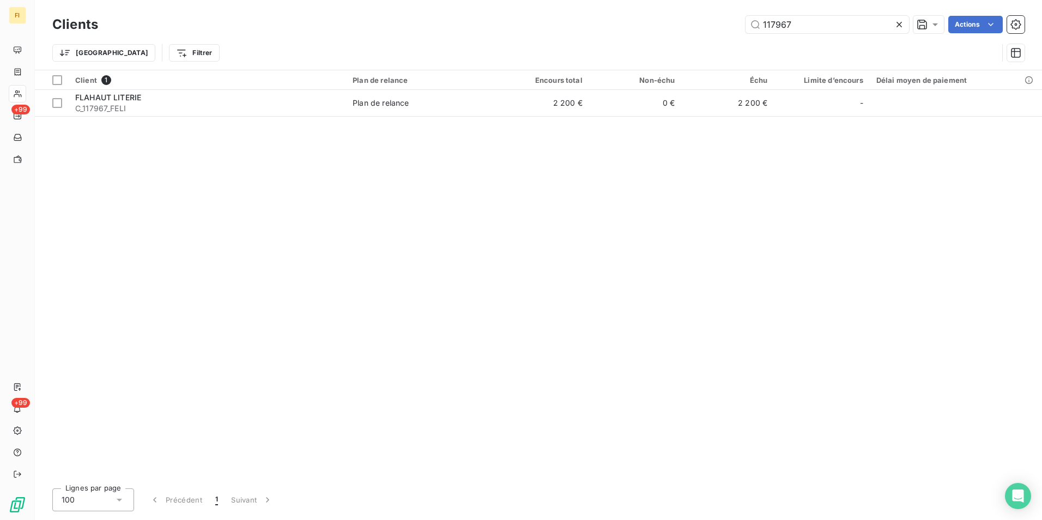
drag, startPoint x: 806, startPoint y: 24, endPoint x: 608, endPoint y: 57, distance: 201.2
click at [697, 29] on div "117967 Actions" at bounding box center [568, 24] width 914 height 17
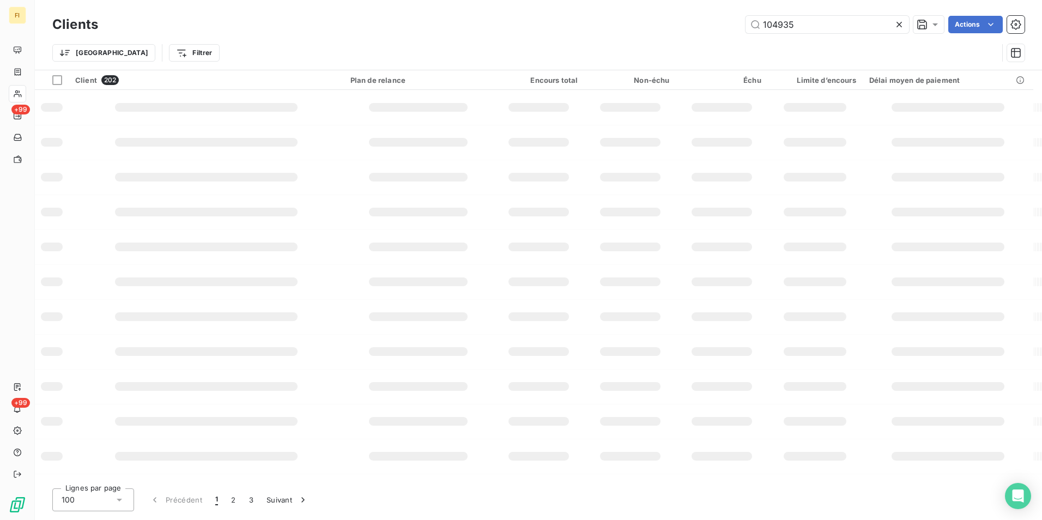
type input "104935"
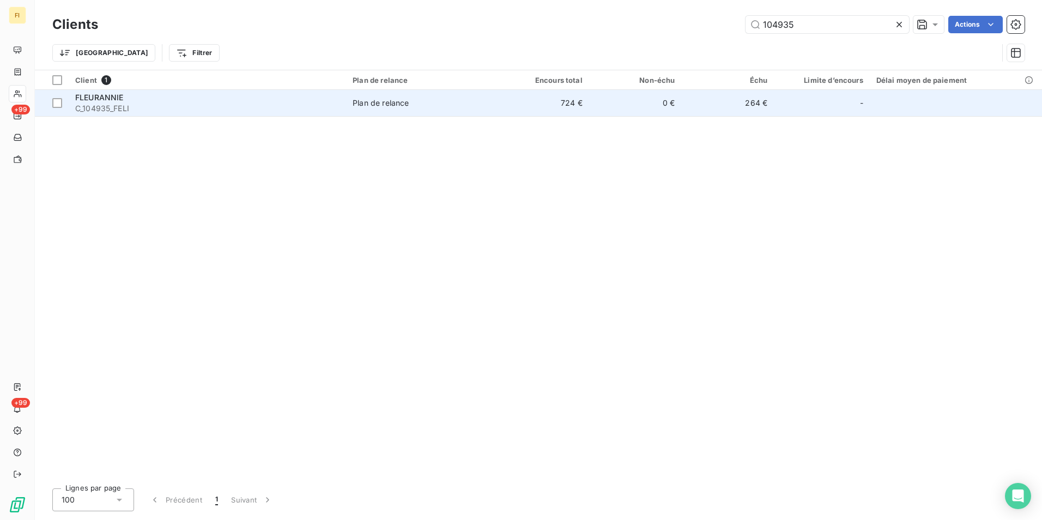
click at [702, 102] on td "264 €" at bounding box center [728, 103] width 93 height 26
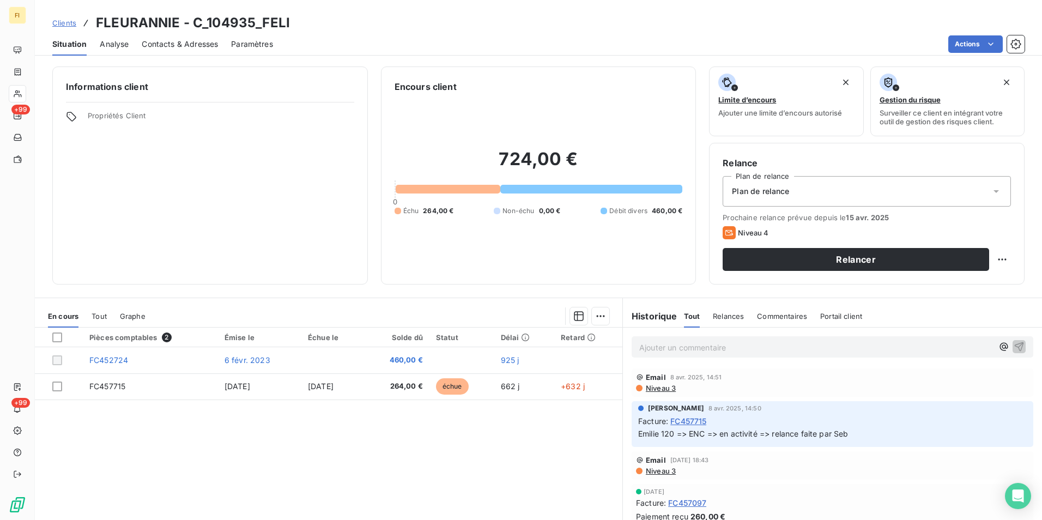
click at [68, 19] on span "Clients" at bounding box center [64, 23] width 24 height 9
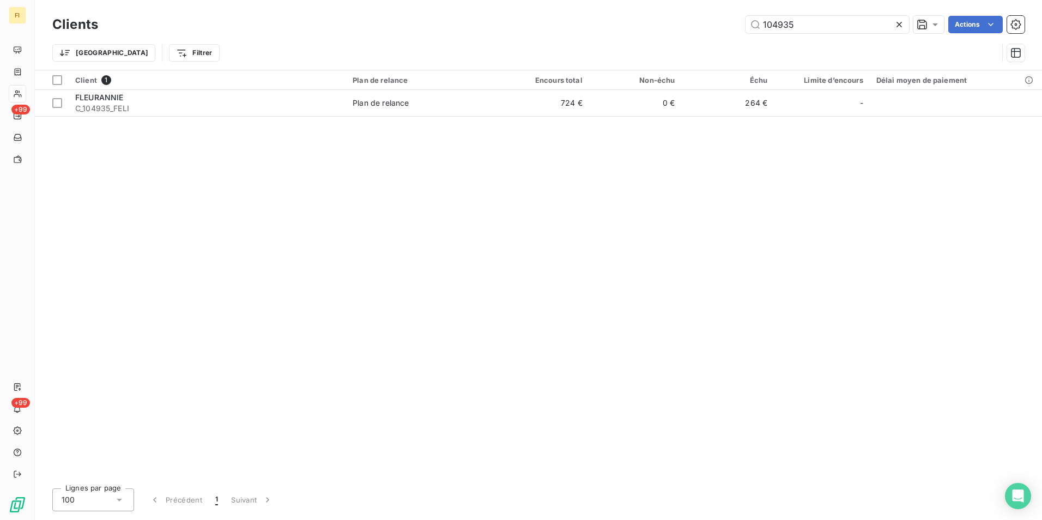
drag, startPoint x: 835, startPoint y: 25, endPoint x: 690, endPoint y: 26, distance: 144.5
click at [694, 26] on div "104935 Actions" at bounding box center [568, 24] width 914 height 17
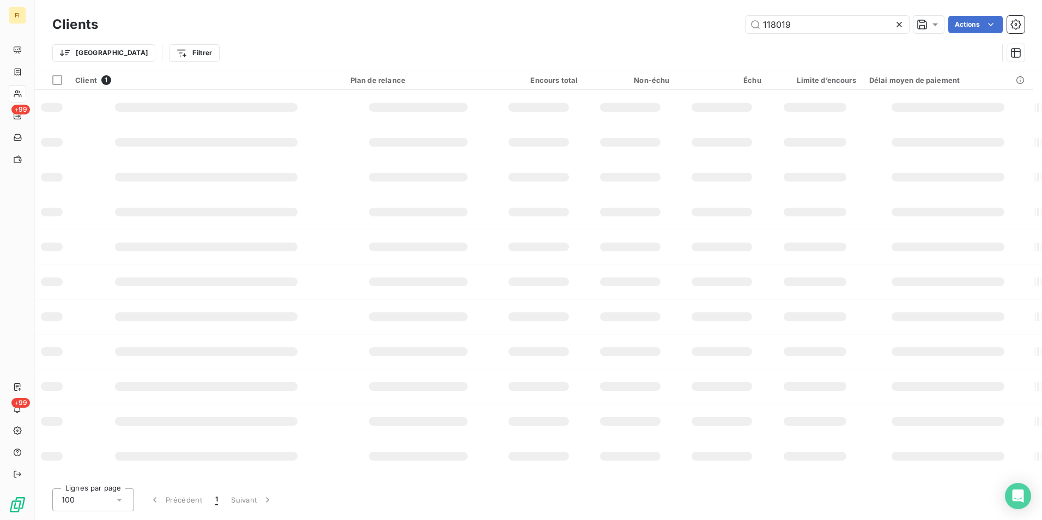
type input "118019"
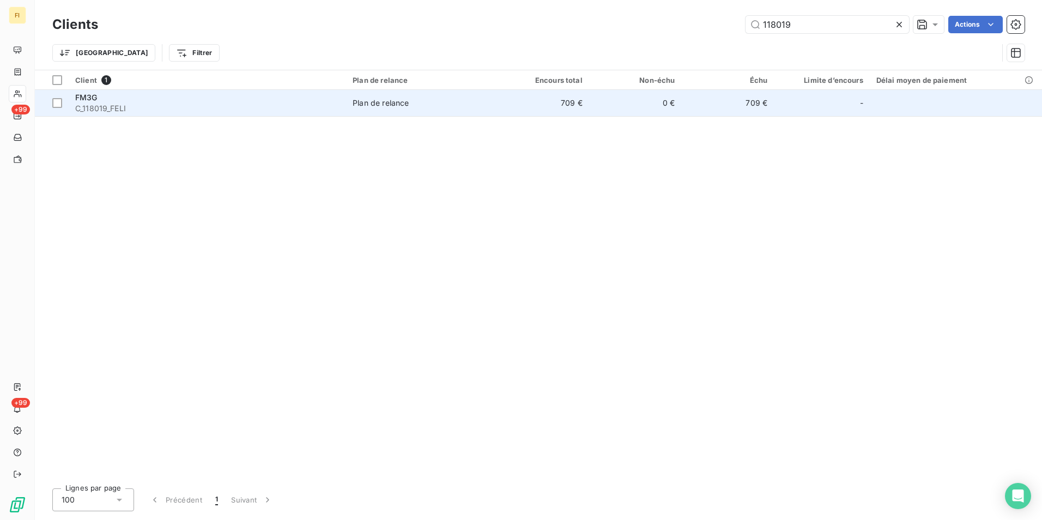
click at [704, 104] on td "709 €" at bounding box center [728, 103] width 93 height 26
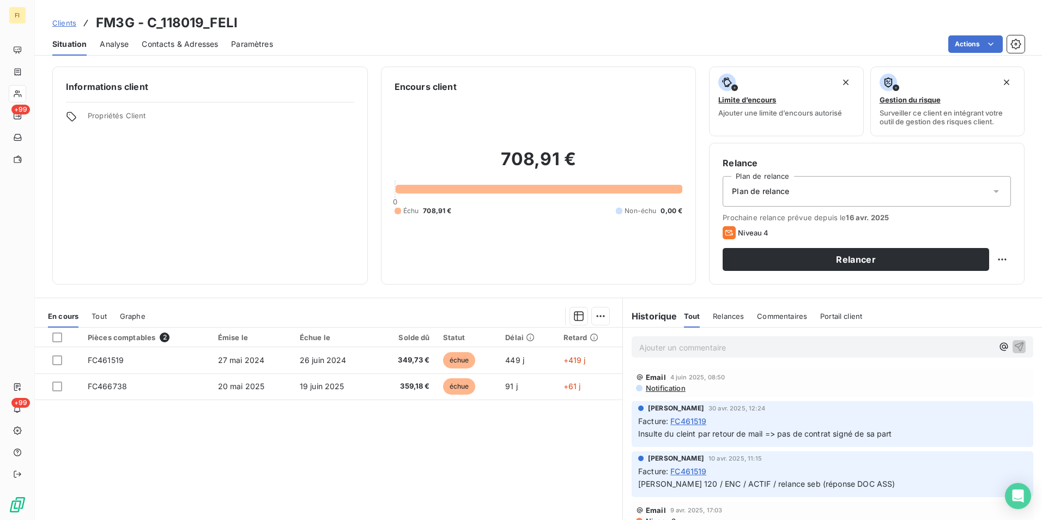
click at [736, 317] on span "Relances" at bounding box center [728, 316] width 31 height 9
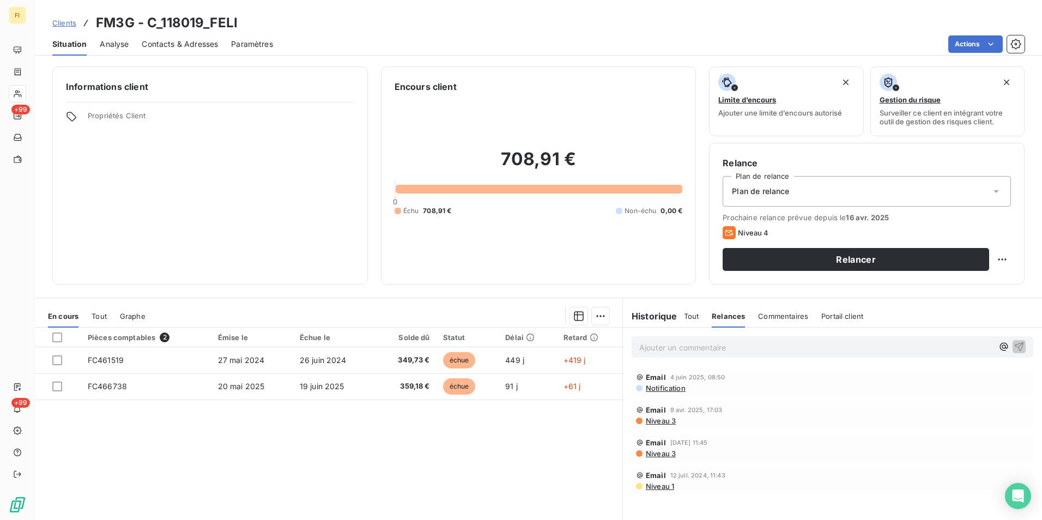
click at [685, 318] on span "Tout" at bounding box center [691, 316] width 15 height 9
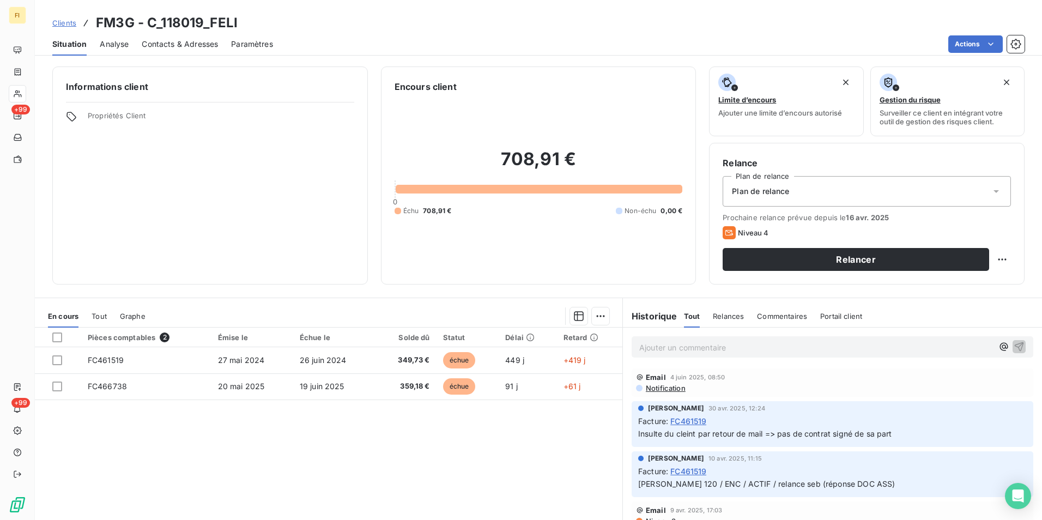
drag, startPoint x: 787, startPoint y: 314, endPoint x: 811, endPoint y: 312, distance: 23.5
click at [788, 314] on span "Commentaires" at bounding box center [782, 316] width 50 height 9
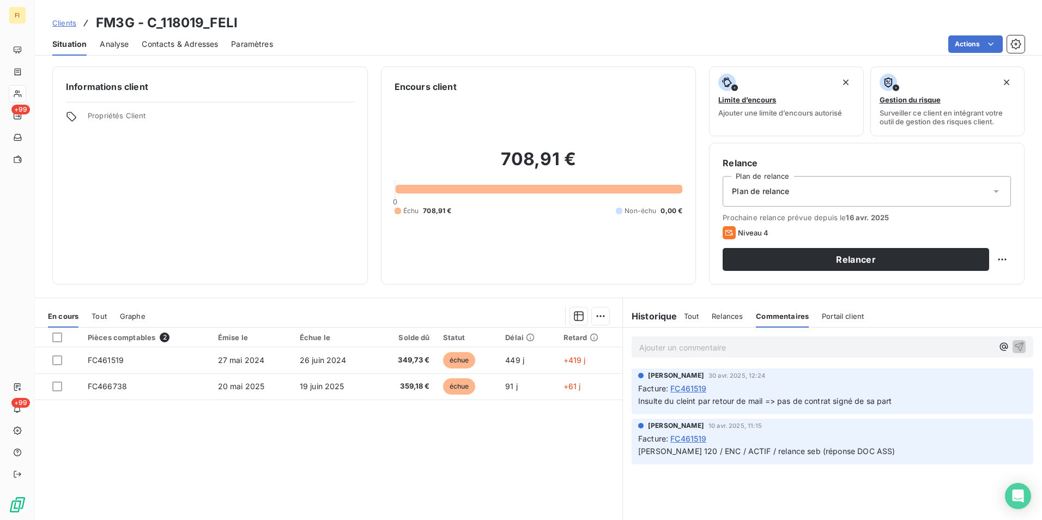
click at [837, 312] on span "Portail client" at bounding box center [843, 316] width 42 height 9
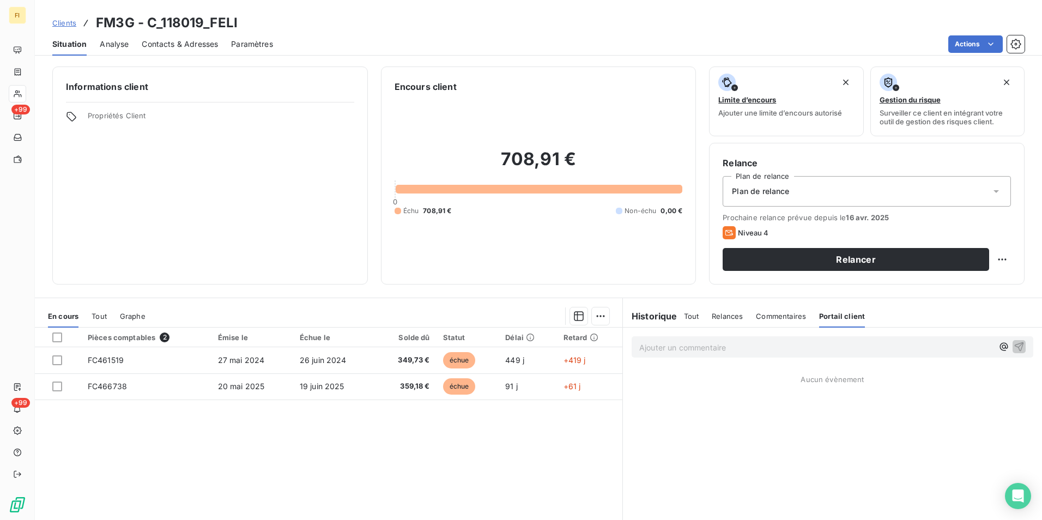
click at [684, 316] on span "Tout" at bounding box center [691, 316] width 15 height 9
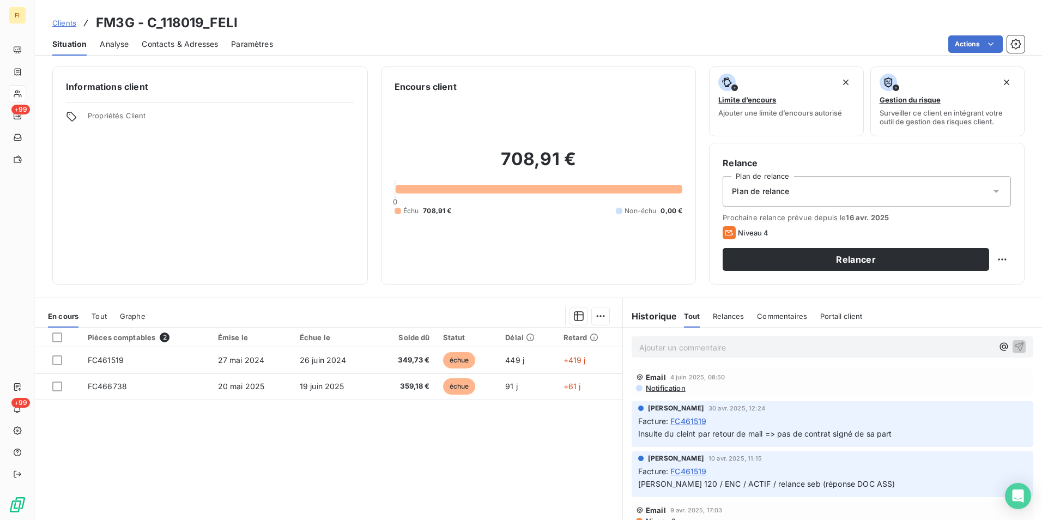
click at [59, 20] on span "Clients" at bounding box center [64, 23] width 24 height 9
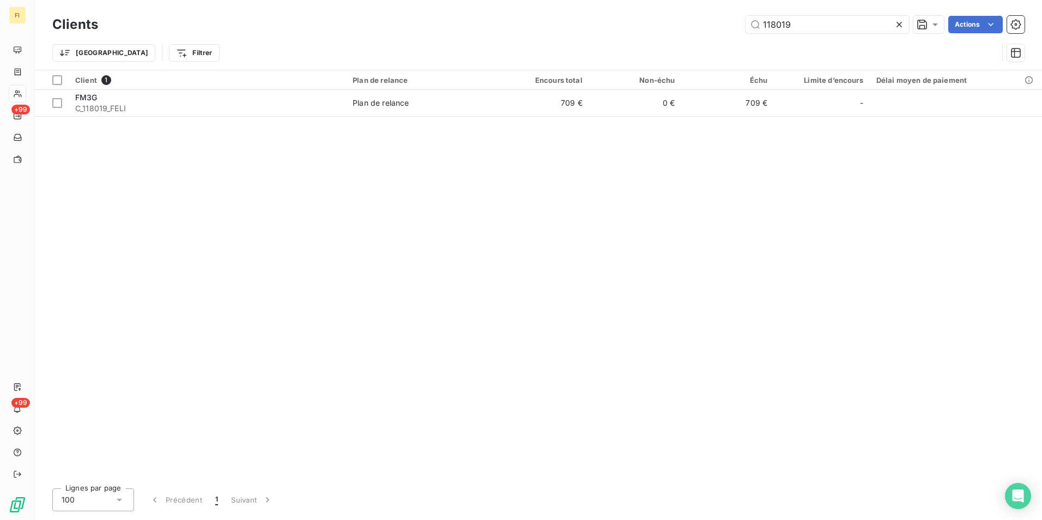
drag, startPoint x: 802, startPoint y: 18, endPoint x: 707, endPoint y: 20, distance: 94.9
click at [719, 20] on div "118019 Actions" at bounding box center [568, 24] width 914 height 17
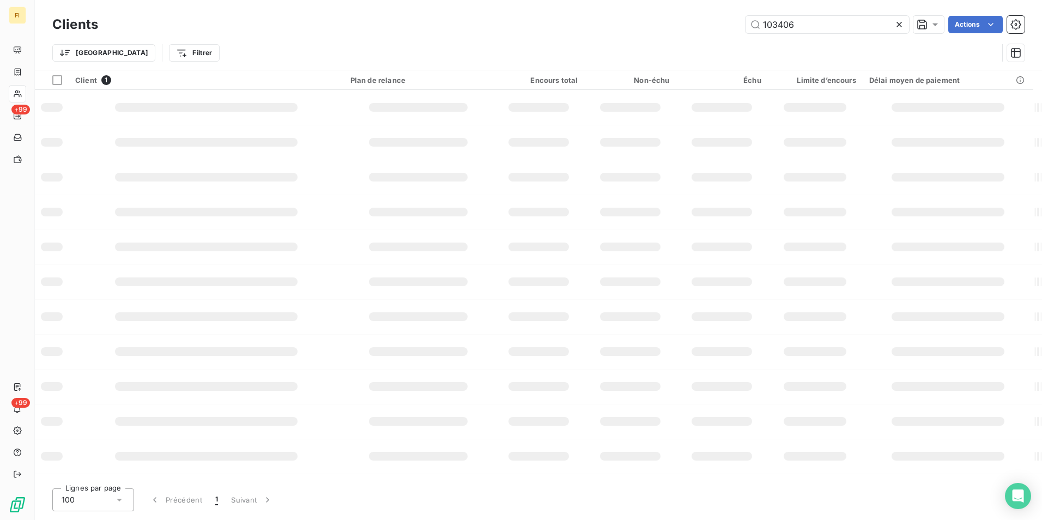
type input "103406"
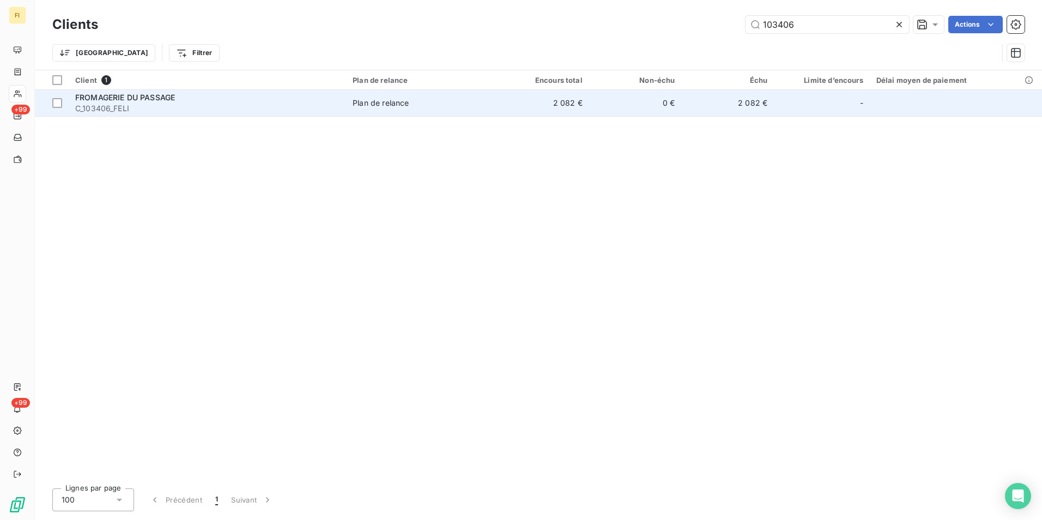
click at [593, 103] on td "0 €" at bounding box center [635, 103] width 93 height 26
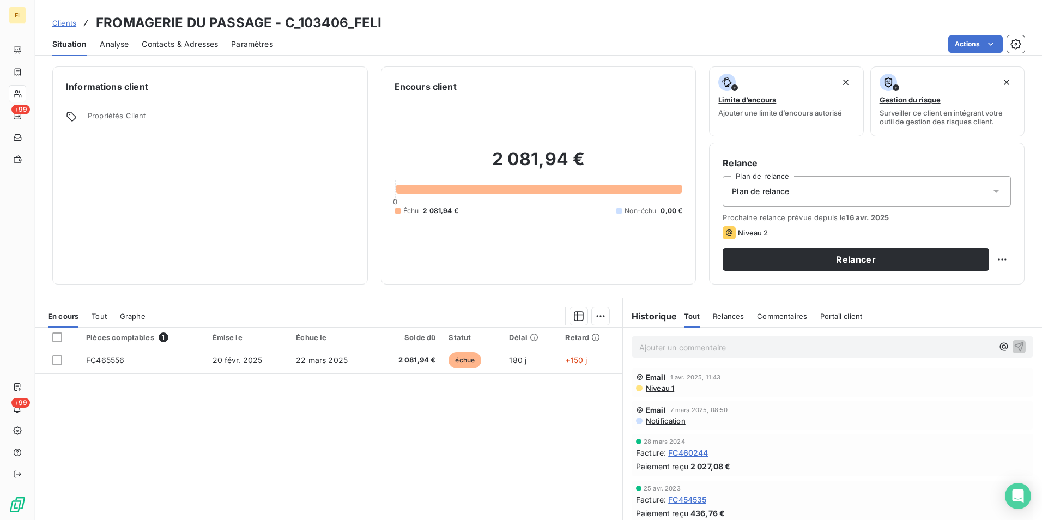
click at [67, 23] on span "Clients" at bounding box center [64, 23] width 24 height 9
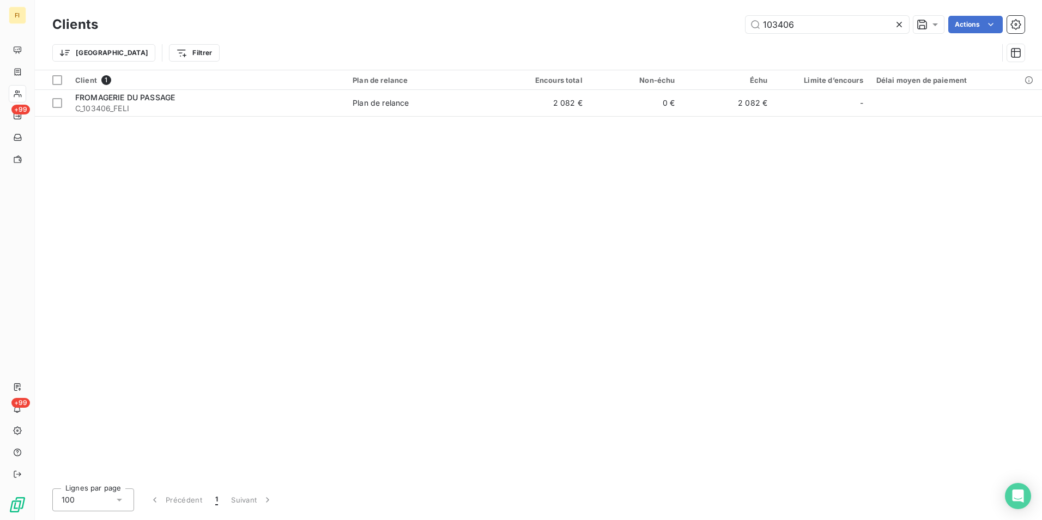
drag, startPoint x: 855, startPoint y: 23, endPoint x: 615, endPoint y: 35, distance: 240.2
click at [624, 34] on div "Clients 103406 Actions" at bounding box center [538, 24] width 973 height 23
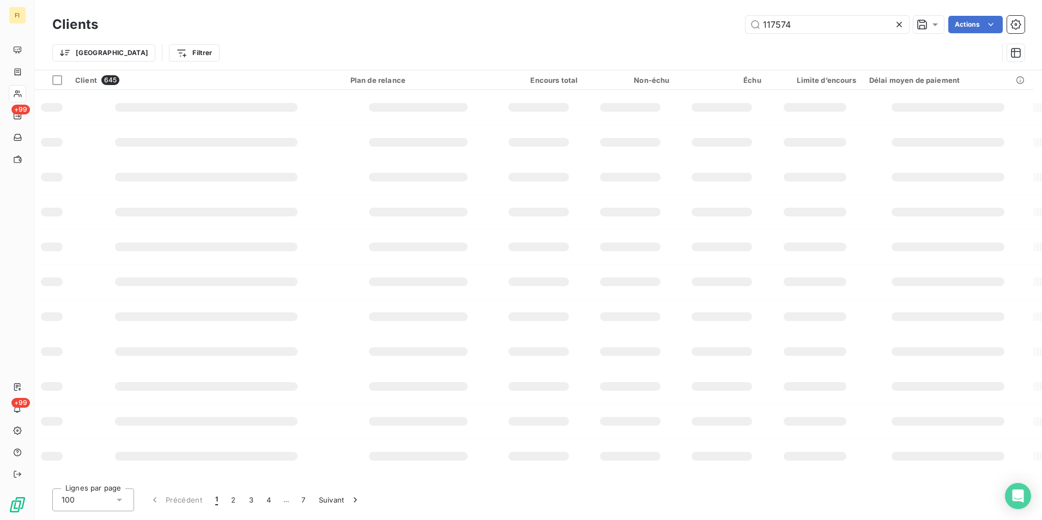
type input "117574"
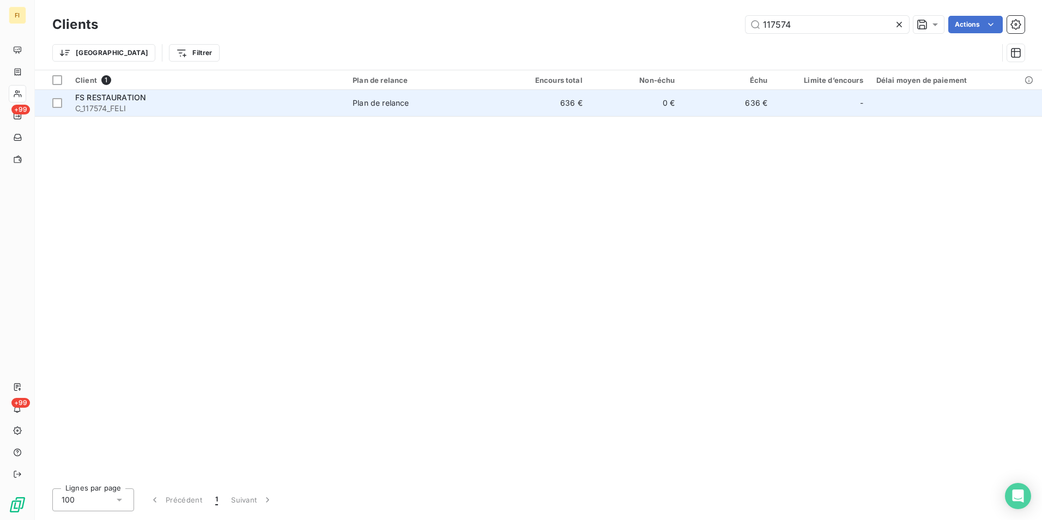
click at [591, 97] on td "0 €" at bounding box center [635, 103] width 93 height 26
